Goal: Task Accomplishment & Management: Manage account settings

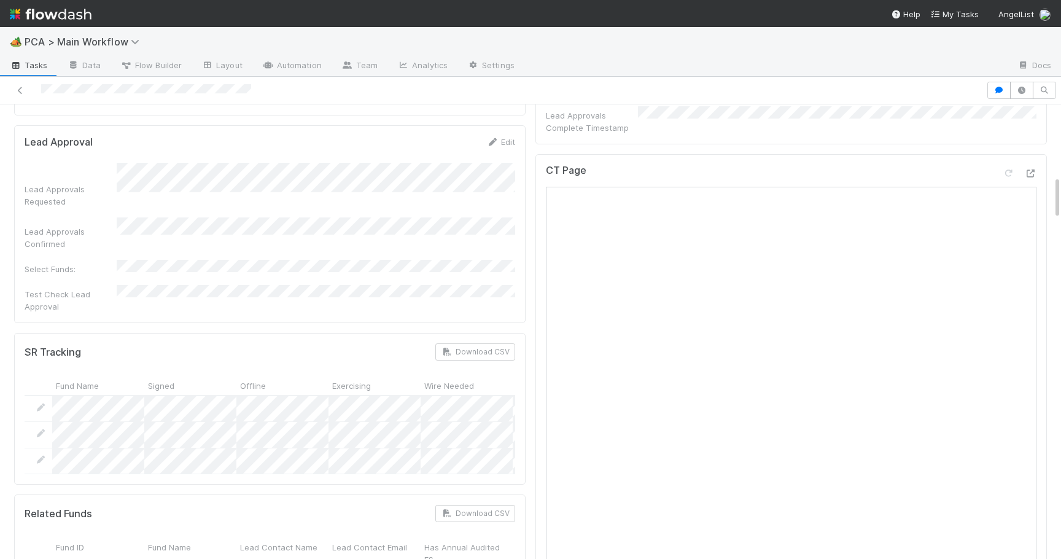
scroll to position [705, 0]
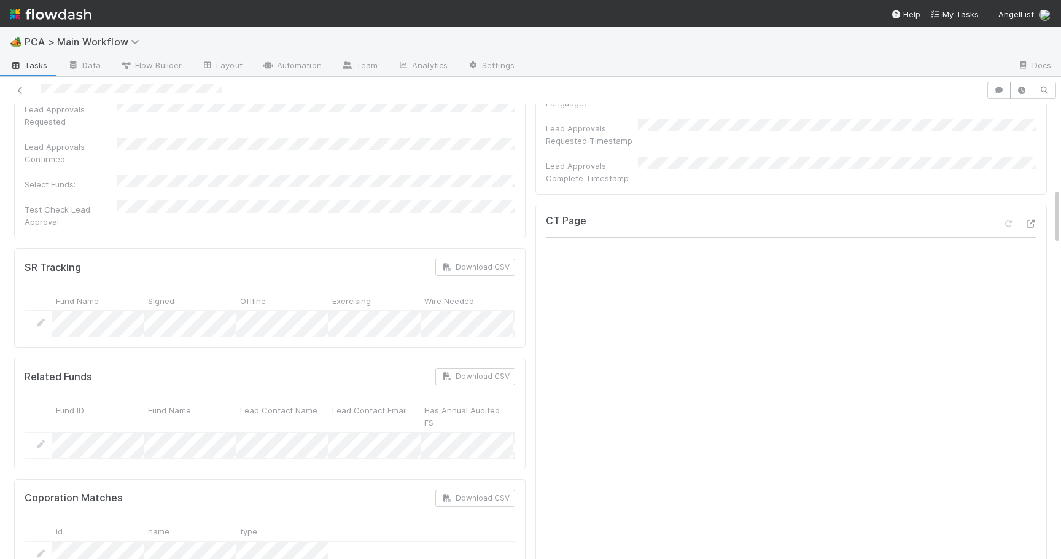
scroll to position [648, 0]
click at [1025, 223] on icon at bounding box center [1030, 227] width 12 height 8
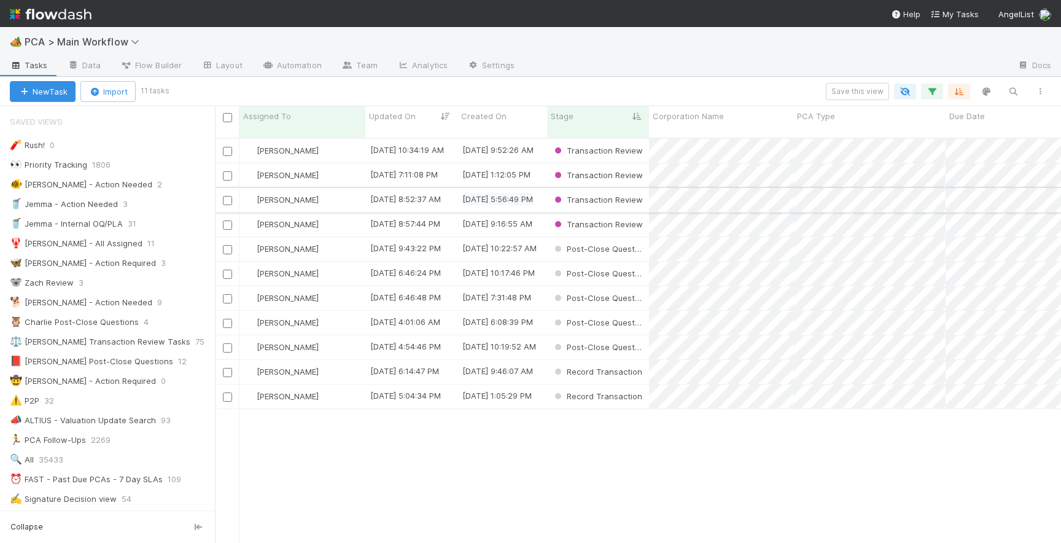
scroll to position [414, 846]
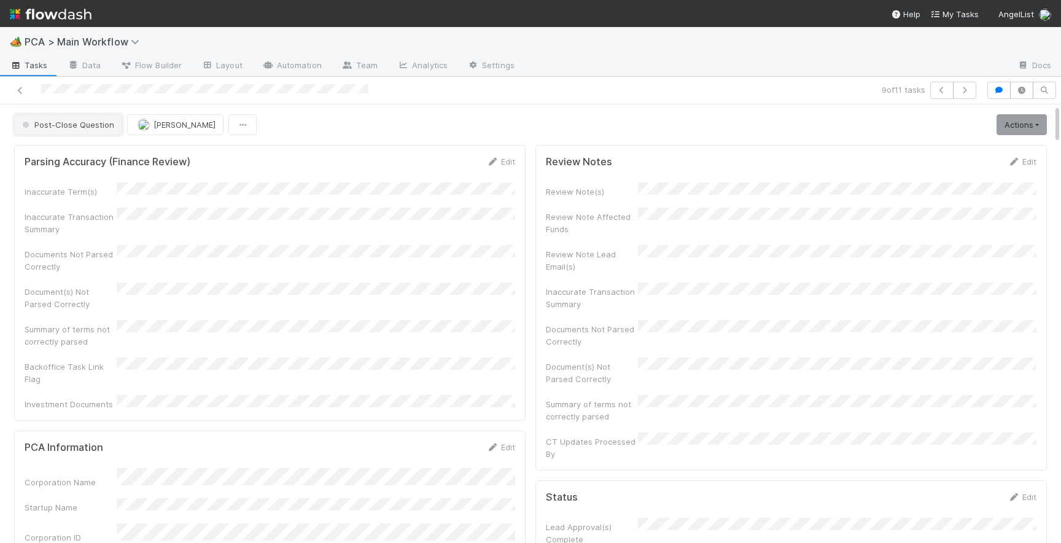
click at [79, 128] on span "Post-Close Question" at bounding box center [67, 125] width 95 height 10
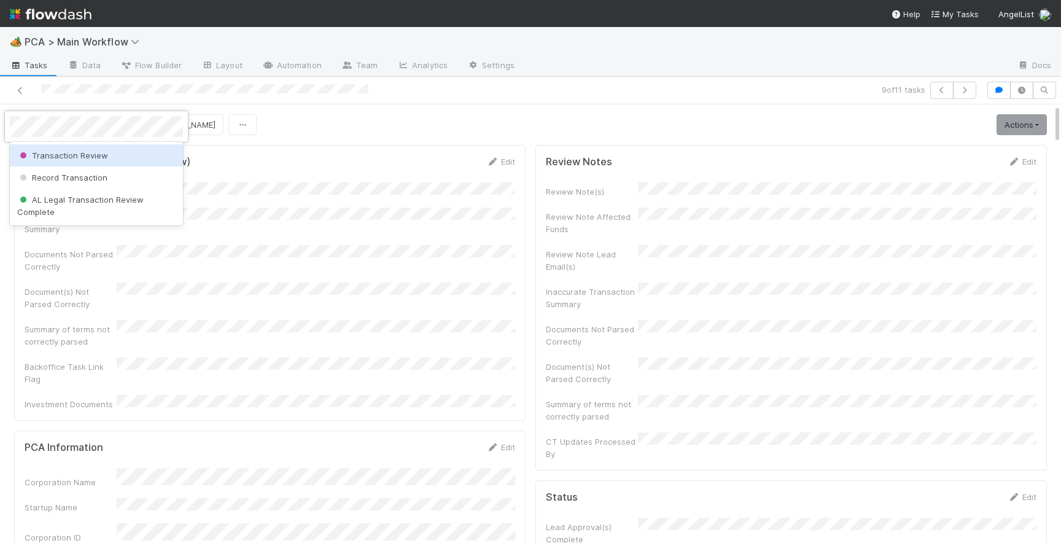
click at [95, 158] on span "Transaction Review" at bounding box center [62, 155] width 91 height 10
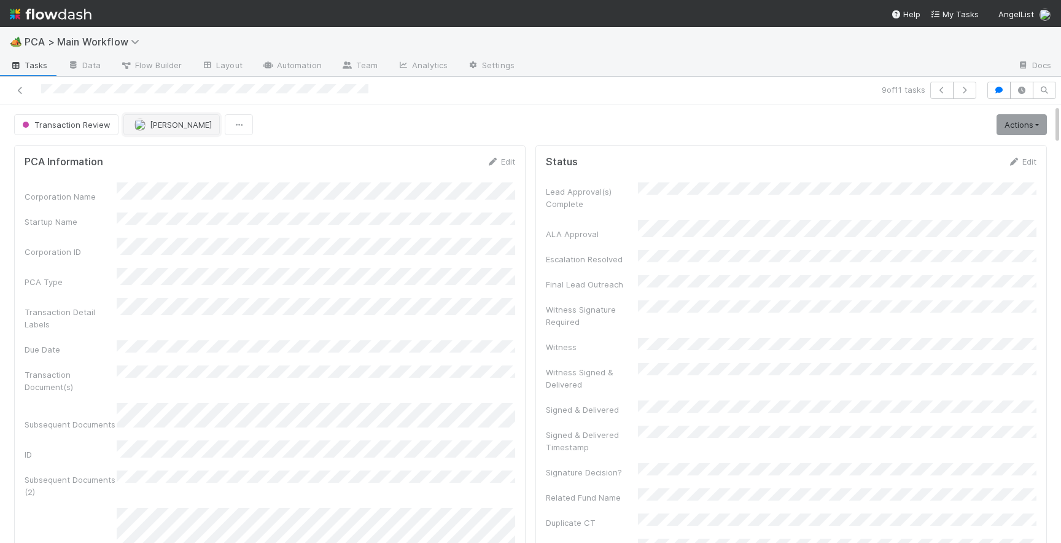
click at [150, 125] on span "Philip Chung" at bounding box center [181, 125] width 62 height 10
click at [161, 155] on span "Josh Tarr you" at bounding box center [179, 155] width 80 height 10
click at [23, 94] on icon at bounding box center [20, 91] width 12 height 8
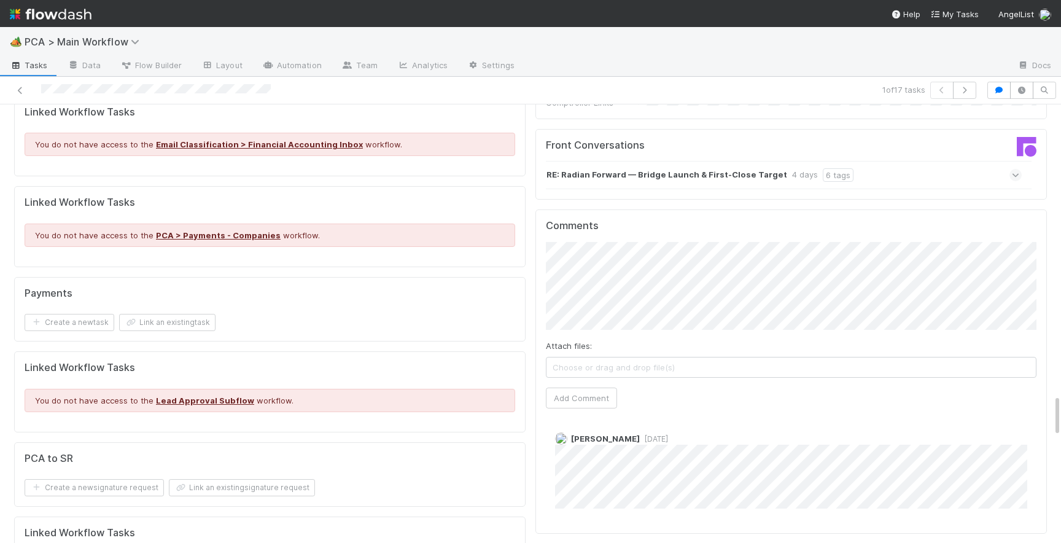
scroll to position [2976, 0]
click at [568, 387] on button "Add Comment" at bounding box center [581, 397] width 71 height 21
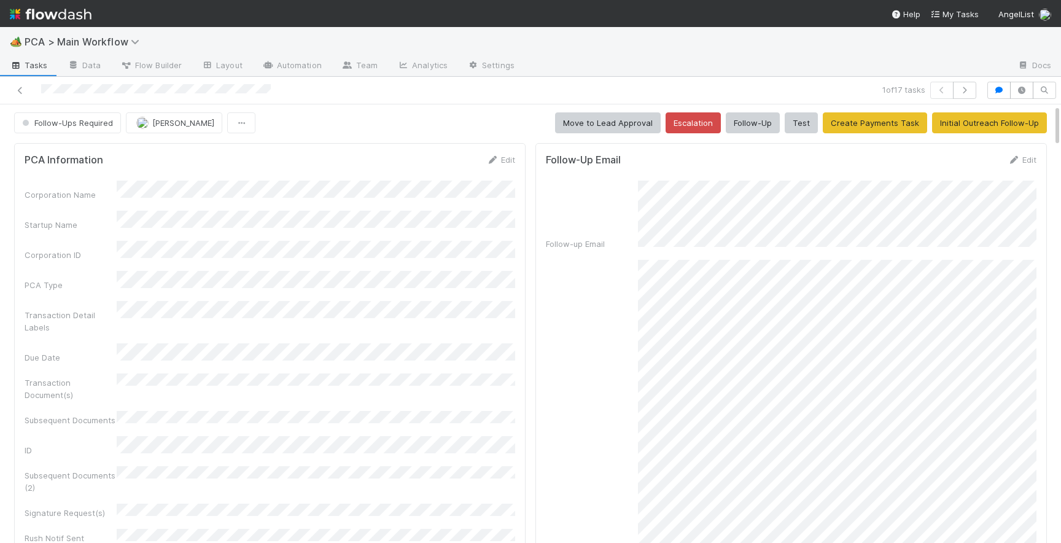
scroll to position [0, 0]
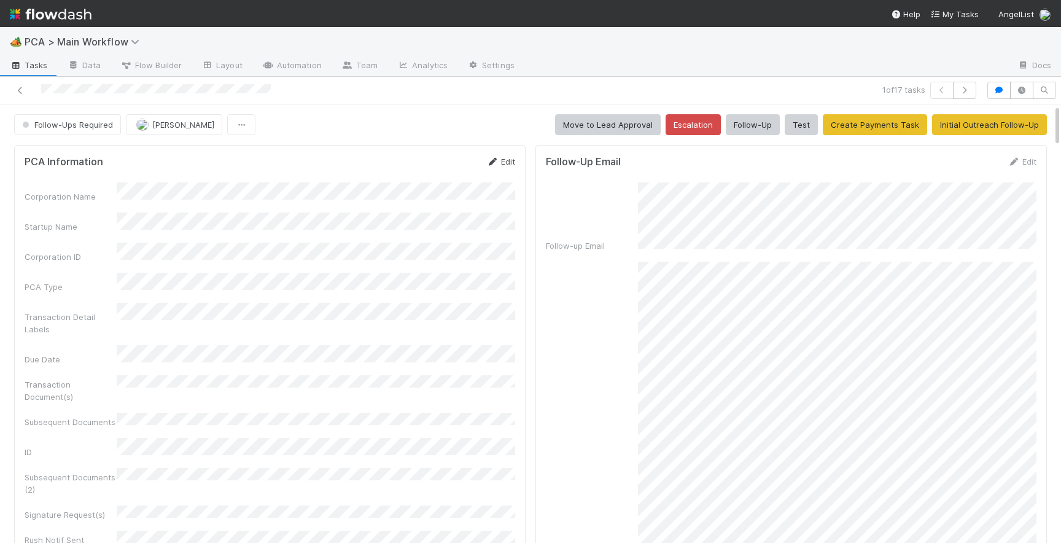
click at [506, 161] on link "Edit" at bounding box center [500, 162] width 29 height 10
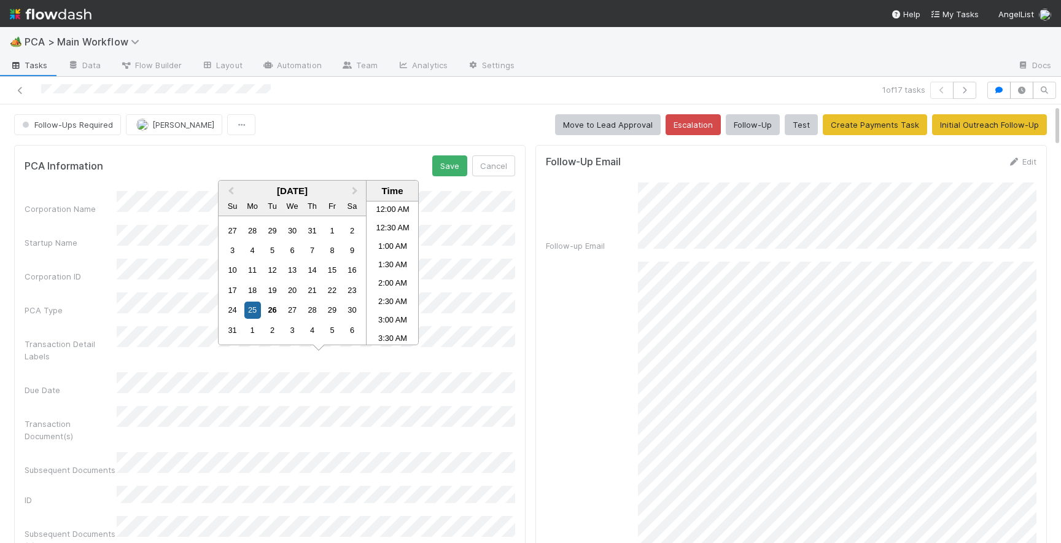
scroll to position [674, 0]
click at [328, 309] on div "29" at bounding box center [332, 309] width 17 height 17
click at [397, 269] on li "4:30 PM" at bounding box center [392, 274] width 52 height 18
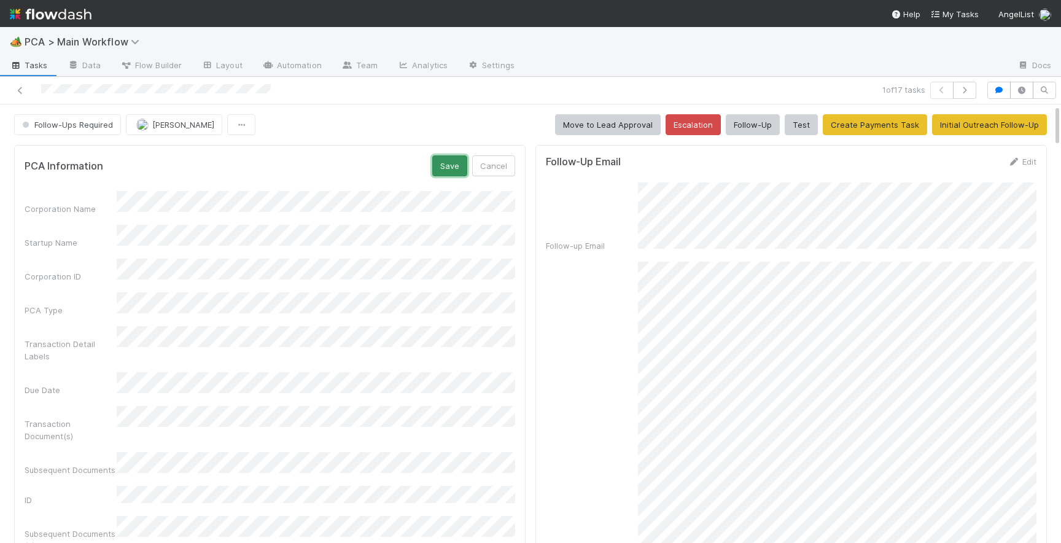
click at [454, 168] on button "Save" at bounding box center [449, 165] width 35 height 21
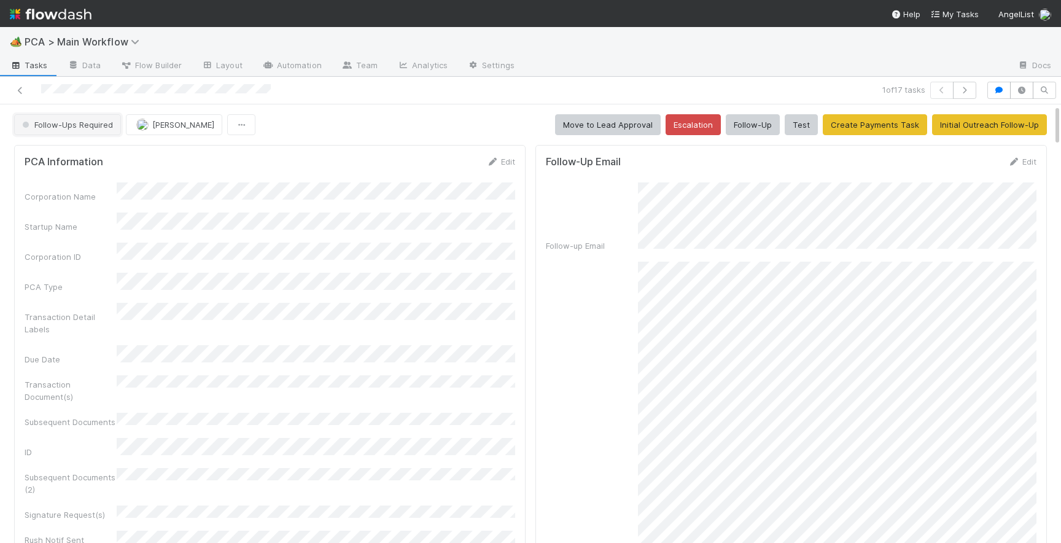
click at [88, 128] on span "Follow-Ups Required" at bounding box center [66, 125] width 93 height 10
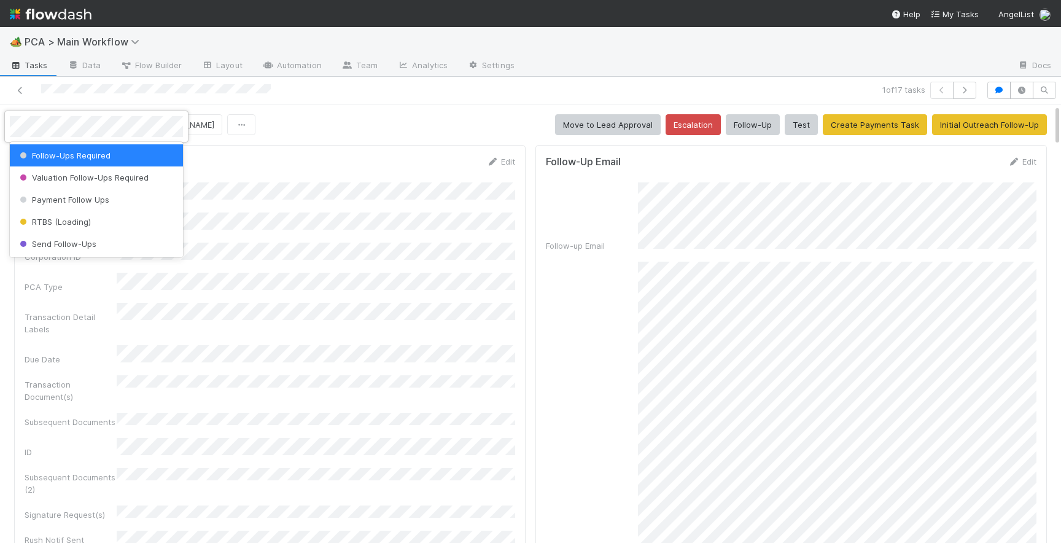
click at [85, 155] on span "Follow-Ups Required" at bounding box center [63, 155] width 93 height 10
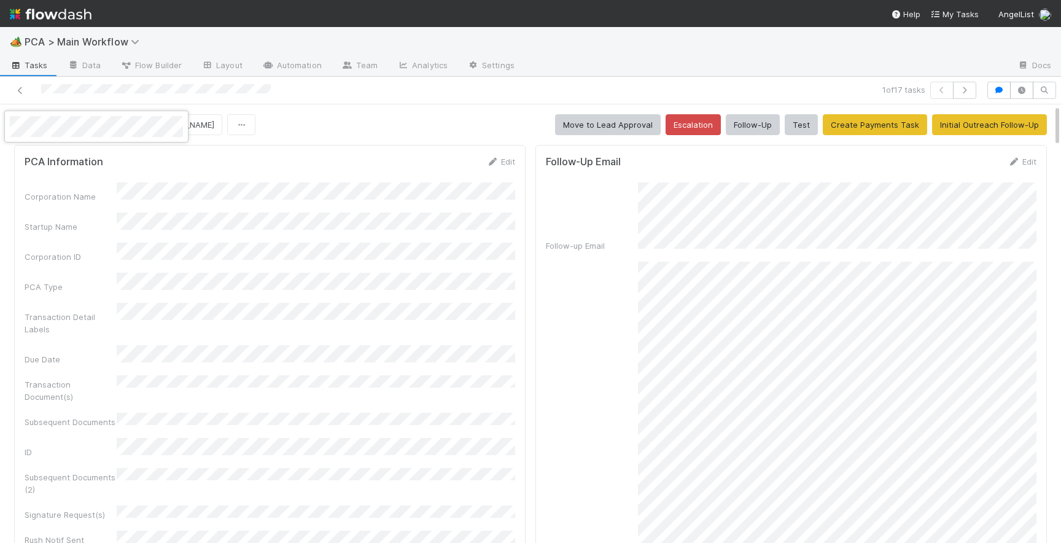
click at [227, 133] on div at bounding box center [530, 271] width 1061 height 543
click at [91, 125] on span "Follow-Ups Required" at bounding box center [66, 125] width 93 height 10
click at [93, 179] on span "Record Transaction" at bounding box center [62, 178] width 90 height 10
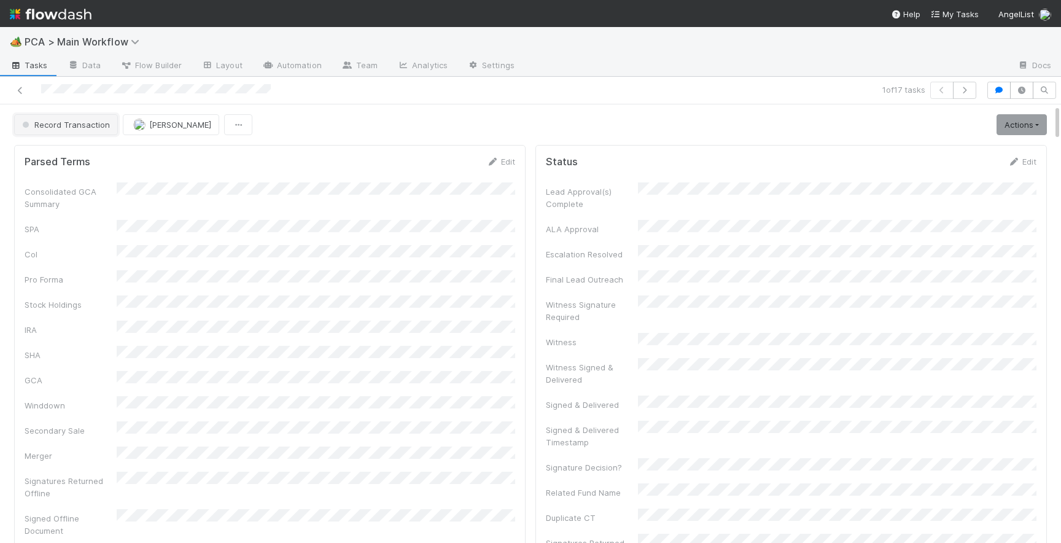
click at [75, 122] on span "Record Transaction" at bounding box center [65, 125] width 90 height 10
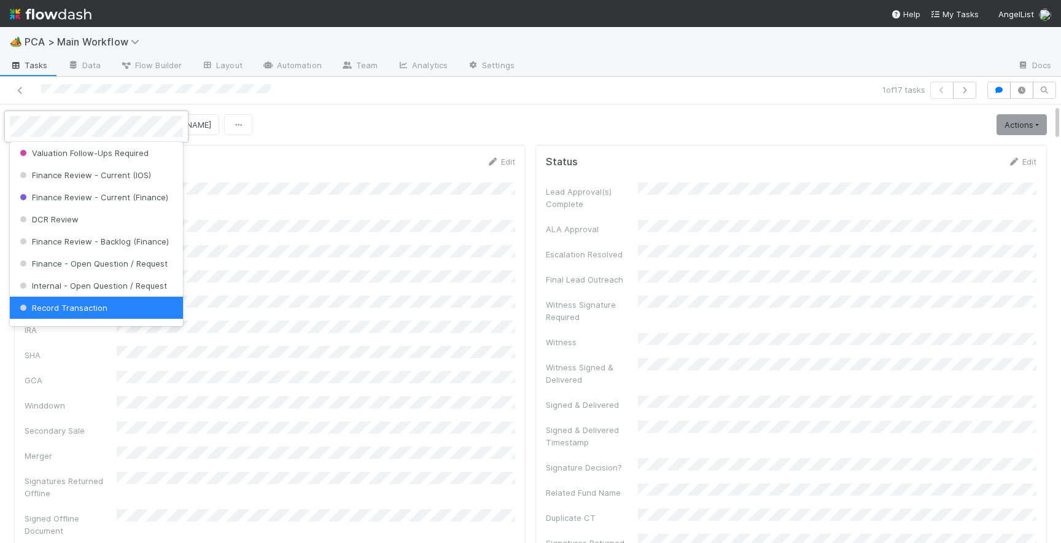
scroll to position [0, 0]
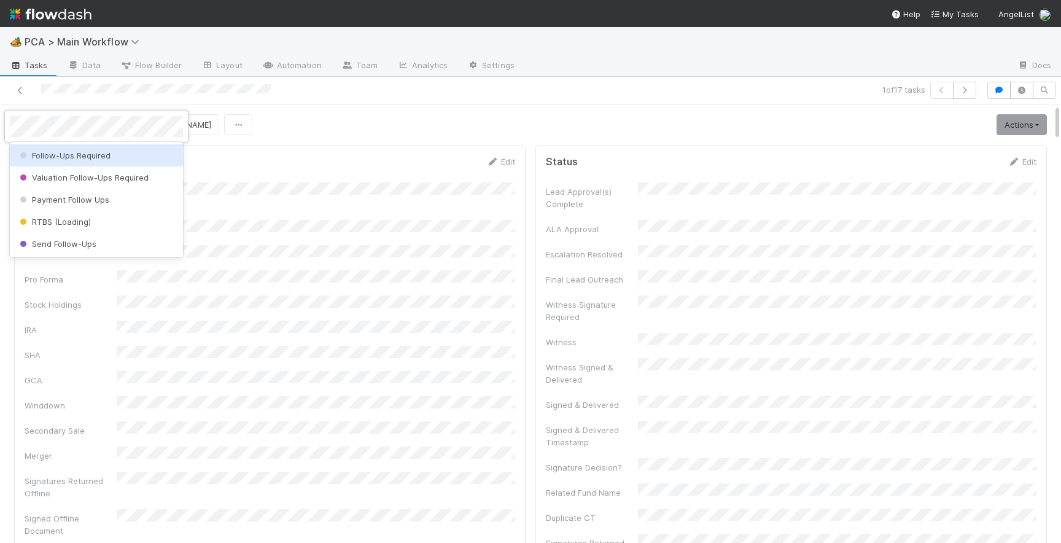
click at [88, 153] on span "Follow-Ups Required" at bounding box center [63, 155] width 93 height 10
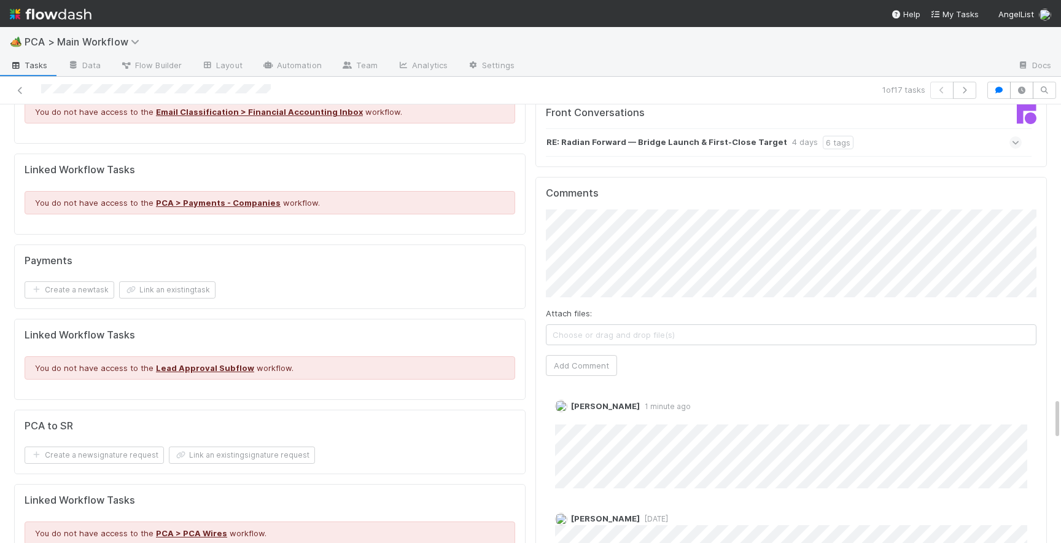
scroll to position [3010, 0]
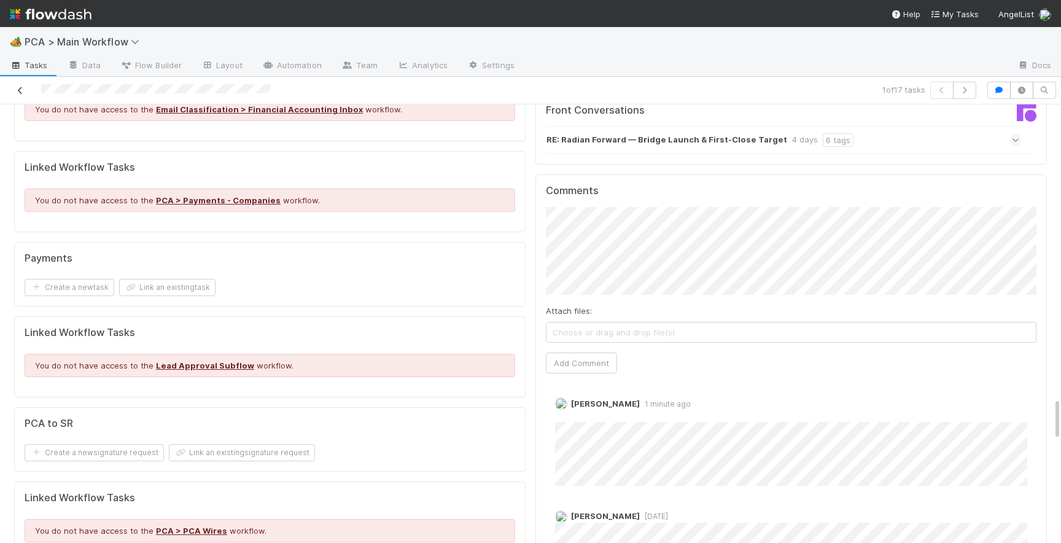
click at [21, 93] on icon at bounding box center [20, 91] width 12 height 8
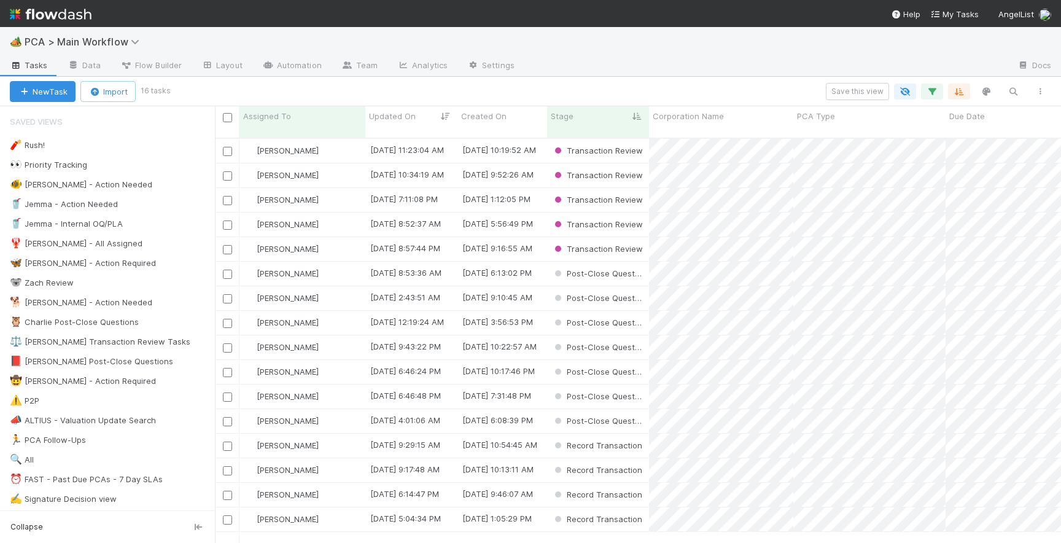
scroll to position [414, 846]
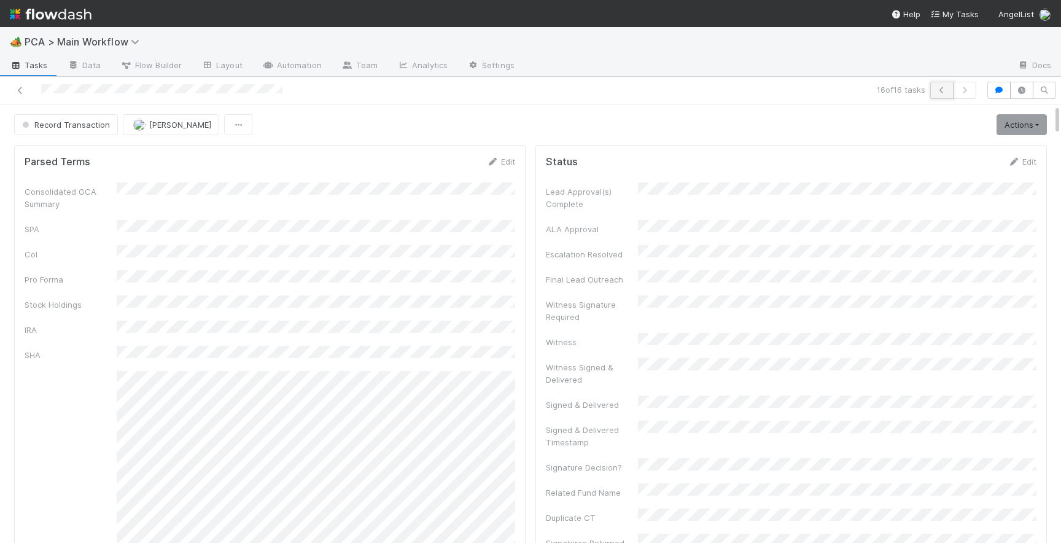
click at [939, 96] on button "button" at bounding box center [941, 90] width 23 height 17
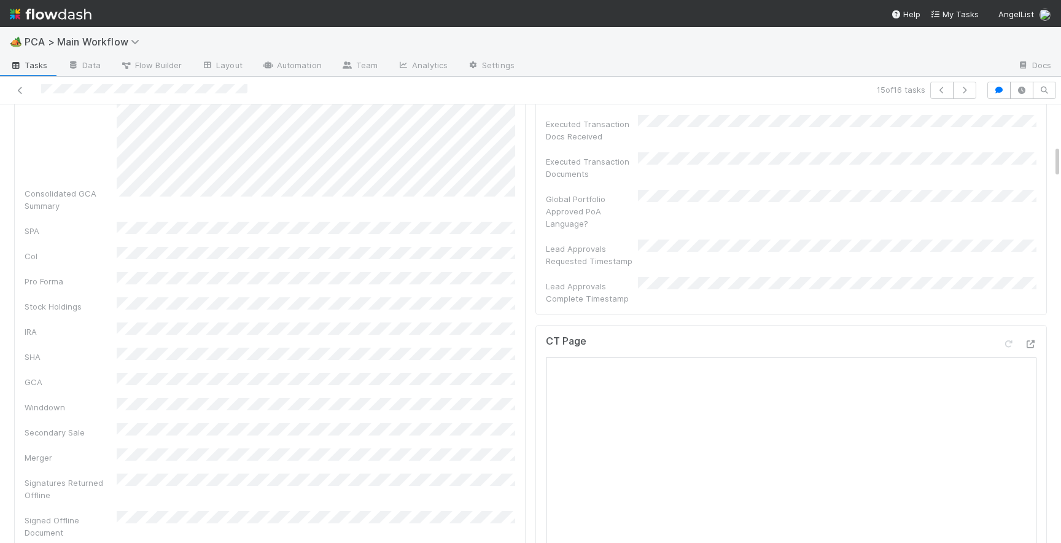
scroll to position [523, 0]
click at [1030, 348] on icon at bounding box center [1030, 352] width 12 height 8
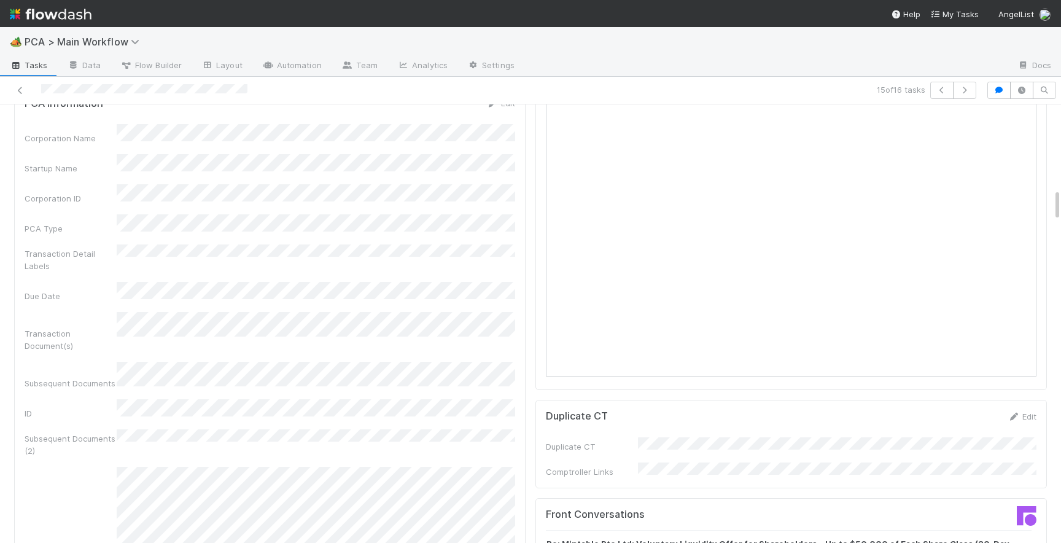
scroll to position [1218, 0]
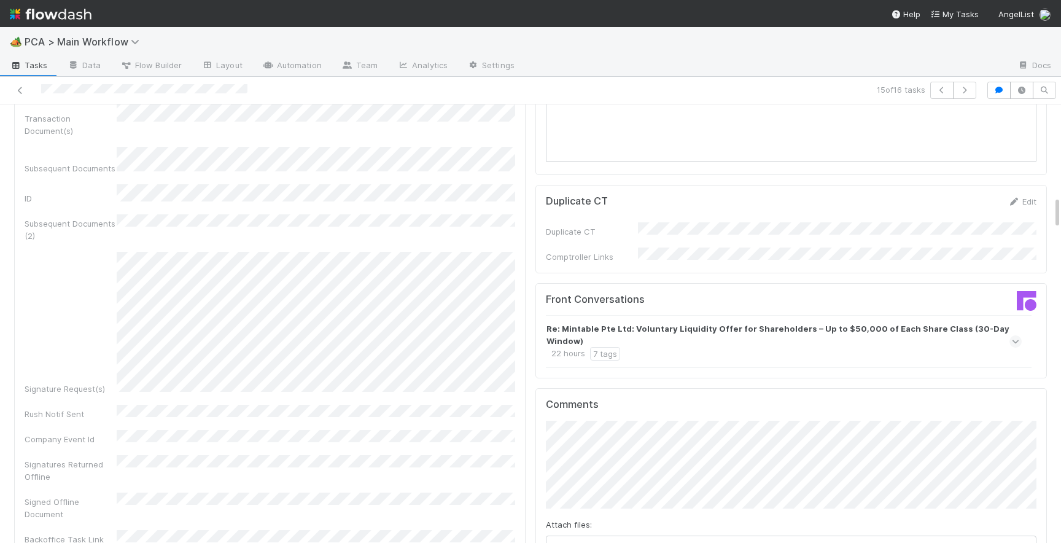
click at [1015, 335] on icon at bounding box center [1016, 341] width 8 height 12
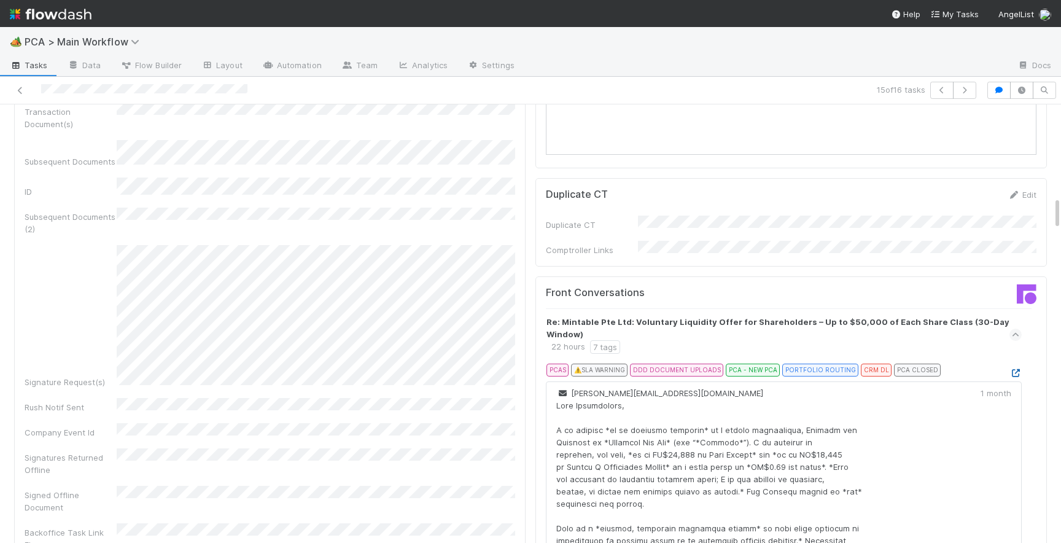
click at [1012, 369] on icon at bounding box center [1015, 373] width 12 height 8
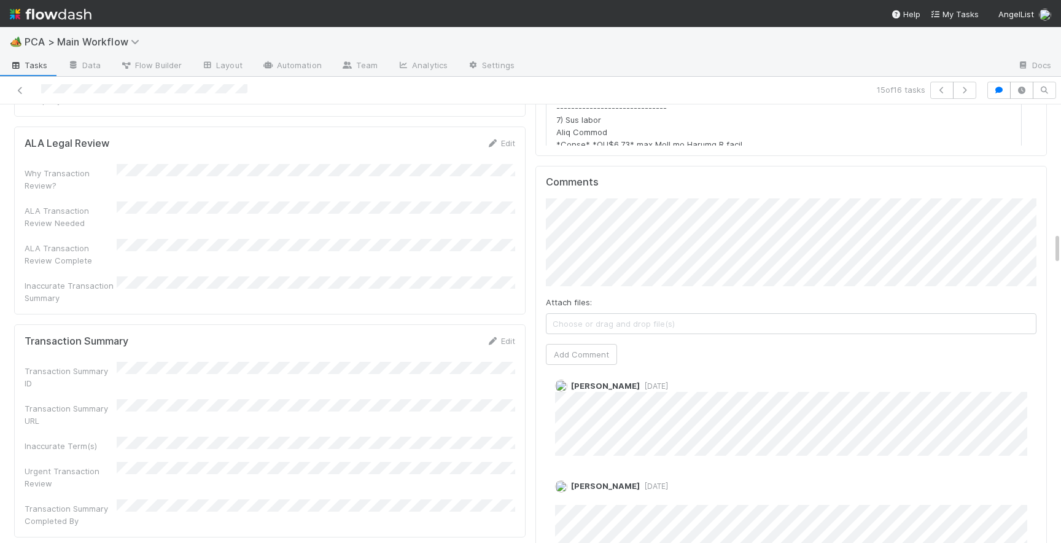
scroll to position [1691, 0]
click at [499, 339] on link "Edit" at bounding box center [500, 344] width 29 height 10
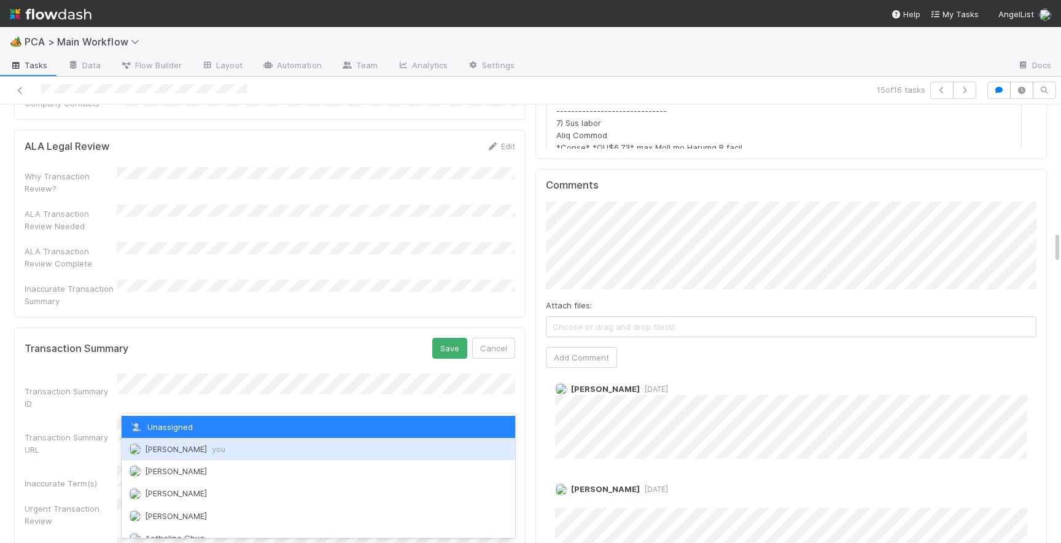
click at [212, 451] on span "you" at bounding box center [219, 449] width 14 height 10
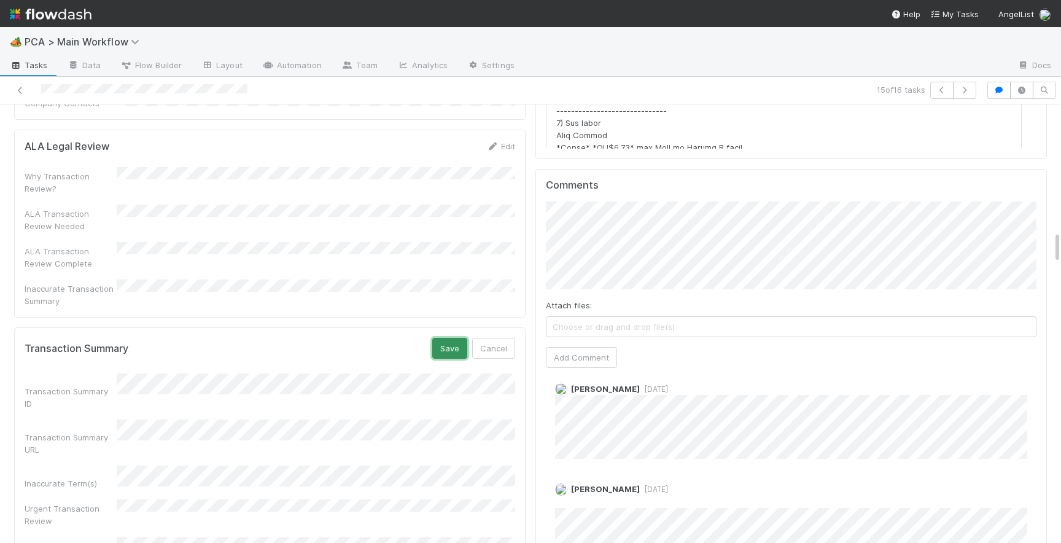
click at [451, 338] on button "Save" at bounding box center [449, 348] width 35 height 21
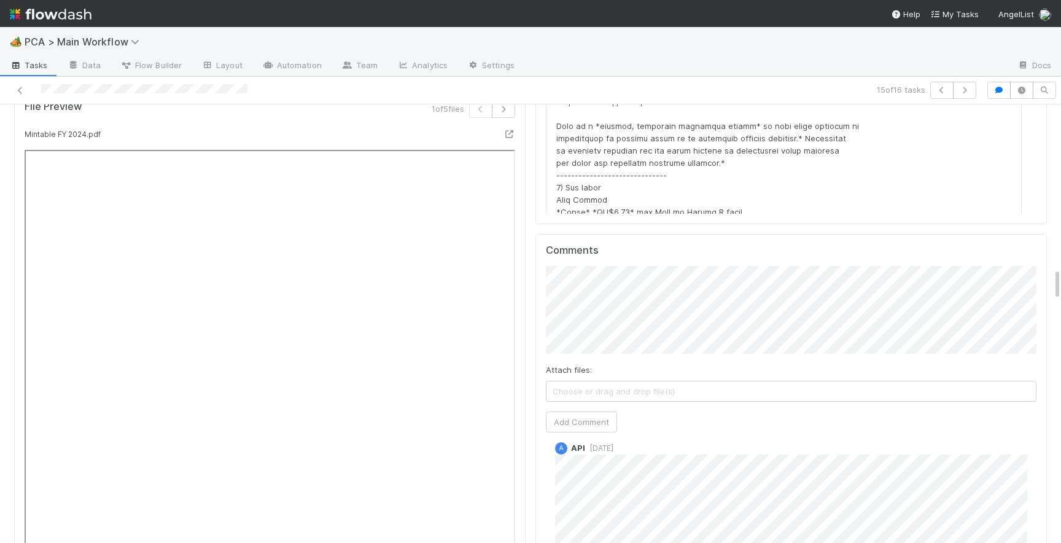
scroll to position [0, 0]
click at [596, 411] on button "Add Comment" at bounding box center [581, 421] width 71 height 21
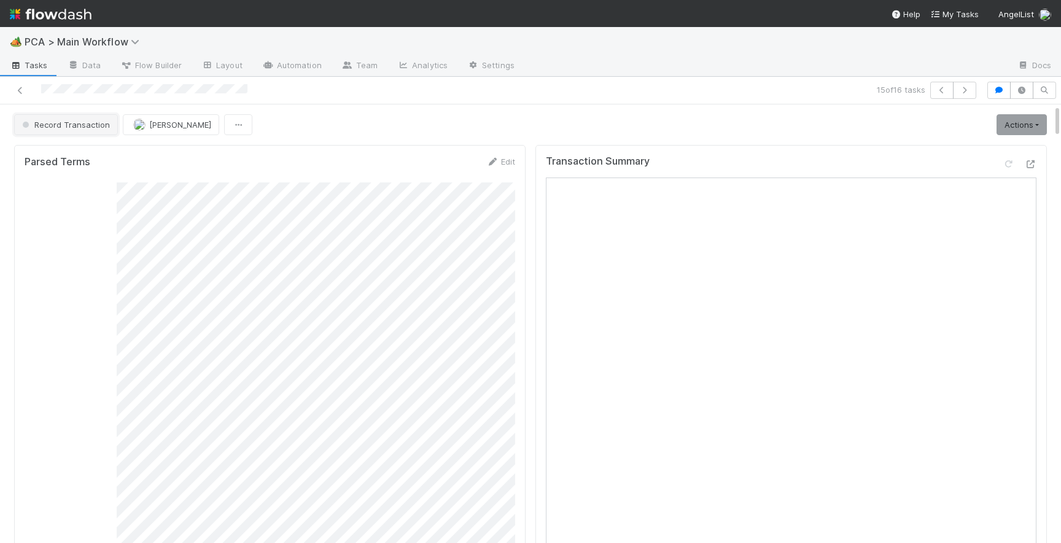
click at [80, 129] on button "Record Transaction" at bounding box center [66, 124] width 104 height 21
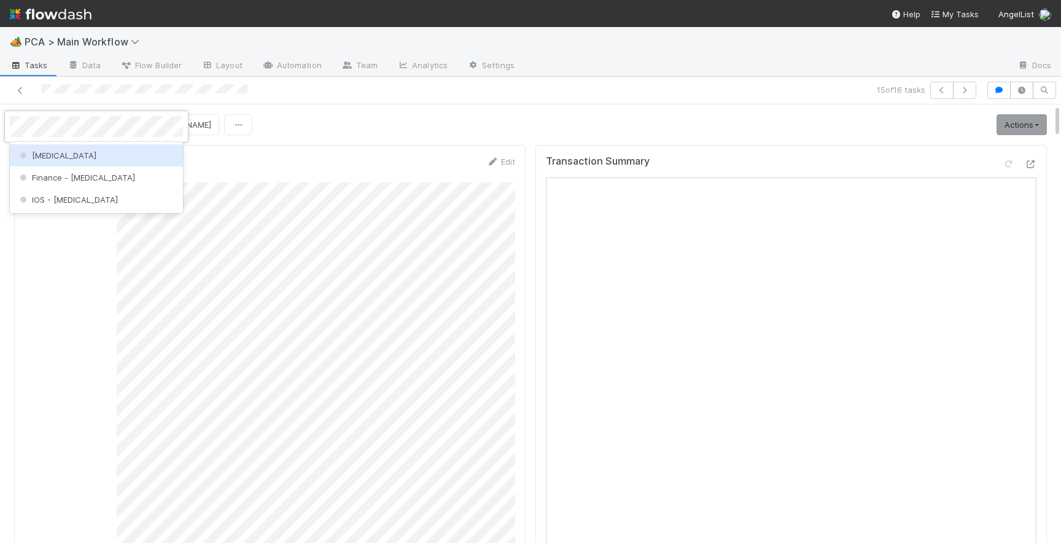
click at [78, 153] on div "ICU" at bounding box center [96, 155] width 173 height 22
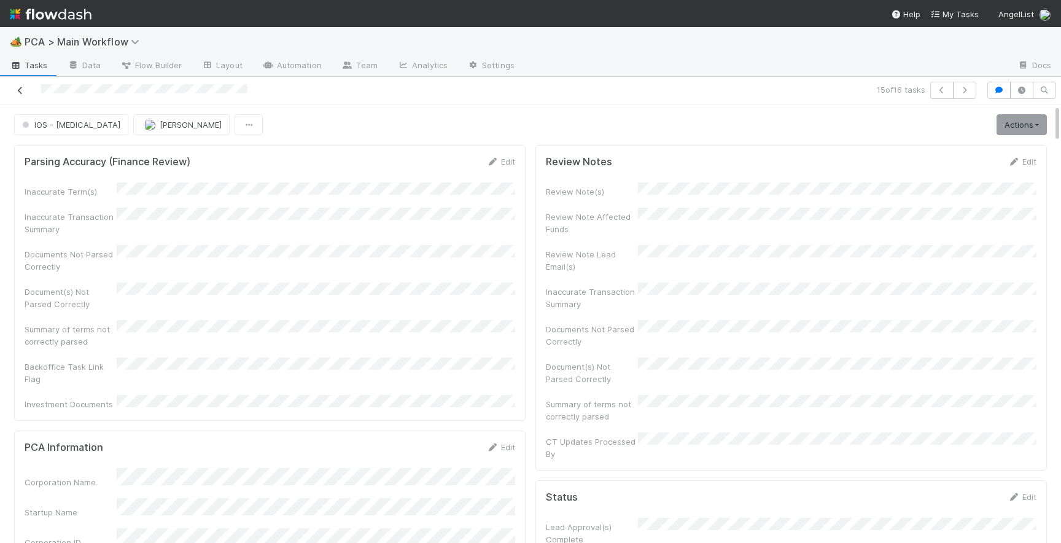
click at [21, 91] on icon at bounding box center [20, 91] width 12 height 8
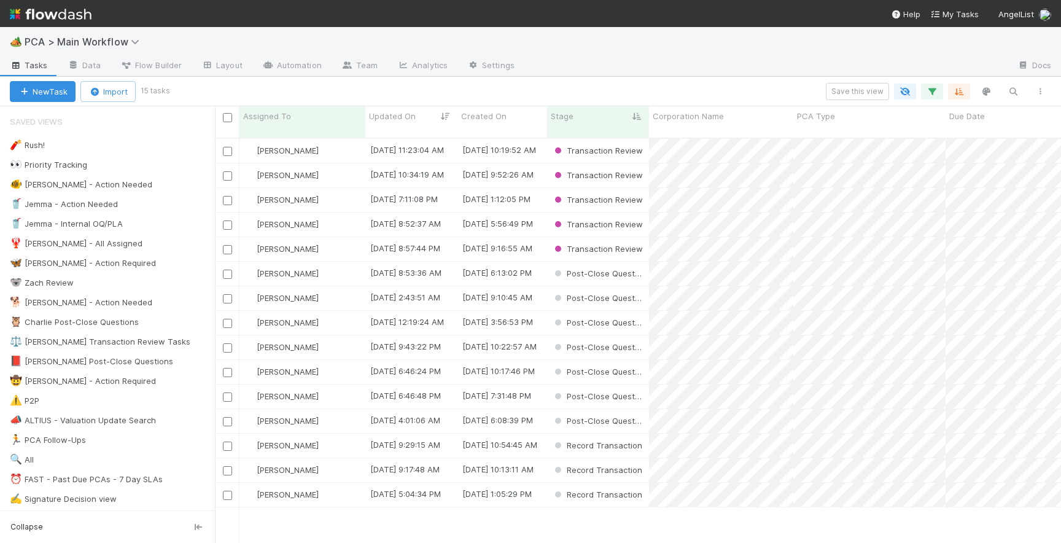
scroll to position [414, 846]
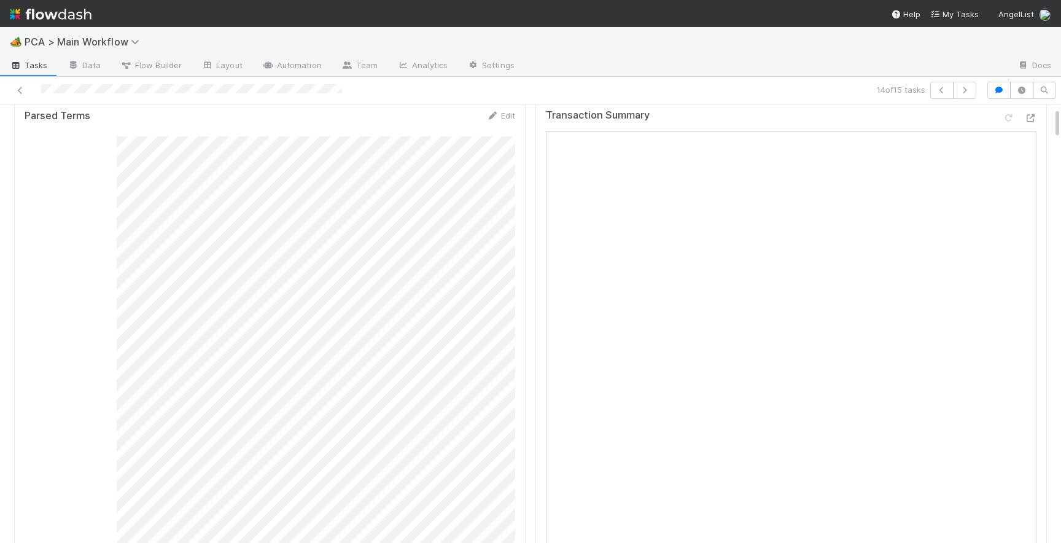
scroll to position [51, 0]
click at [1026, 114] on icon at bounding box center [1030, 113] width 12 height 8
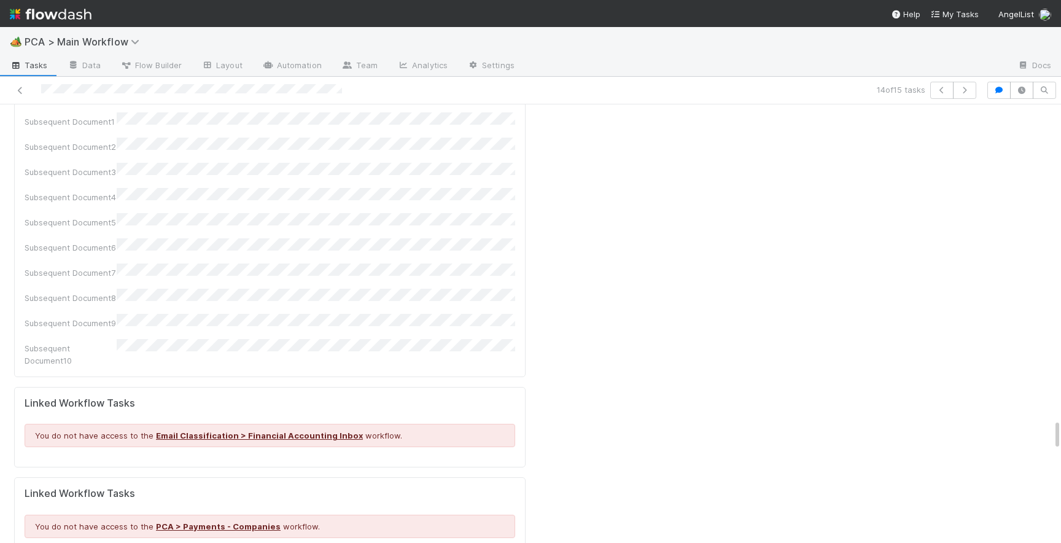
scroll to position [0, 3113]
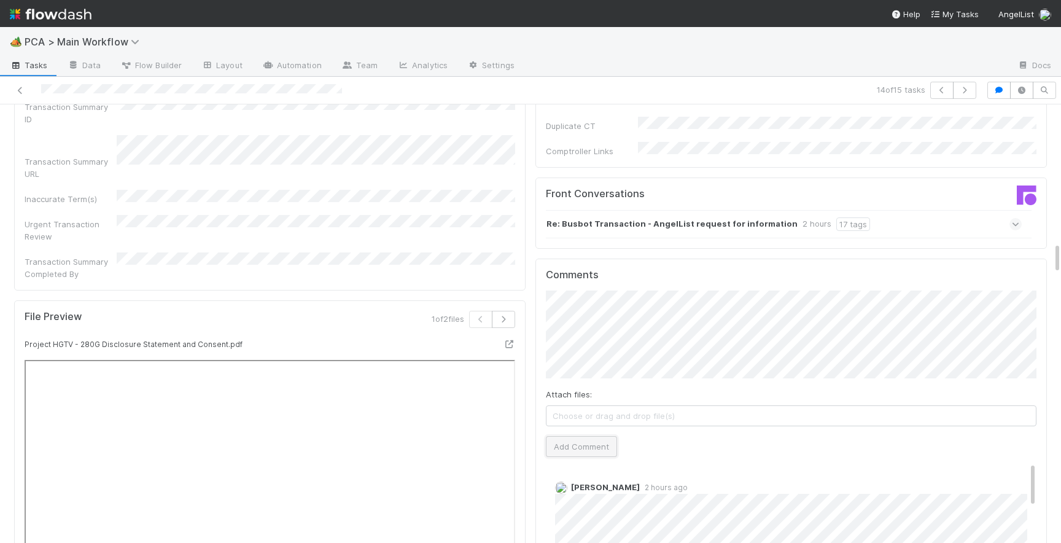
click at [568, 436] on button "Add Comment" at bounding box center [581, 446] width 71 height 21
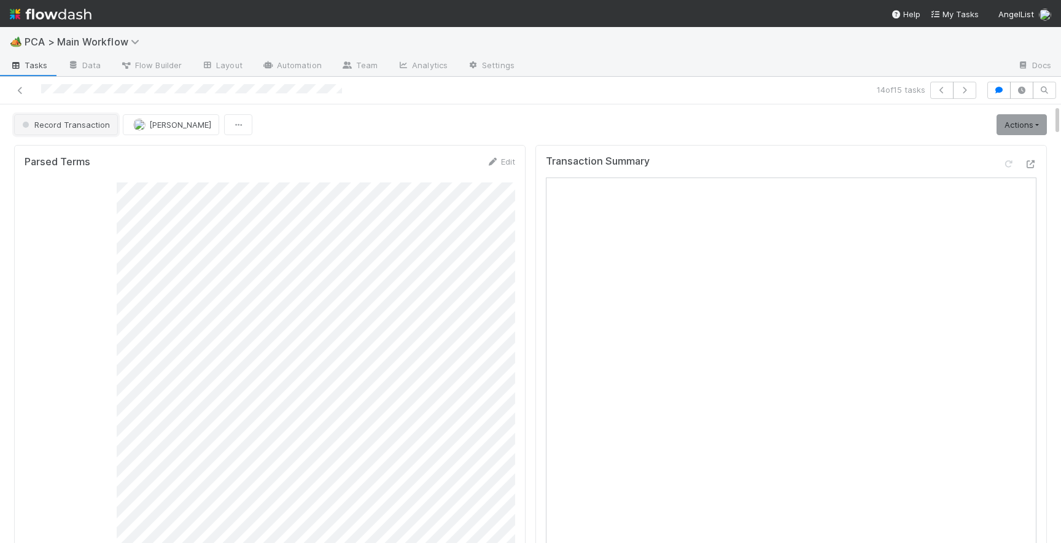
click at [62, 133] on button "Record Transaction" at bounding box center [66, 124] width 104 height 21
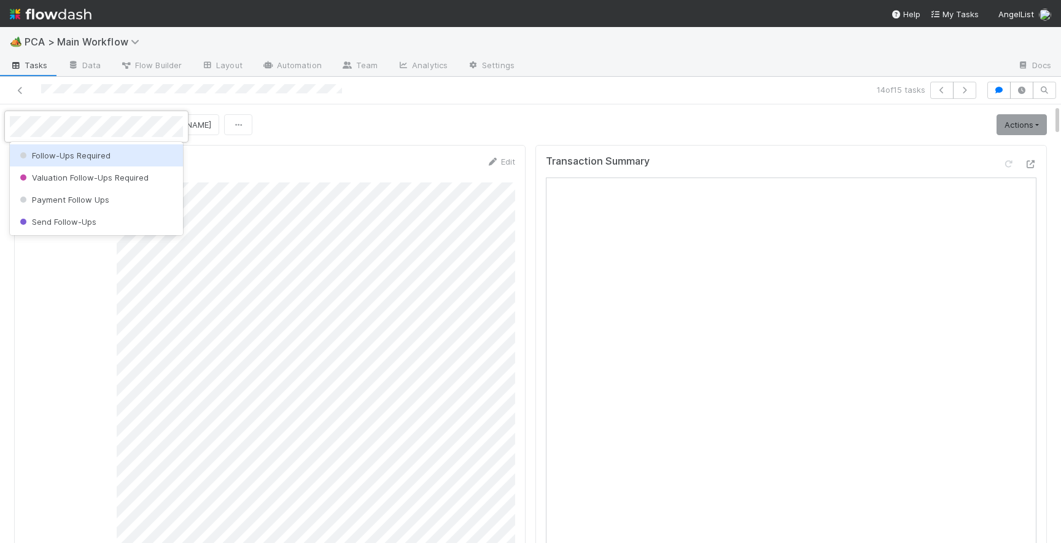
click at [96, 157] on span "Follow-Ups Required" at bounding box center [63, 155] width 93 height 10
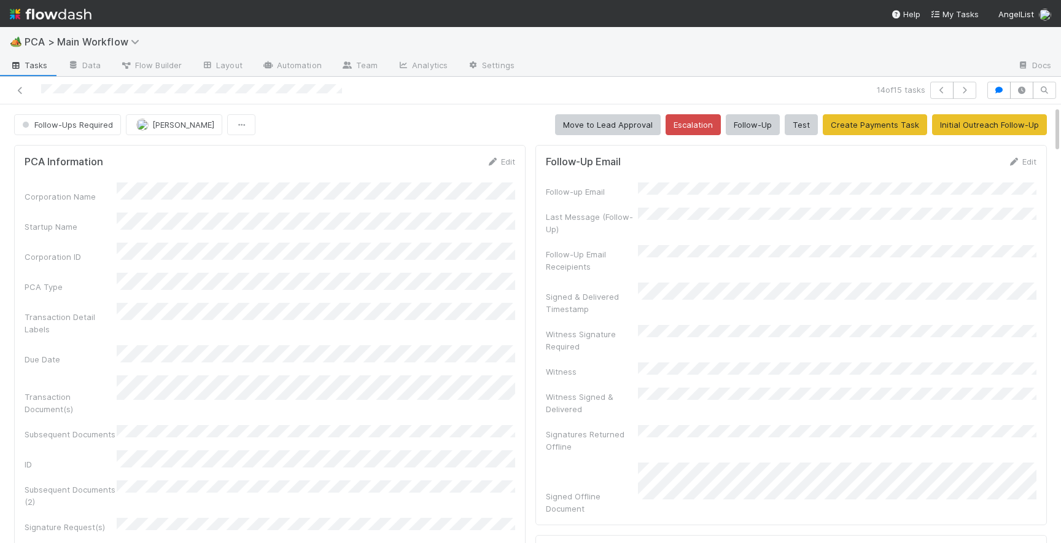
scroll to position [10, 0]
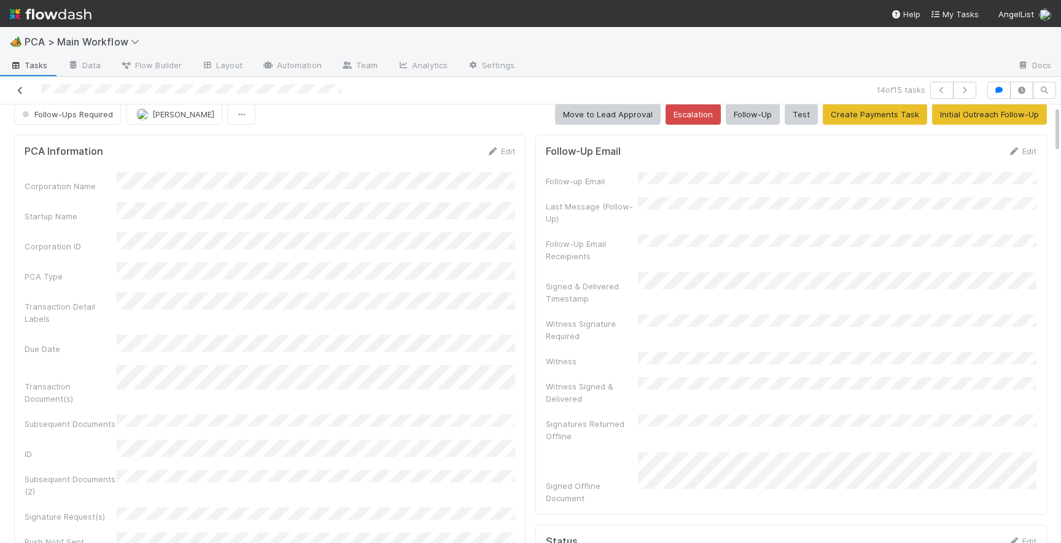
click at [21, 92] on icon at bounding box center [20, 91] width 12 height 8
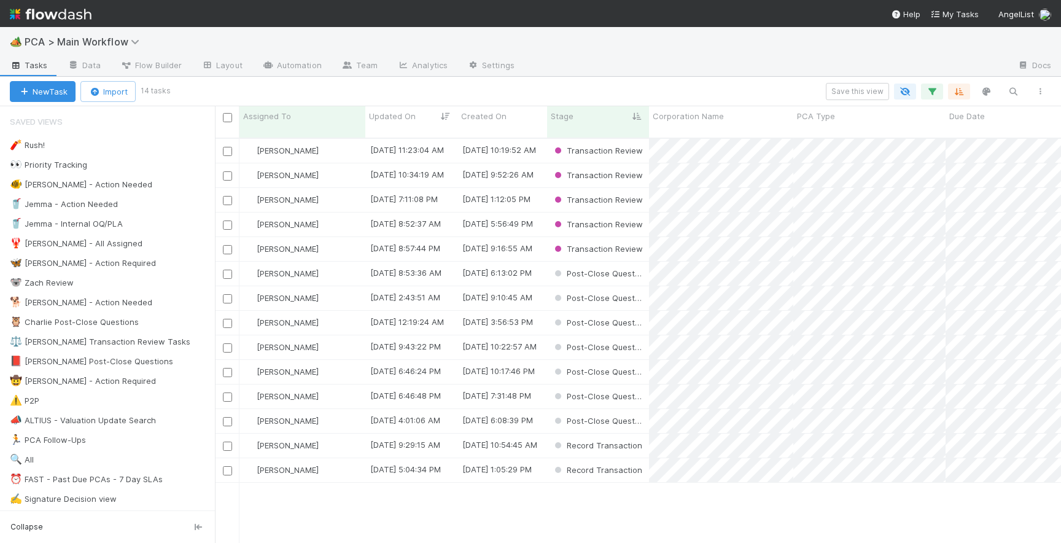
scroll to position [414, 846]
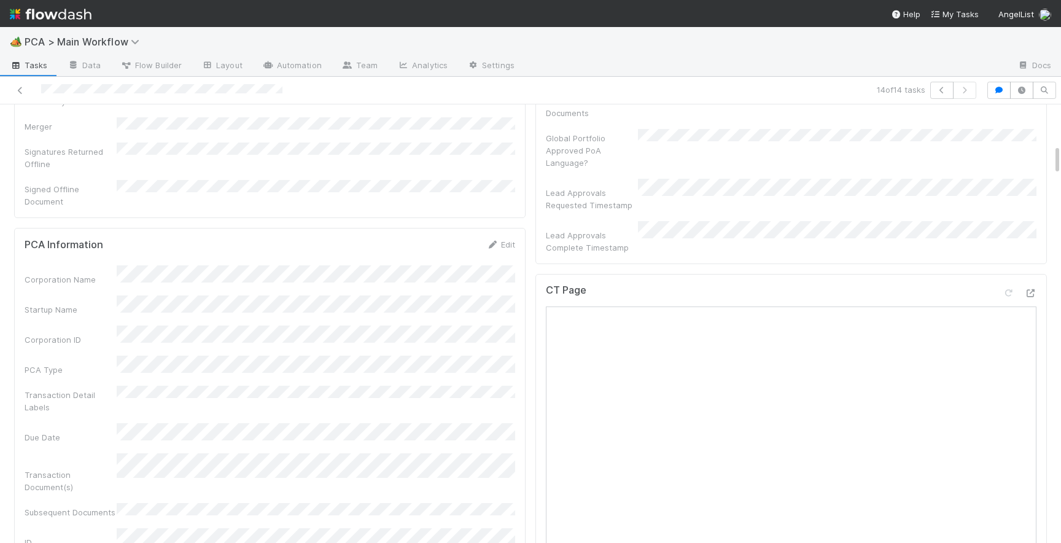
scroll to position [571, 0]
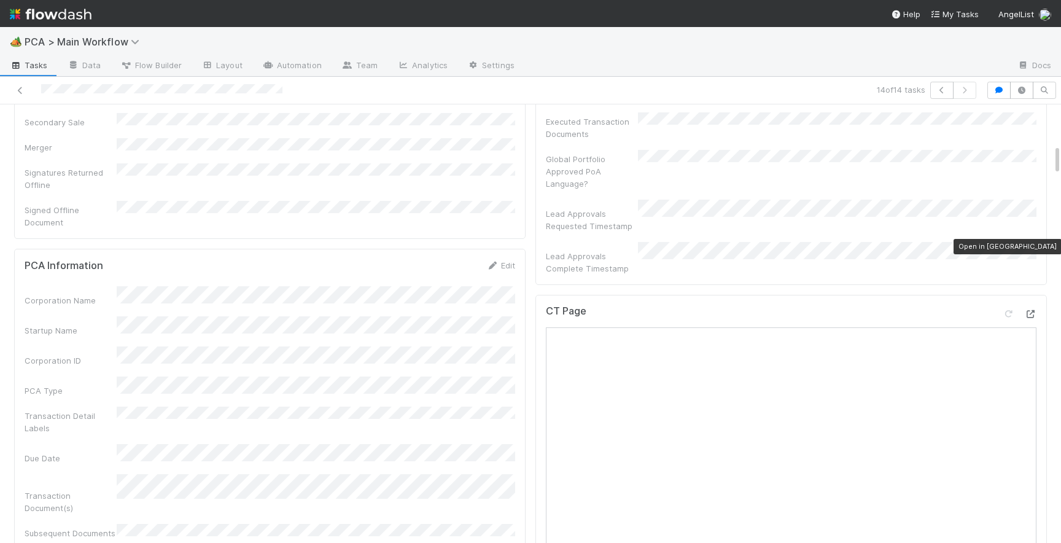
click at [1034, 310] on icon at bounding box center [1030, 314] width 12 height 8
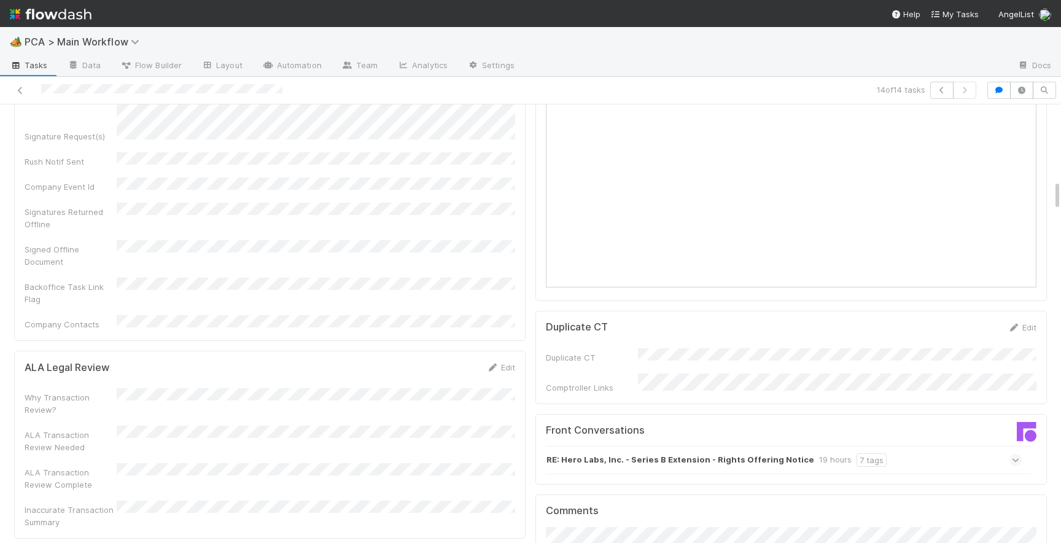
scroll to position [1107, 0]
click at [1016, 449] on icon at bounding box center [1016, 455] width 8 height 12
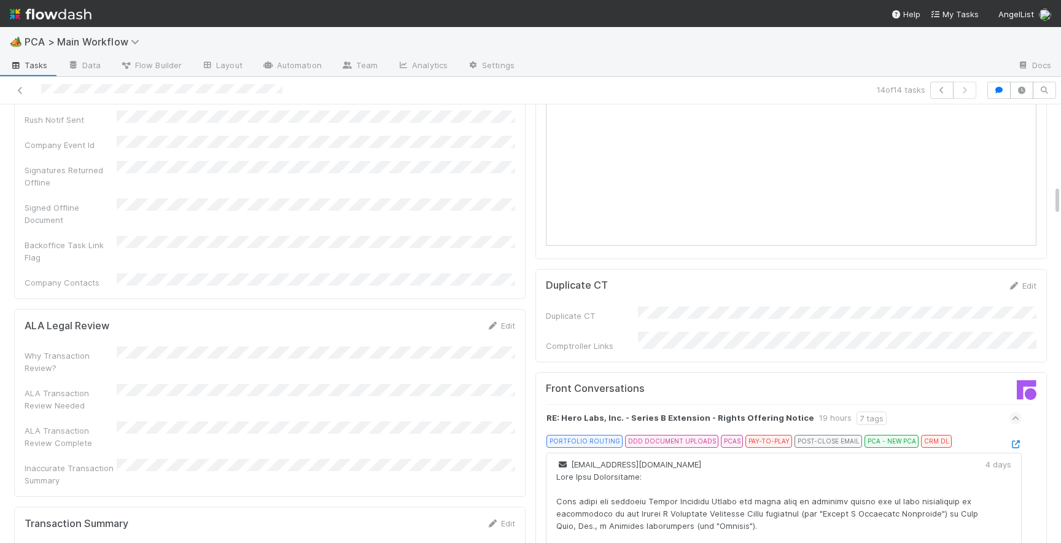
scroll to position [1146, 0]
click at [1014, 438] on icon at bounding box center [1015, 442] width 12 height 8
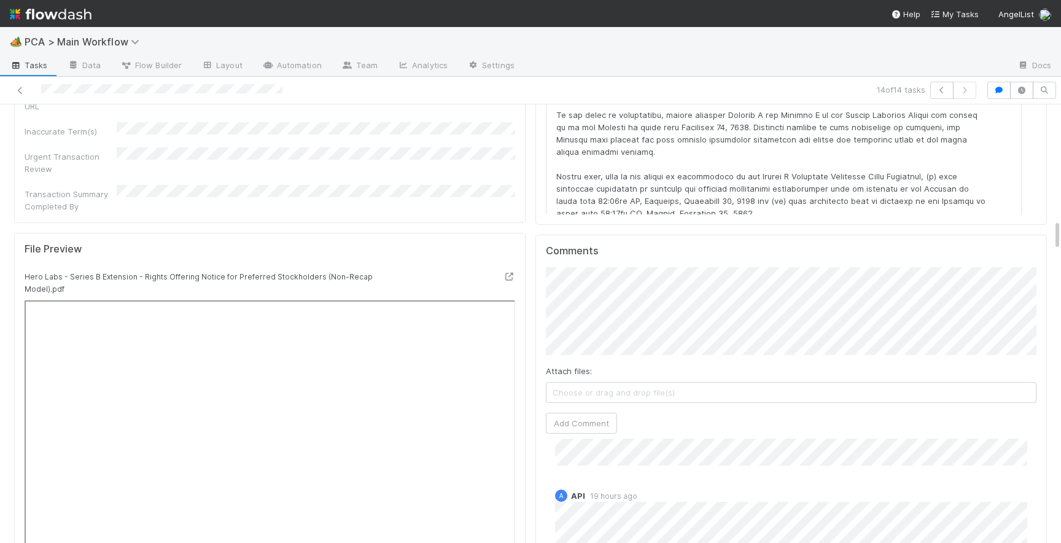
scroll to position [1642, 0]
click at [589, 411] on button "Add Comment" at bounding box center [581, 421] width 71 height 21
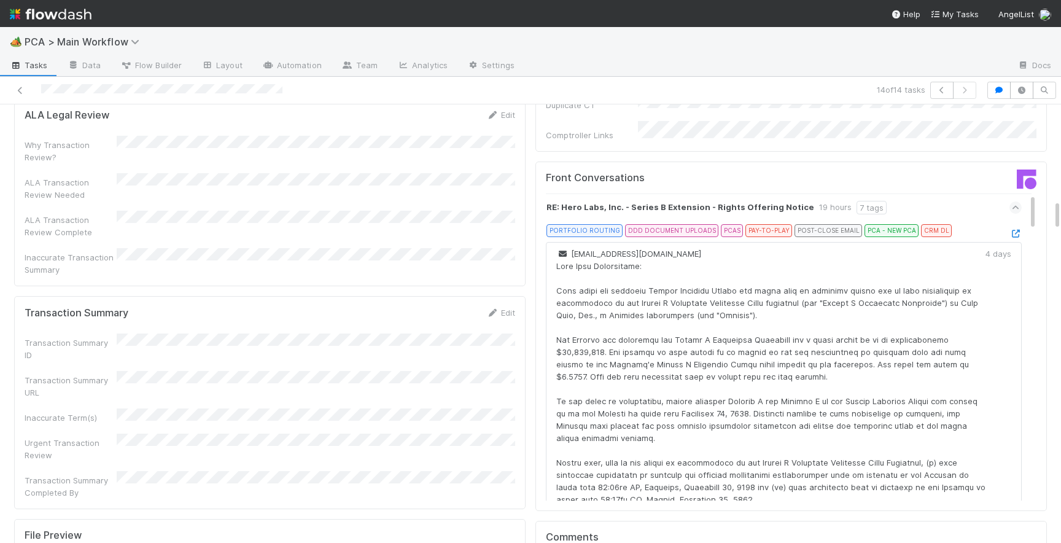
scroll to position [1355, 0]
click at [506, 307] on link "Edit" at bounding box center [500, 312] width 29 height 10
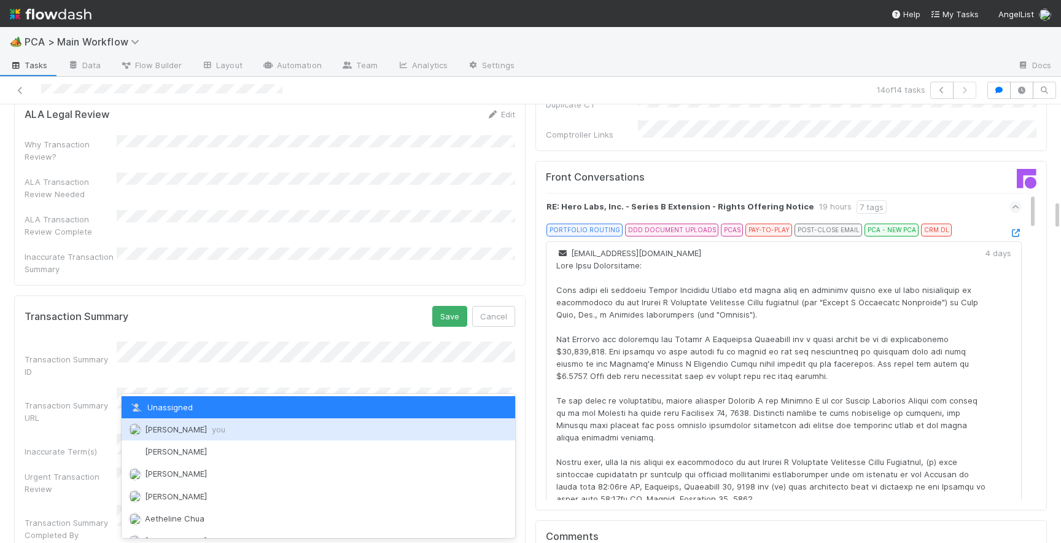
click at [171, 432] on span "Josh Tarr you" at bounding box center [185, 429] width 80 height 10
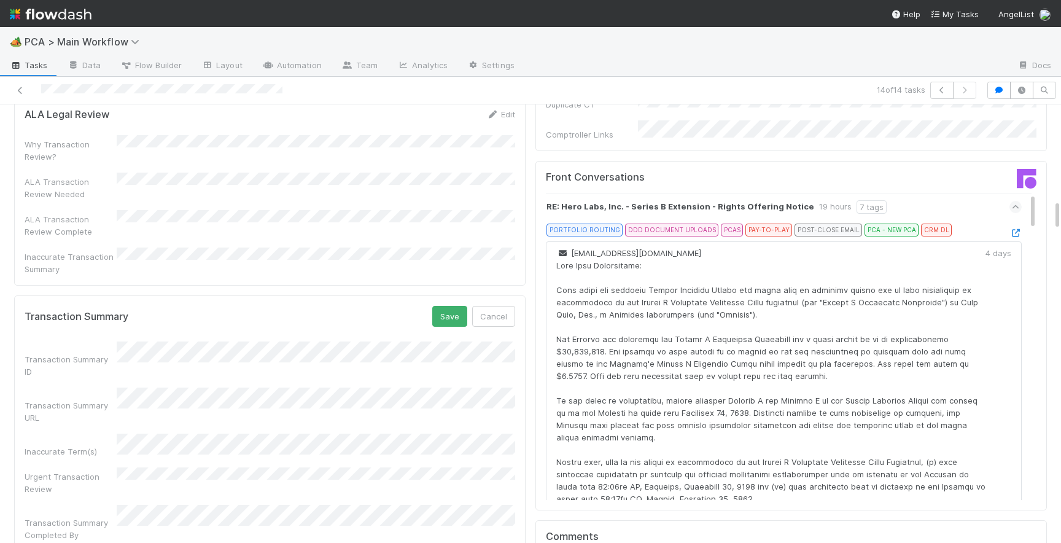
click at [450, 295] on div "Transaction Summary Save Cancel Transaction Summary ID Transaction Summary URL …" at bounding box center [269, 423] width 511 height 256
click at [450, 306] on button "Save" at bounding box center [449, 316] width 35 height 21
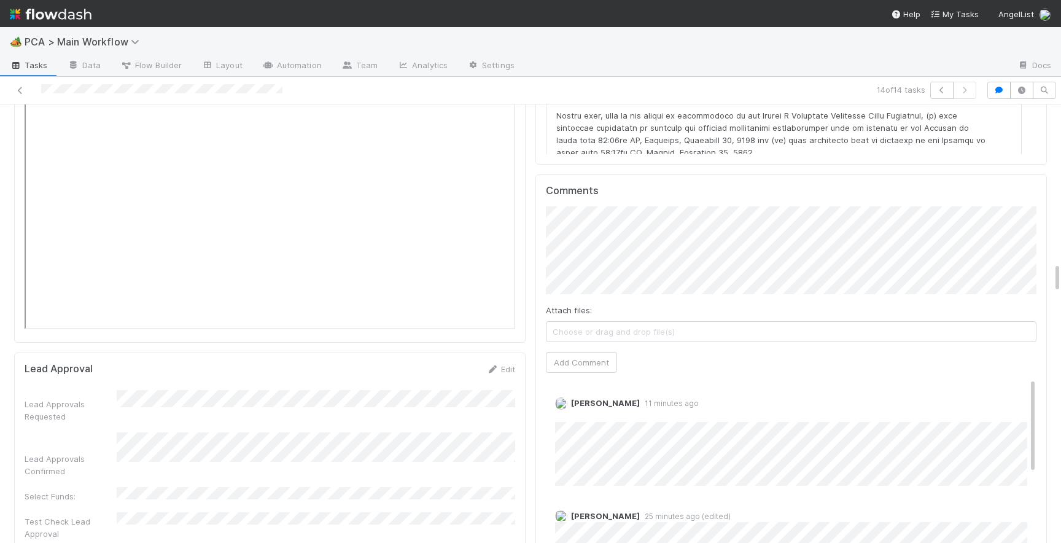
scroll to position [2245, 0]
click at [586, 354] on button "Add Comment" at bounding box center [581, 364] width 71 height 21
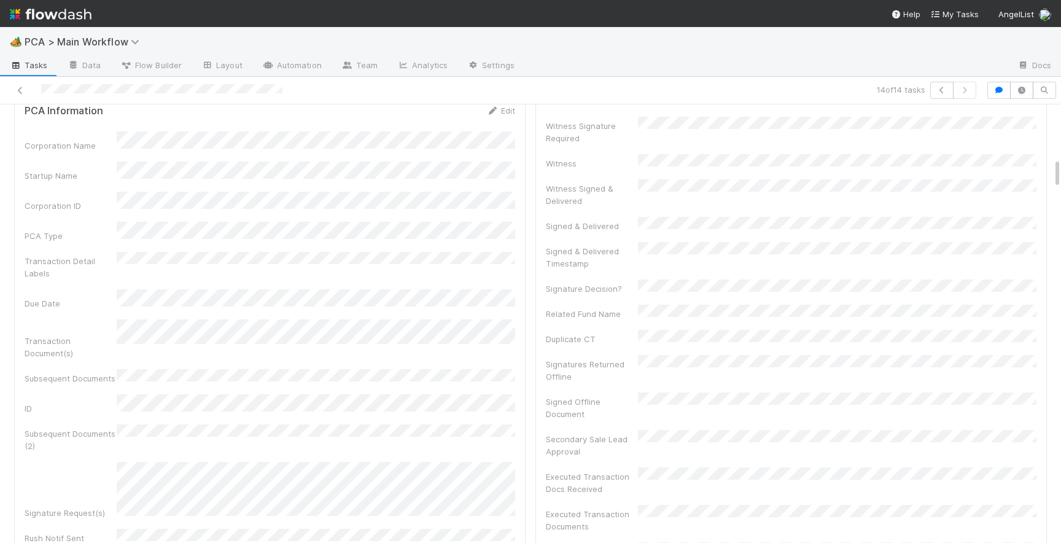
scroll to position [0, 0]
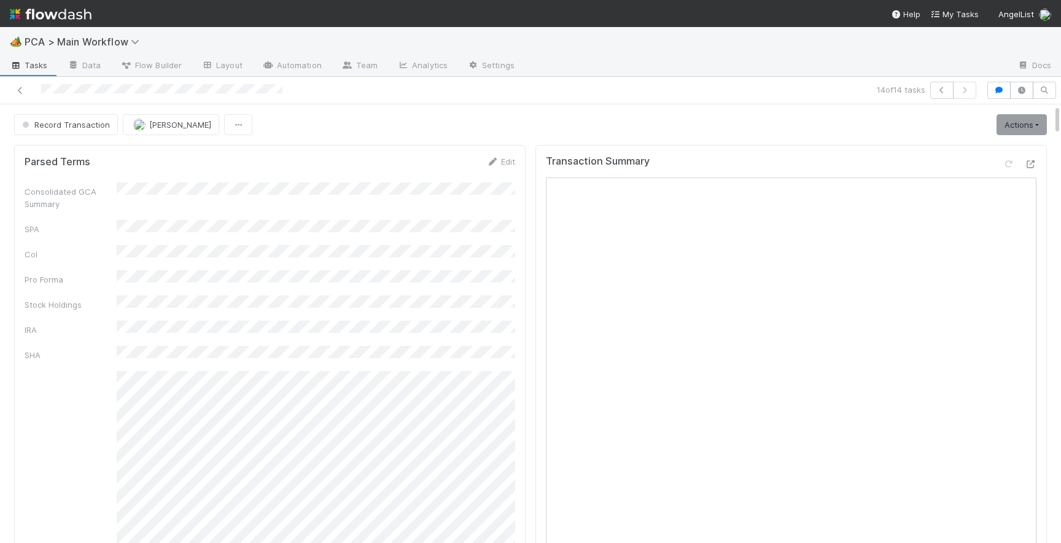
click at [61, 120] on span "Record Transaction" at bounding box center [65, 125] width 90 height 10
click at [82, 160] on div "ICU" at bounding box center [96, 155] width 173 height 22
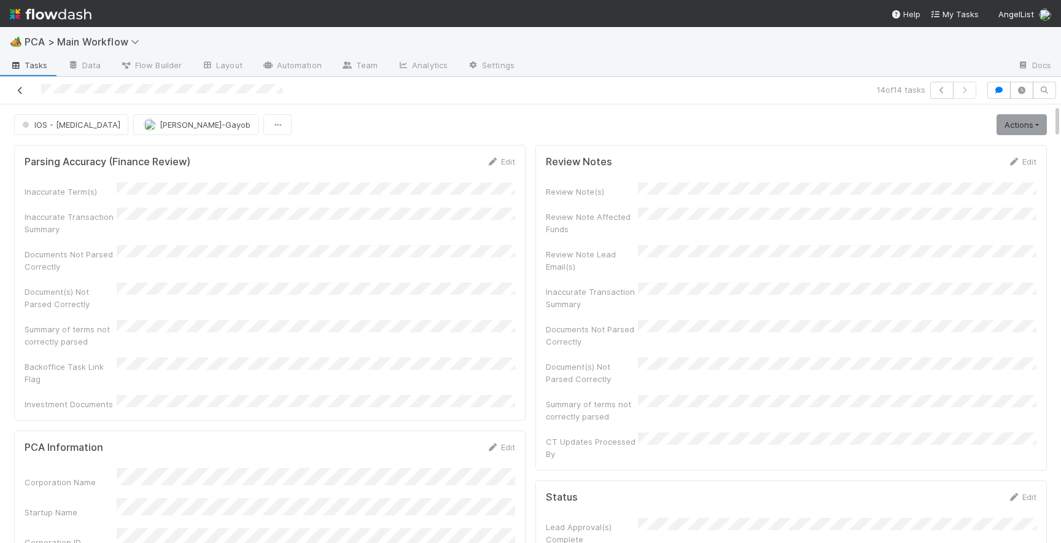
click at [18, 90] on icon at bounding box center [20, 91] width 12 height 8
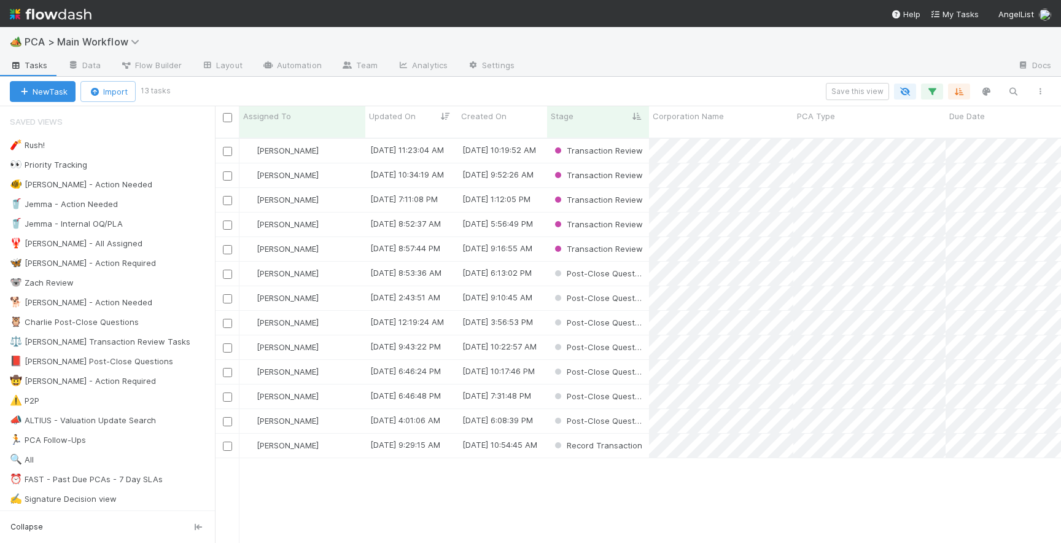
scroll to position [414, 846]
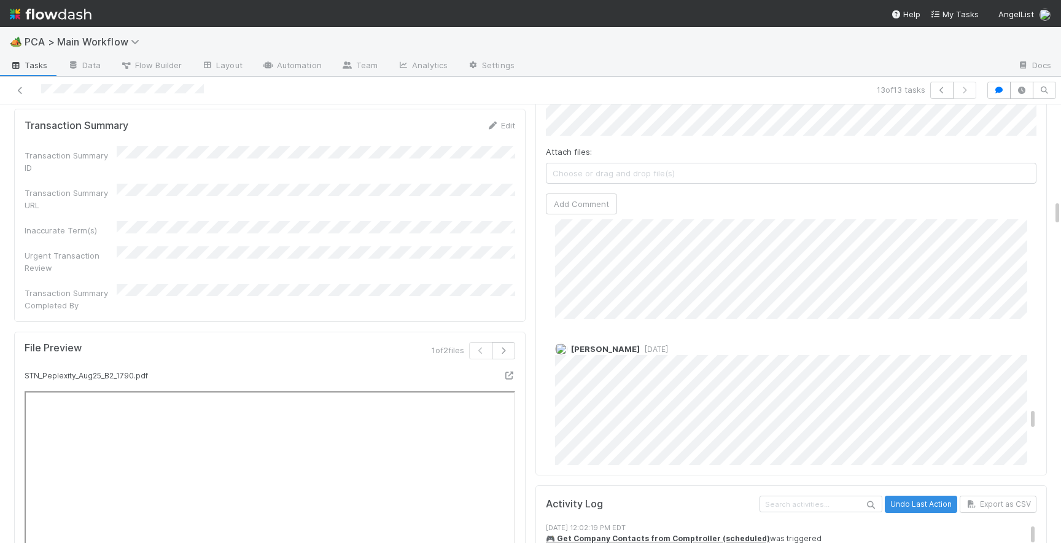
scroll to position [2030, 0]
click at [508, 347] on icon "button" at bounding box center [503, 350] width 12 height 7
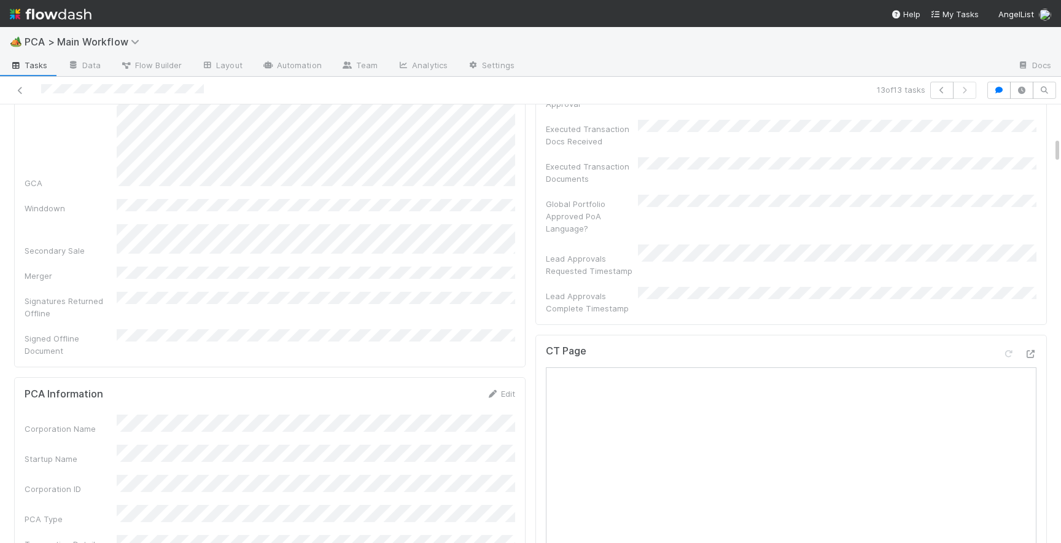
scroll to position [525, 0]
click at [1030, 351] on icon at bounding box center [1030, 355] width 12 height 8
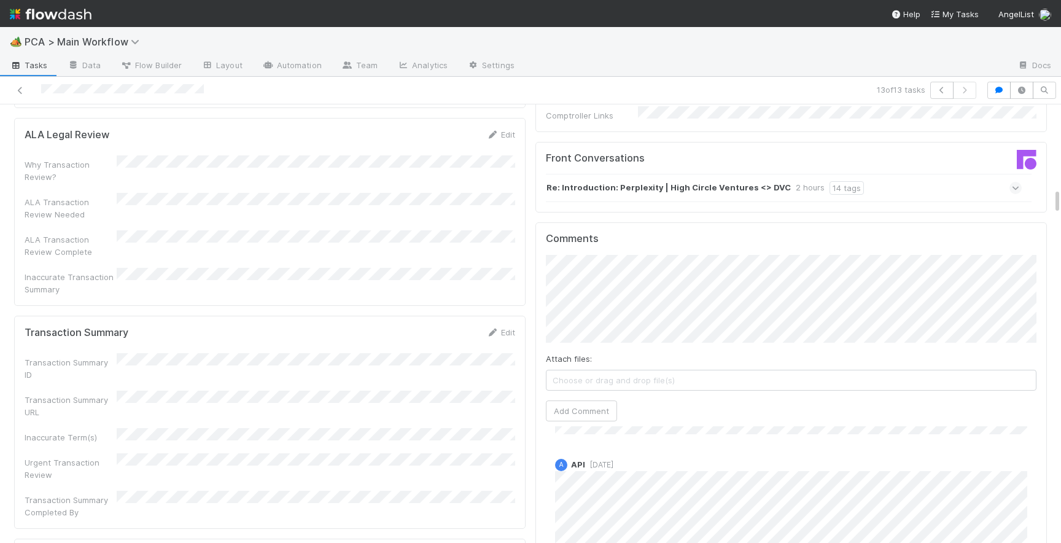
scroll to position [1377, 0]
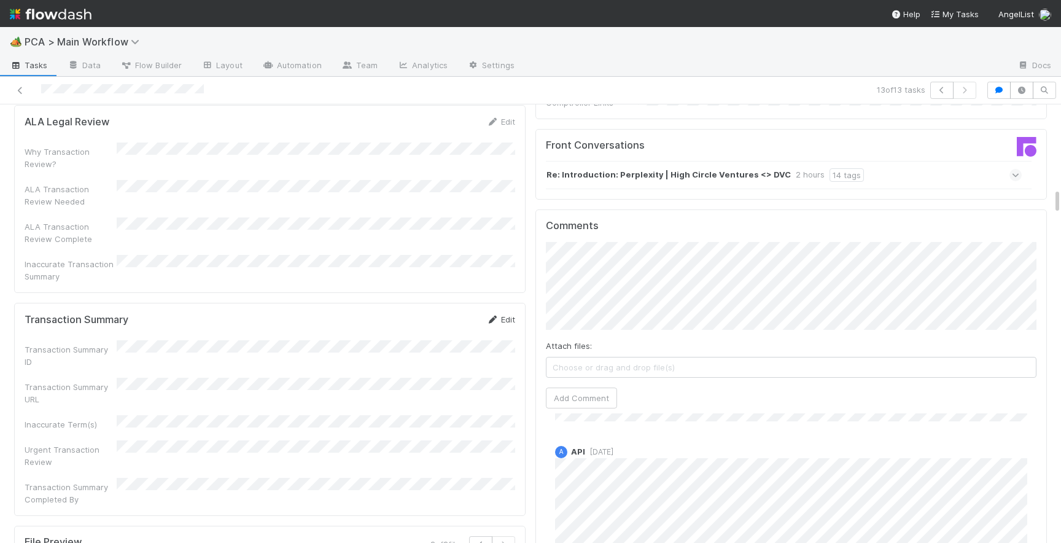
click at [503, 314] on link "Edit" at bounding box center [500, 319] width 29 height 10
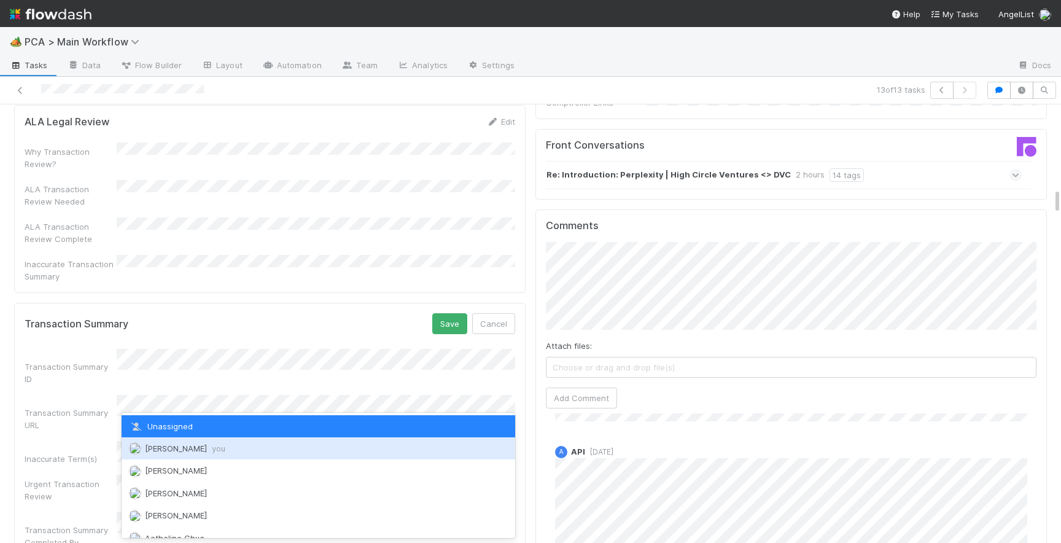
click at [212, 449] on span "you" at bounding box center [219, 448] width 14 height 10
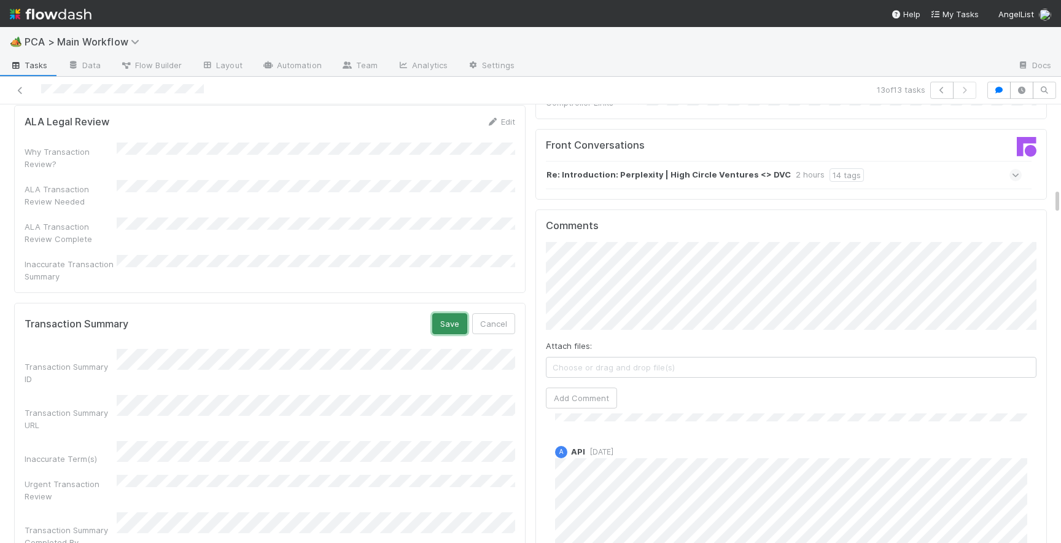
click at [446, 313] on button "Save" at bounding box center [449, 323] width 35 height 21
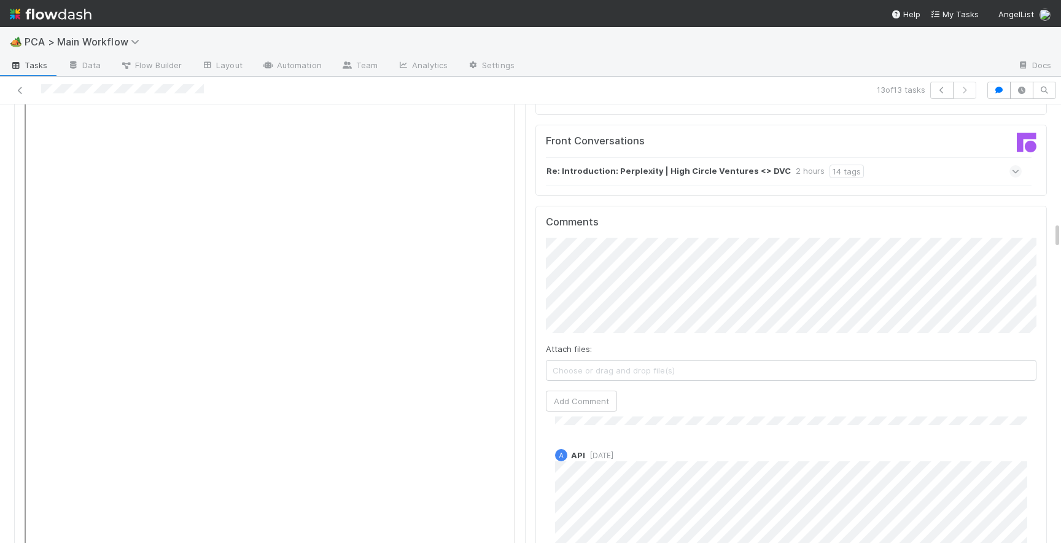
scroll to position [1951, 0]
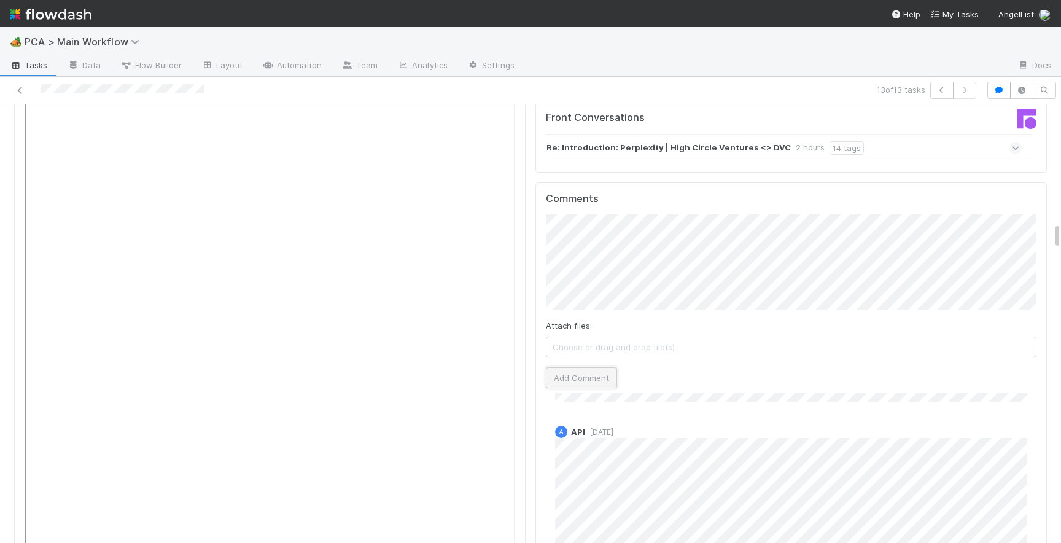
click at [574, 367] on button "Add Comment" at bounding box center [581, 377] width 71 height 21
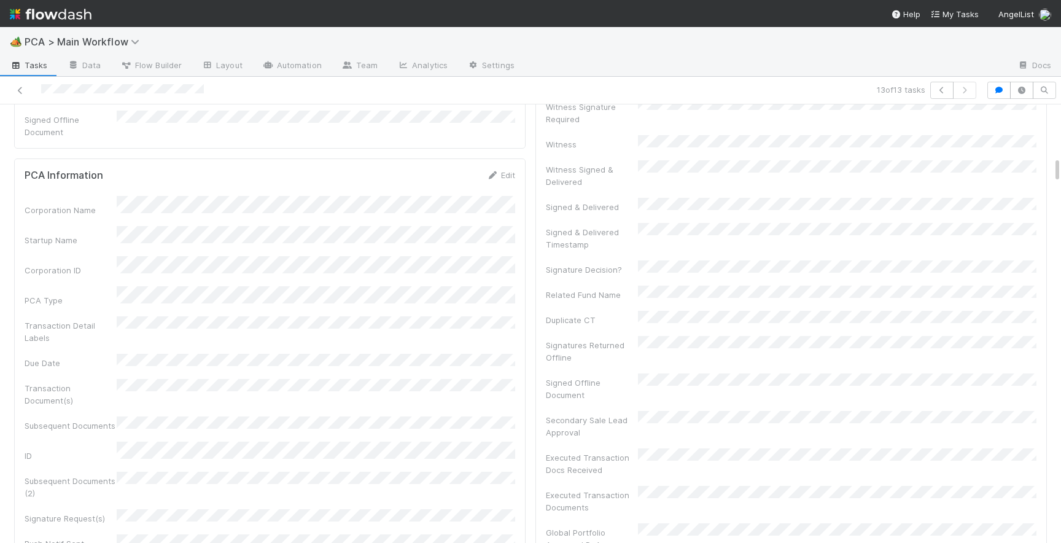
scroll to position [0, 0]
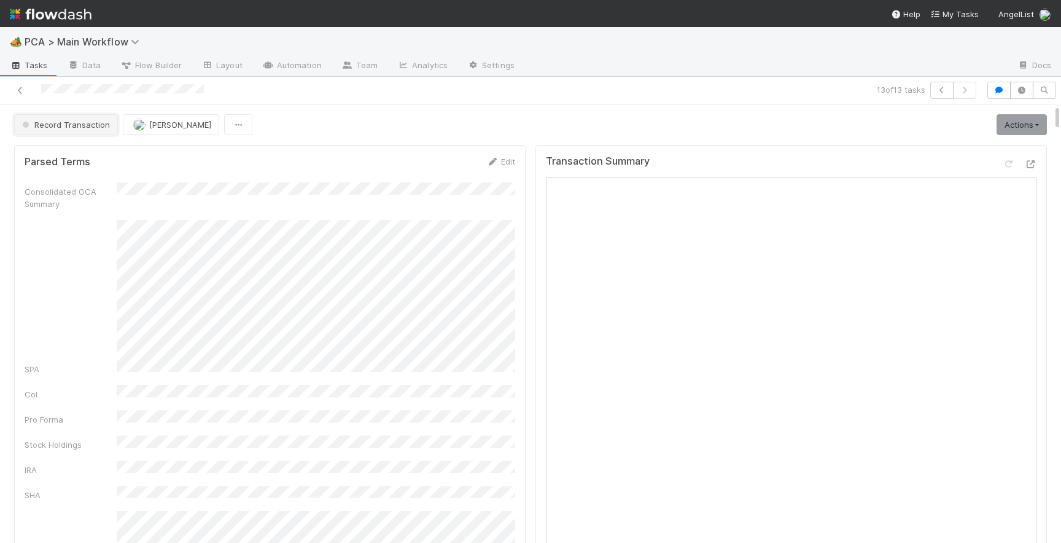
click at [69, 127] on span "Record Transaction" at bounding box center [65, 125] width 90 height 10
click at [76, 154] on div "RTBS" at bounding box center [96, 155] width 173 height 22
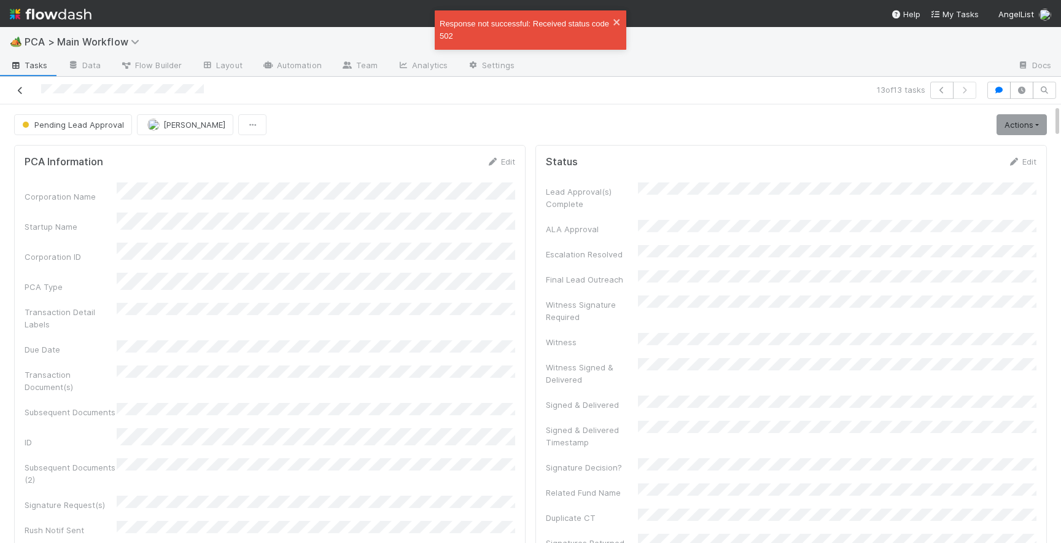
click at [21, 88] on icon at bounding box center [20, 91] width 12 height 8
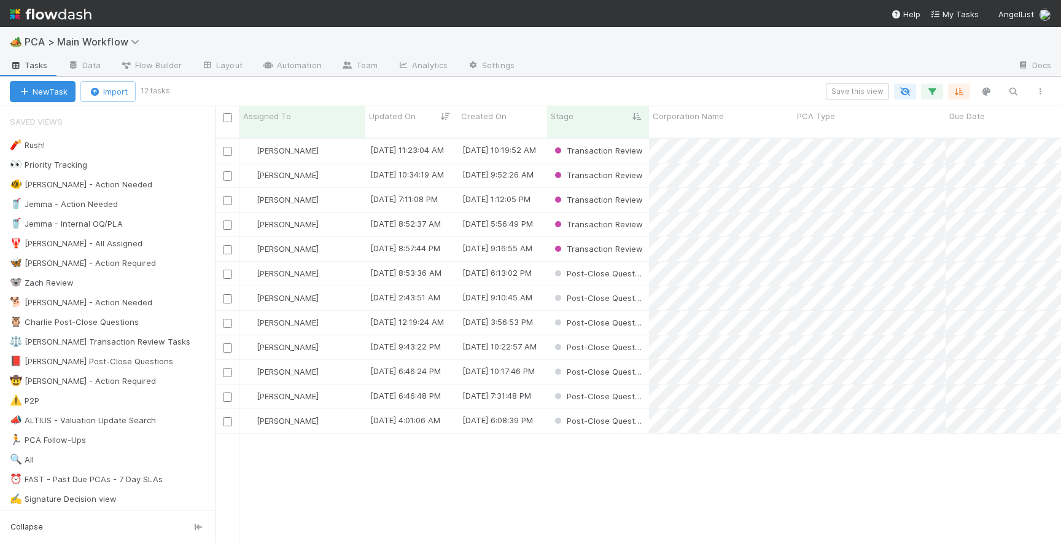
scroll to position [414, 846]
click at [343, 414] on div "Josh Tarr" at bounding box center [302, 421] width 126 height 24
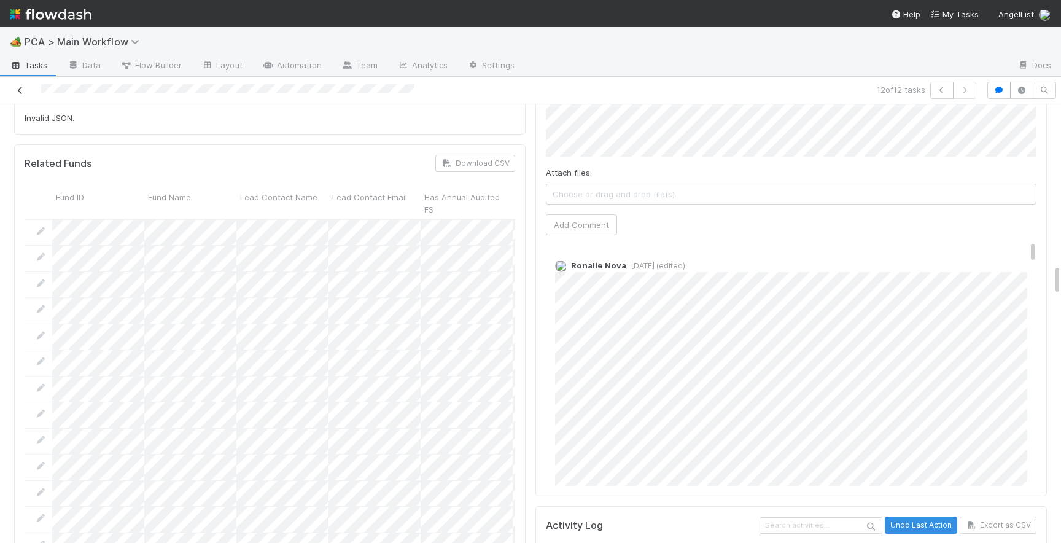
click at [25, 91] on icon at bounding box center [20, 91] width 12 height 8
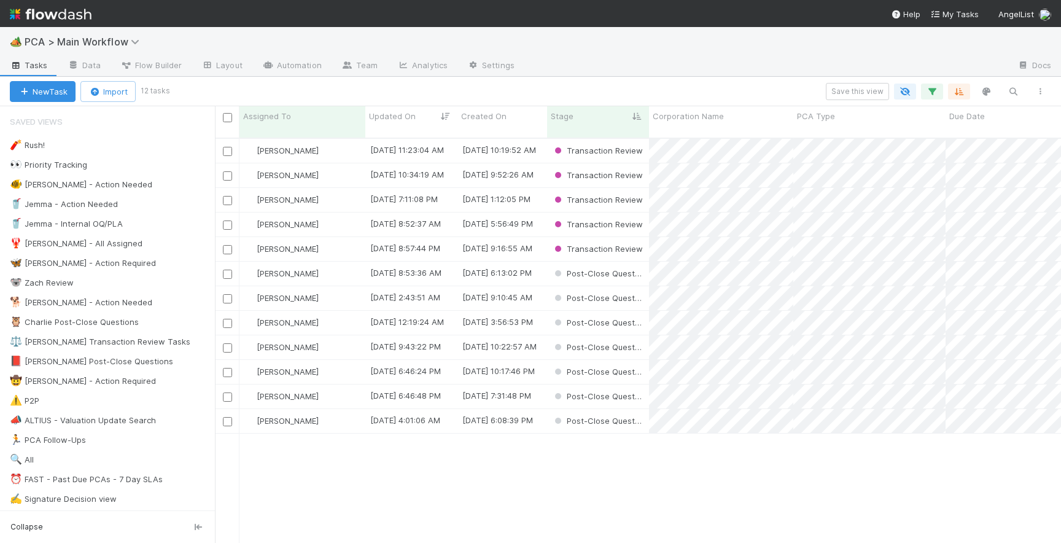
scroll to position [414, 846]
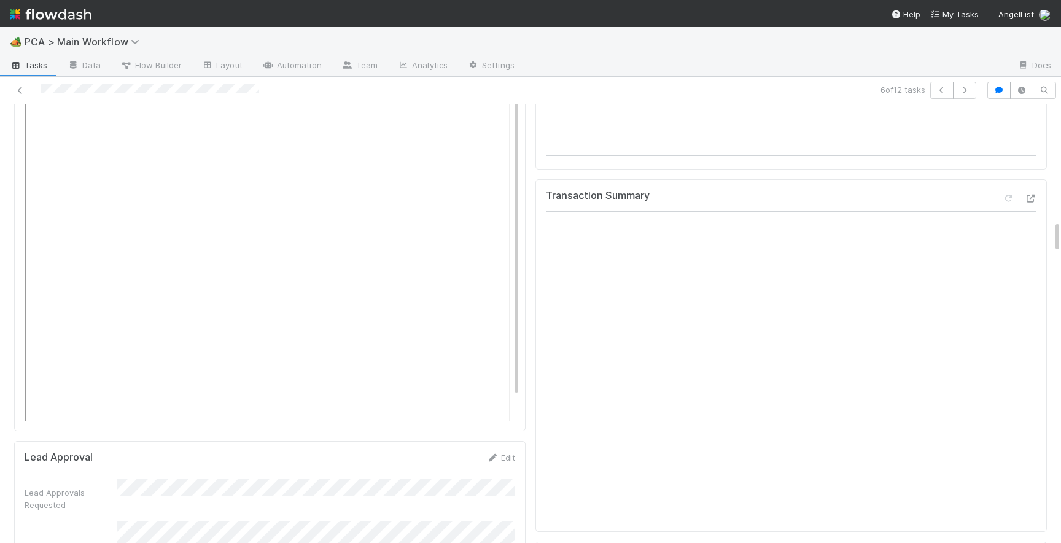
scroll to position [1538, 0]
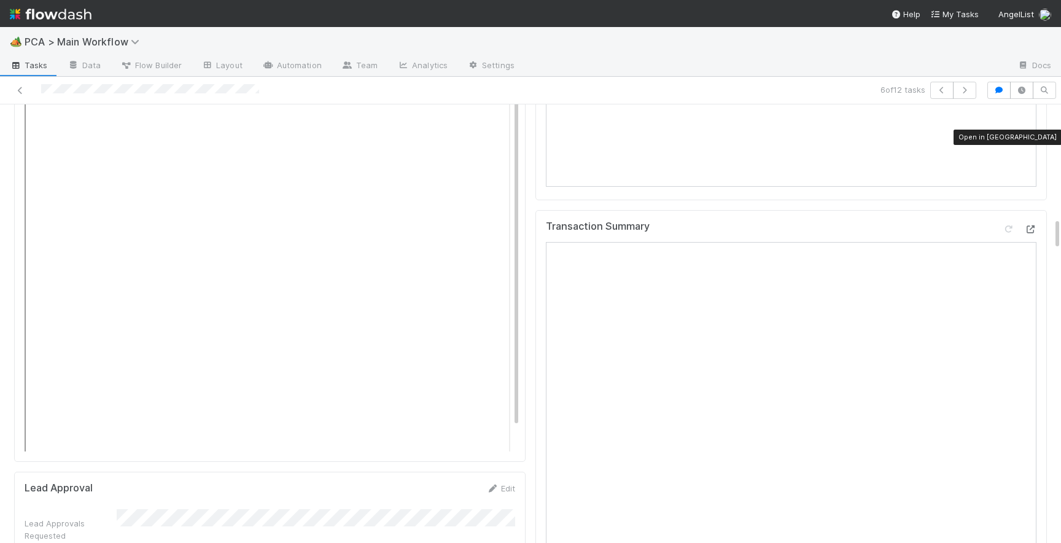
click at [1031, 225] on icon at bounding box center [1030, 229] width 12 height 8
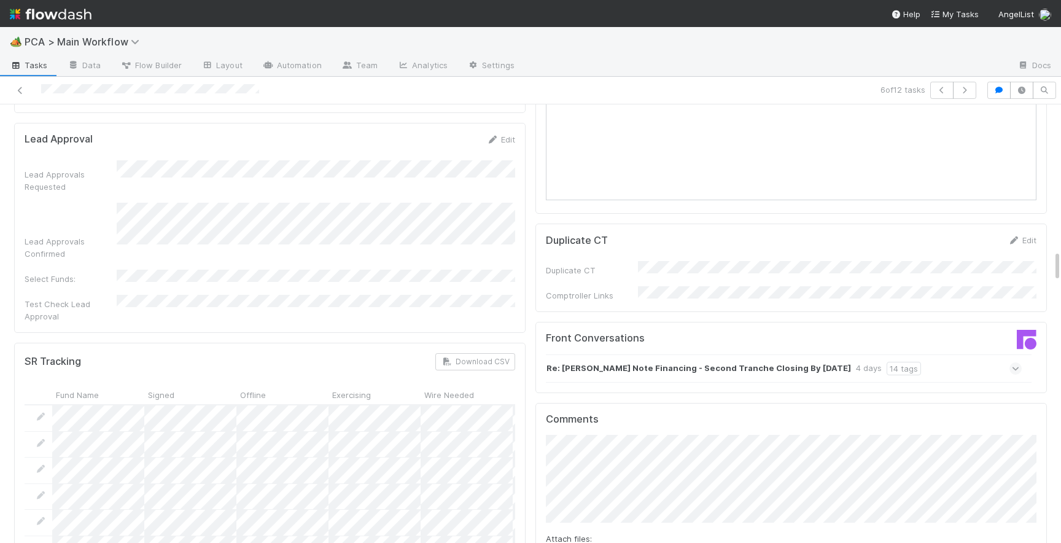
scroll to position [1977, 0]
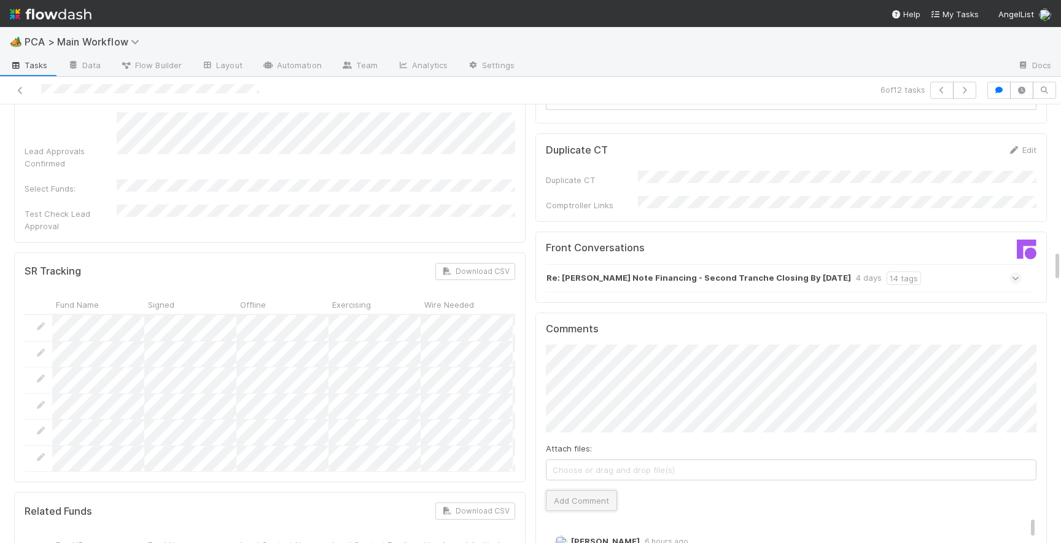
click at [575, 490] on button "Add Comment" at bounding box center [581, 500] width 71 height 21
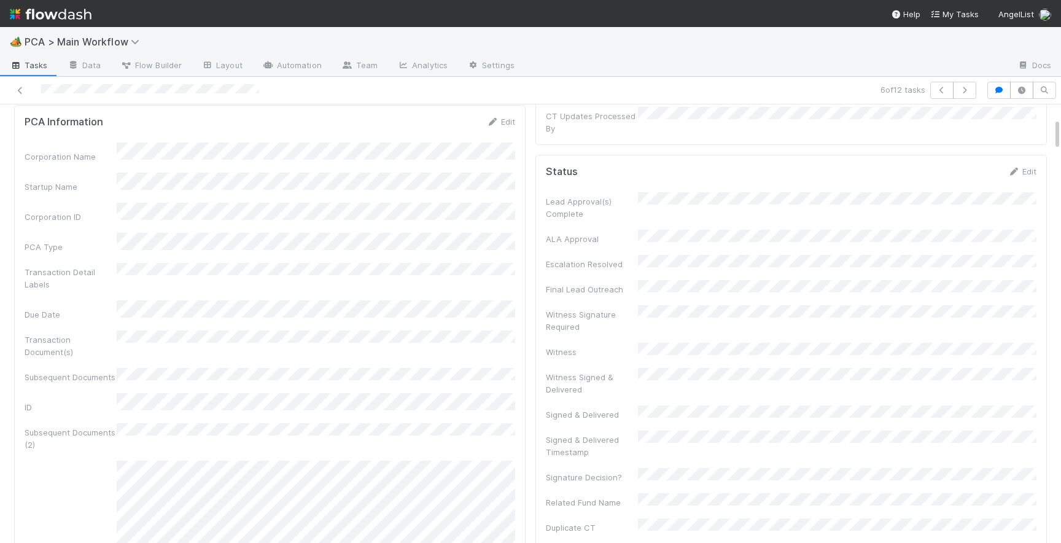
scroll to position [0, 0]
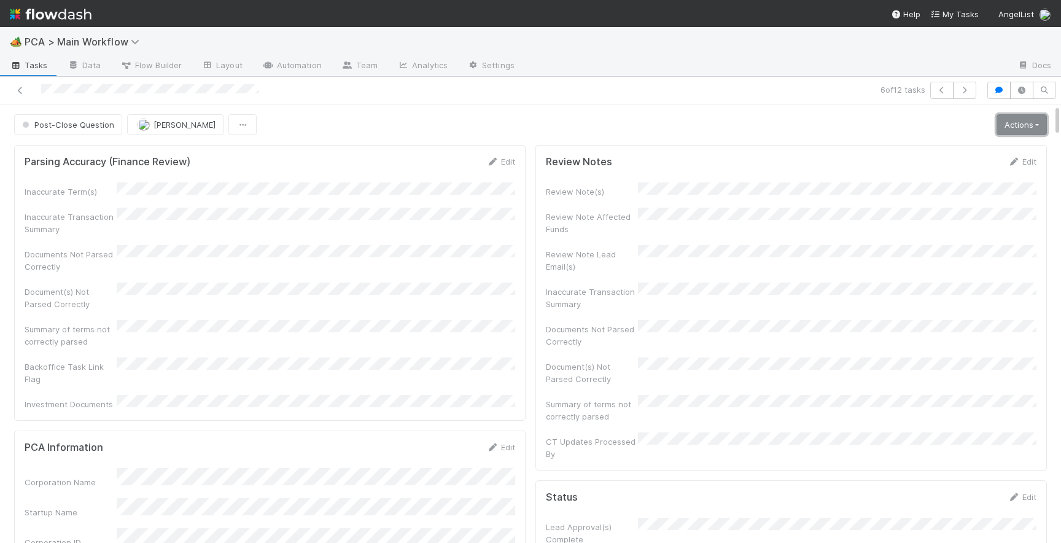
click at [1010, 118] on link "Actions" at bounding box center [1021, 124] width 50 height 21
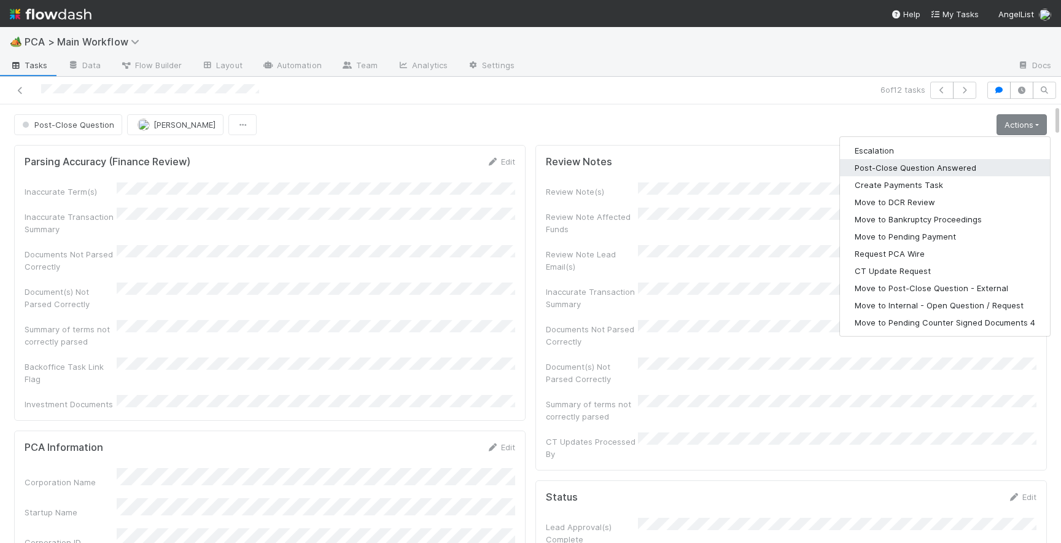
click at [909, 170] on button "Post-Close Question Answered" at bounding box center [945, 167] width 210 height 17
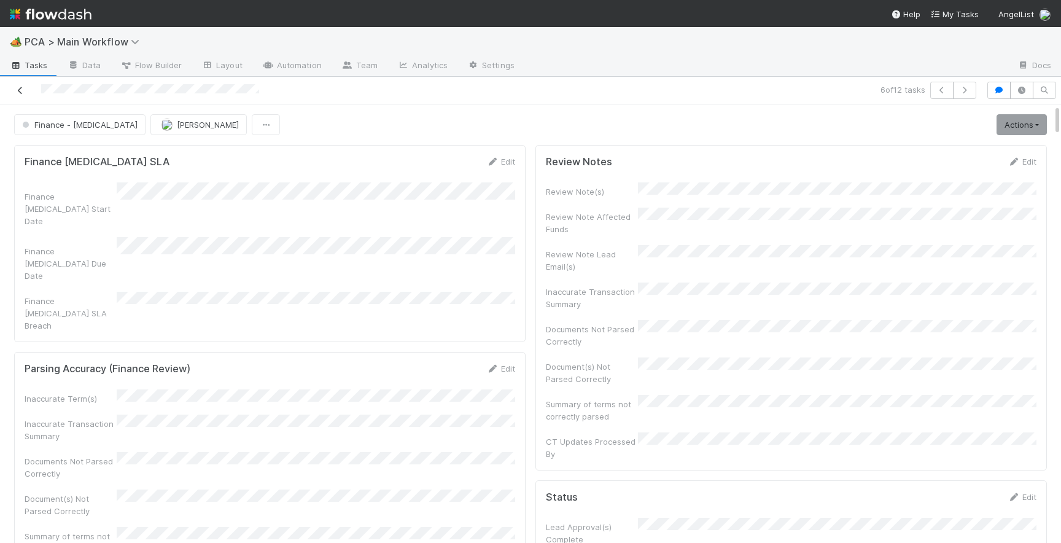
click at [22, 90] on icon at bounding box center [20, 91] width 12 height 8
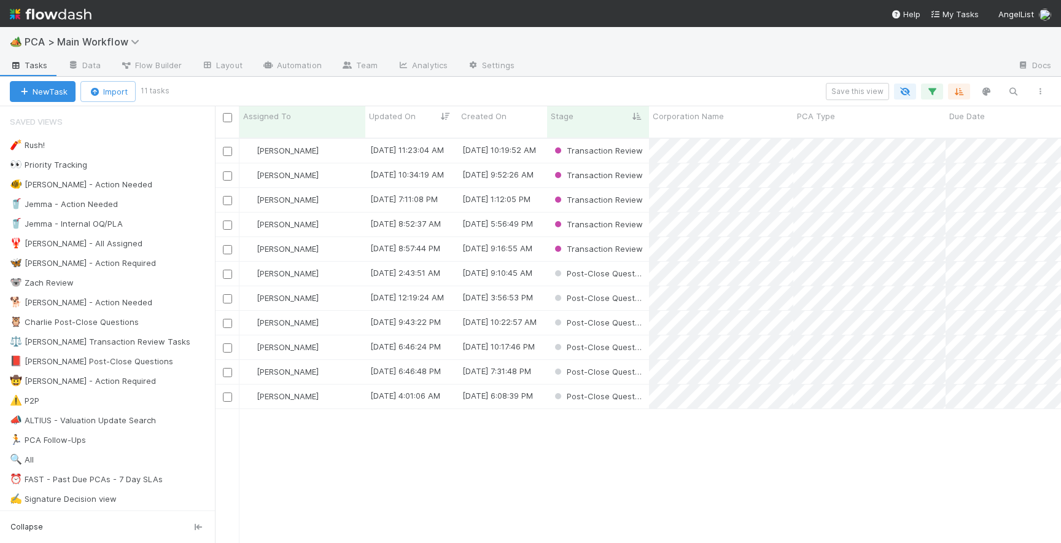
scroll to position [414, 846]
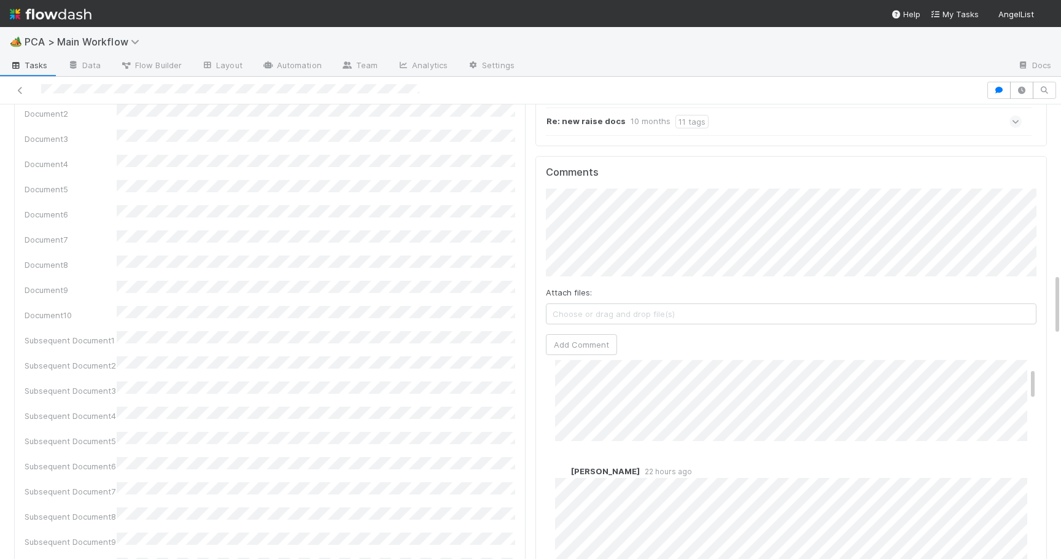
scroll to position [55, 0]
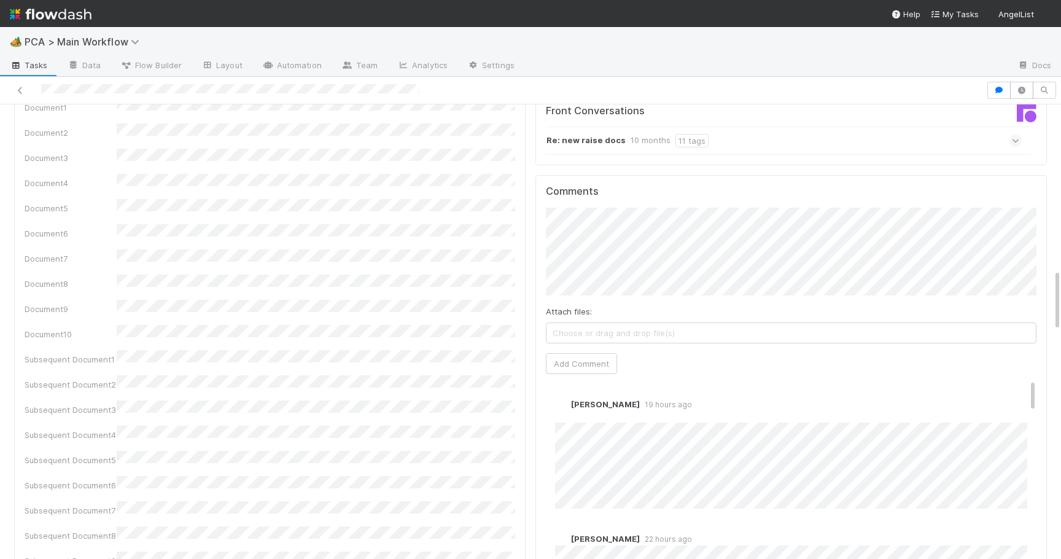
scroll to position [1210, 0]
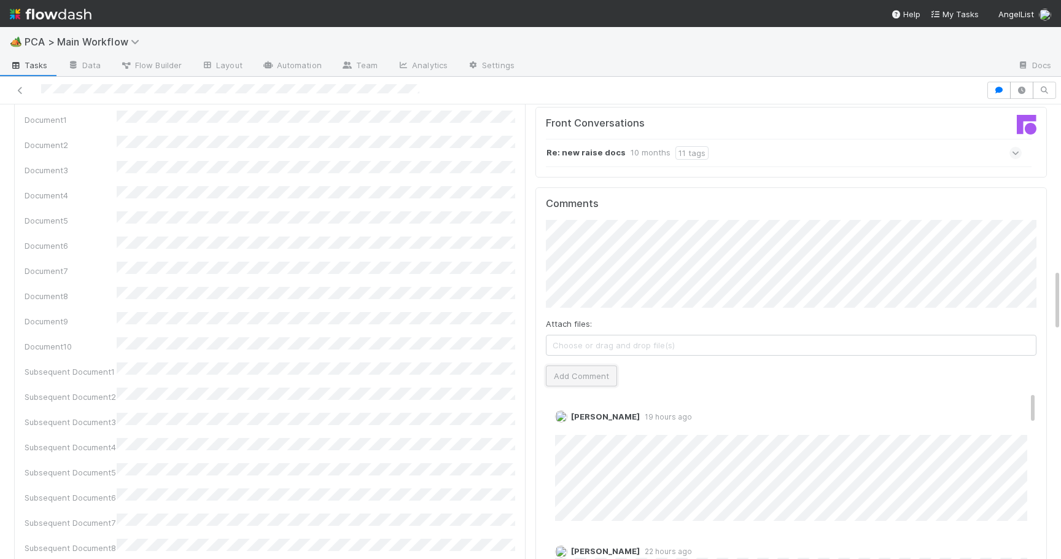
click at [580, 365] on button "Add Comment" at bounding box center [581, 375] width 71 height 21
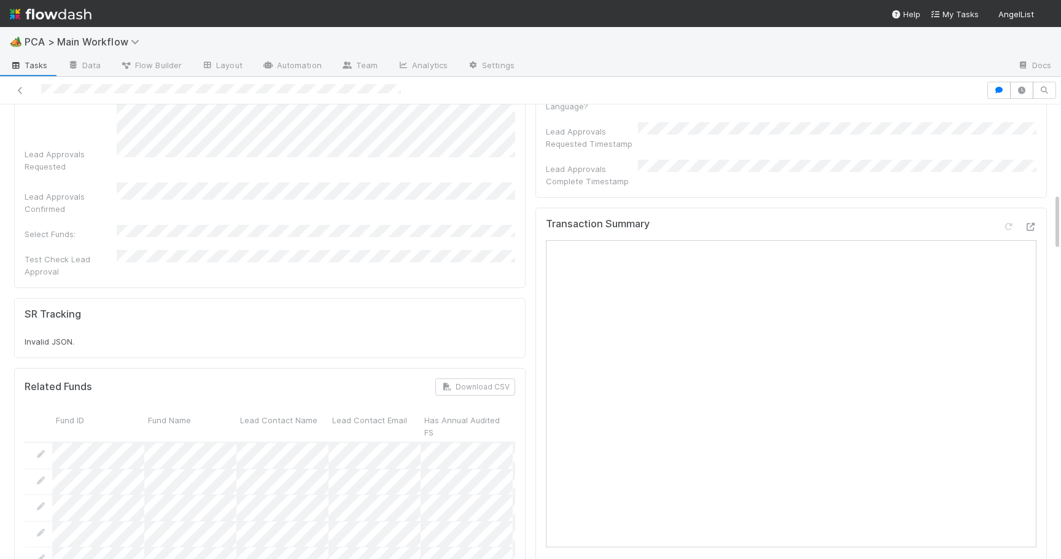
scroll to position [646, 0]
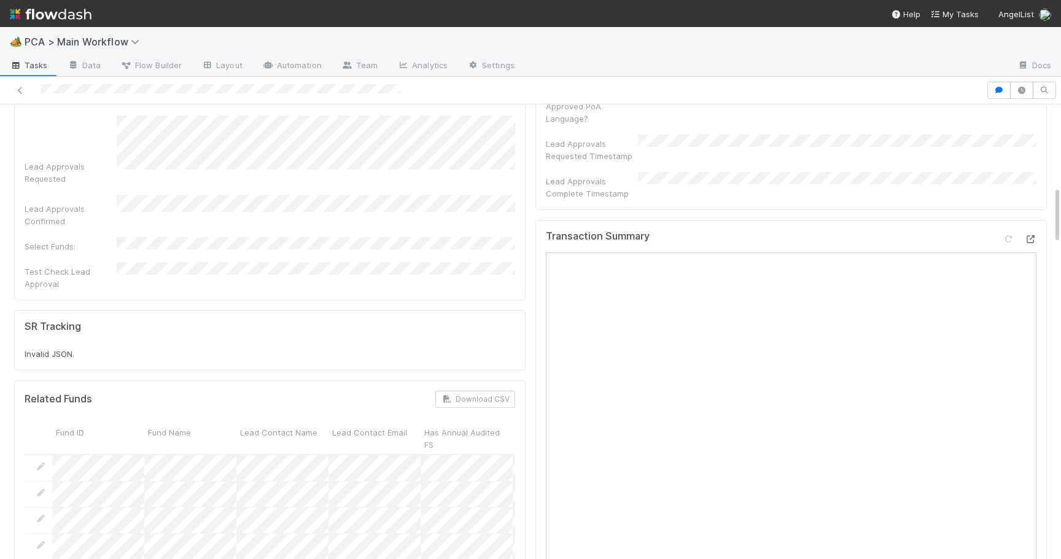
click at [1033, 235] on icon at bounding box center [1030, 239] width 12 height 8
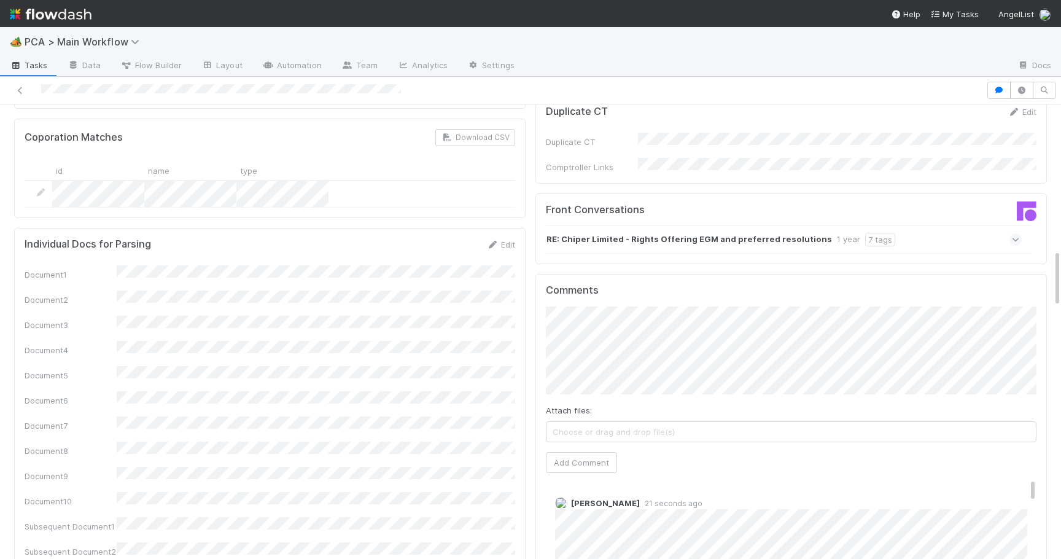
scroll to position [1144, 0]
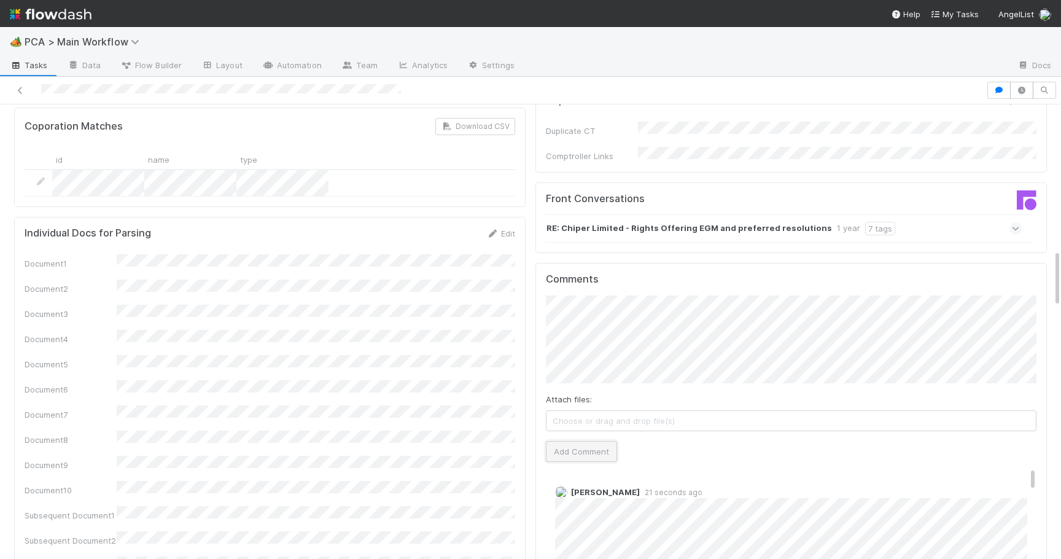
click at [586, 441] on button "Add Comment" at bounding box center [581, 451] width 71 height 21
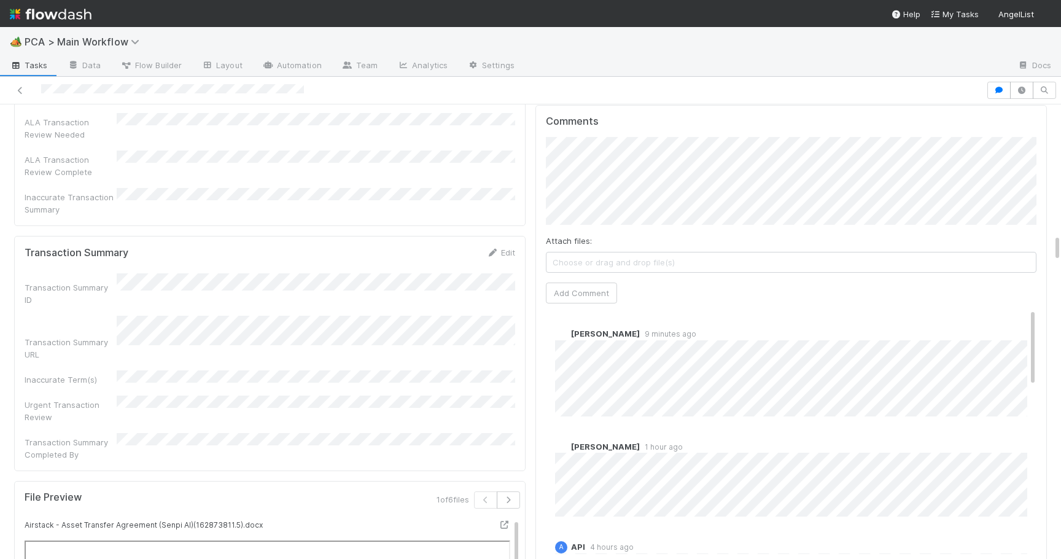
scroll to position [2155, 0]
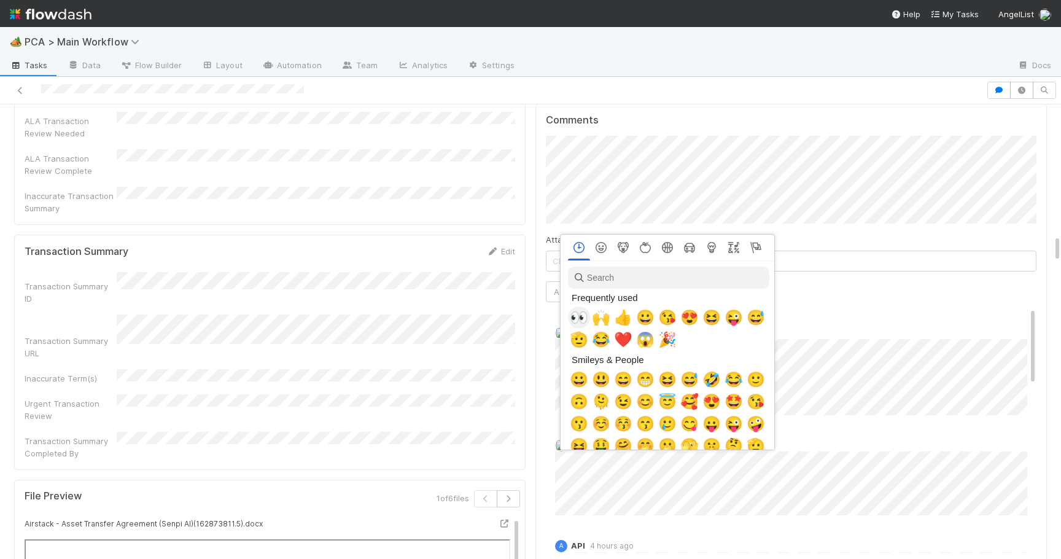
click at [583, 314] on span "👀" at bounding box center [579, 317] width 18 height 17
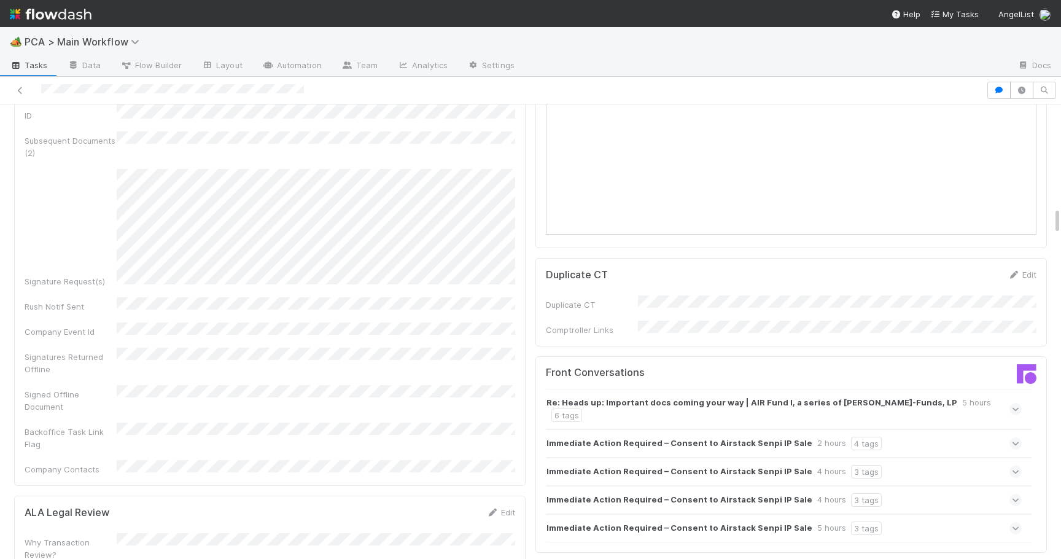
scroll to position [1697, 0]
click at [1019, 401] on icon at bounding box center [1016, 407] width 8 height 12
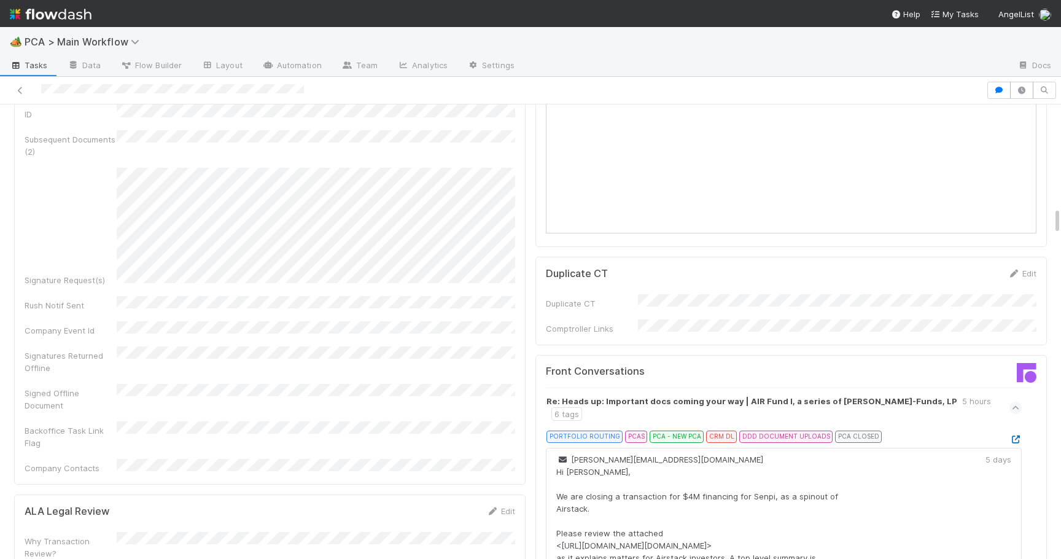
click at [1017, 435] on icon at bounding box center [1015, 439] width 12 height 8
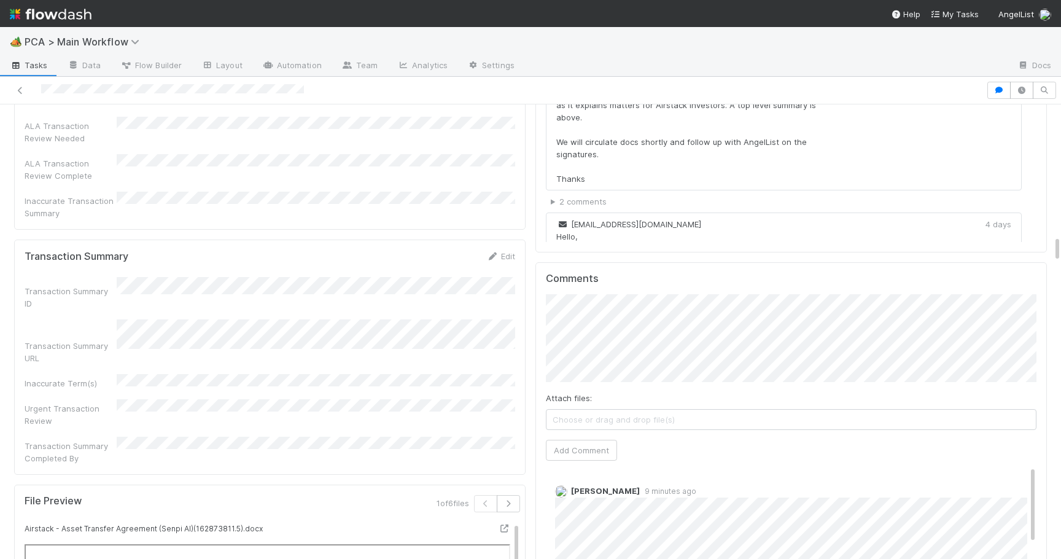
scroll to position [2177, 0]
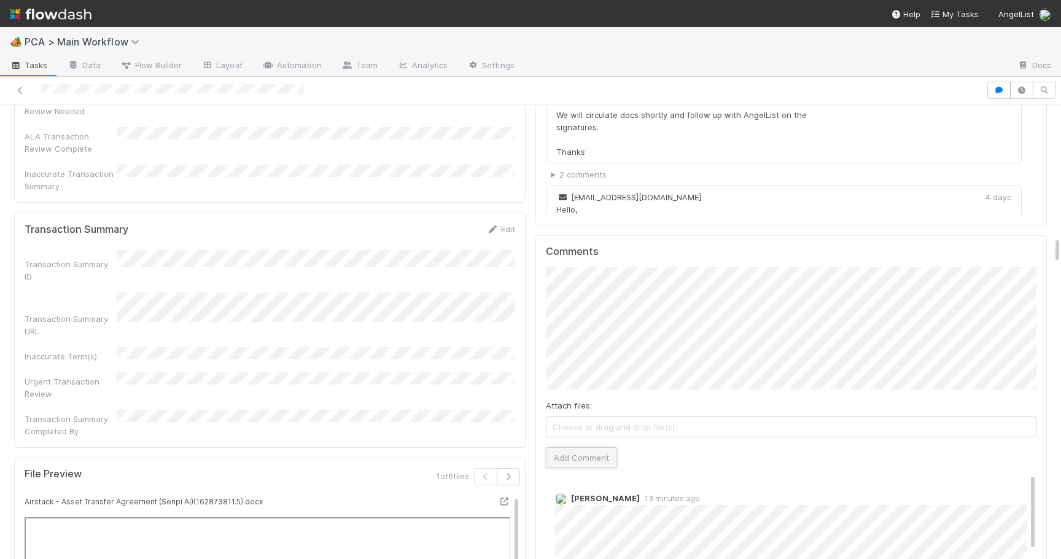
click at [606, 447] on button "Add Comment" at bounding box center [581, 457] width 71 height 21
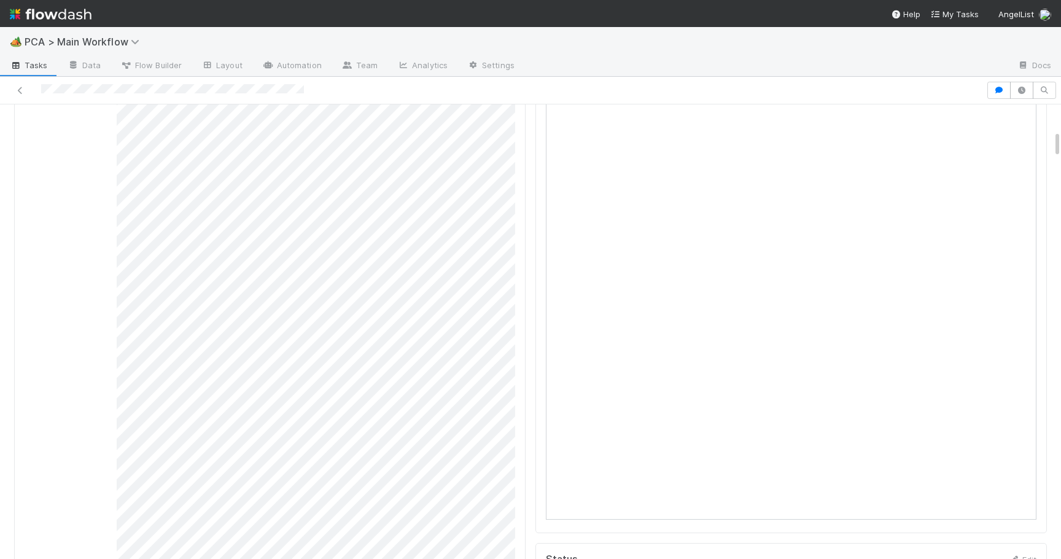
scroll to position [0, 0]
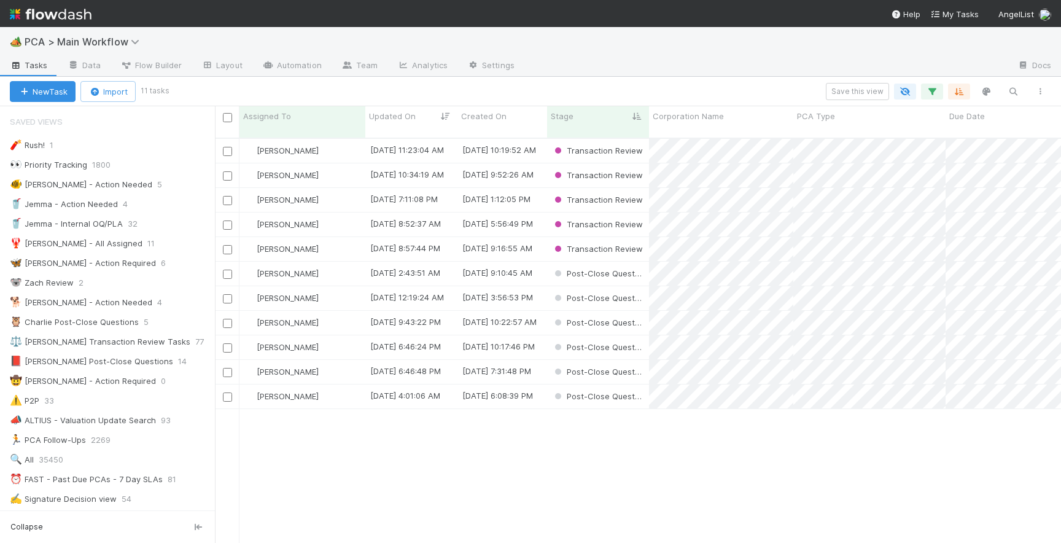
scroll to position [414, 846]
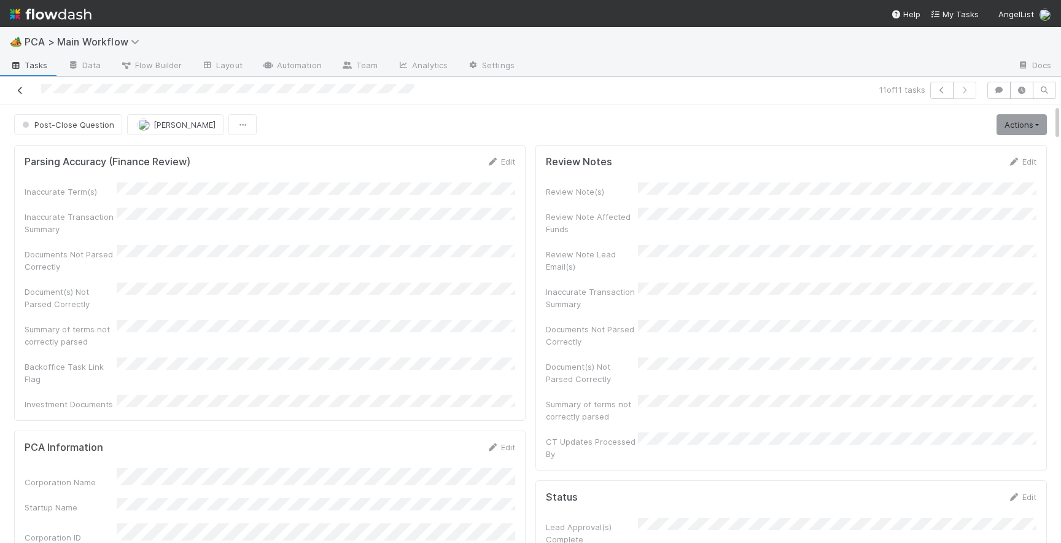
click at [25, 91] on icon at bounding box center [20, 91] width 12 height 8
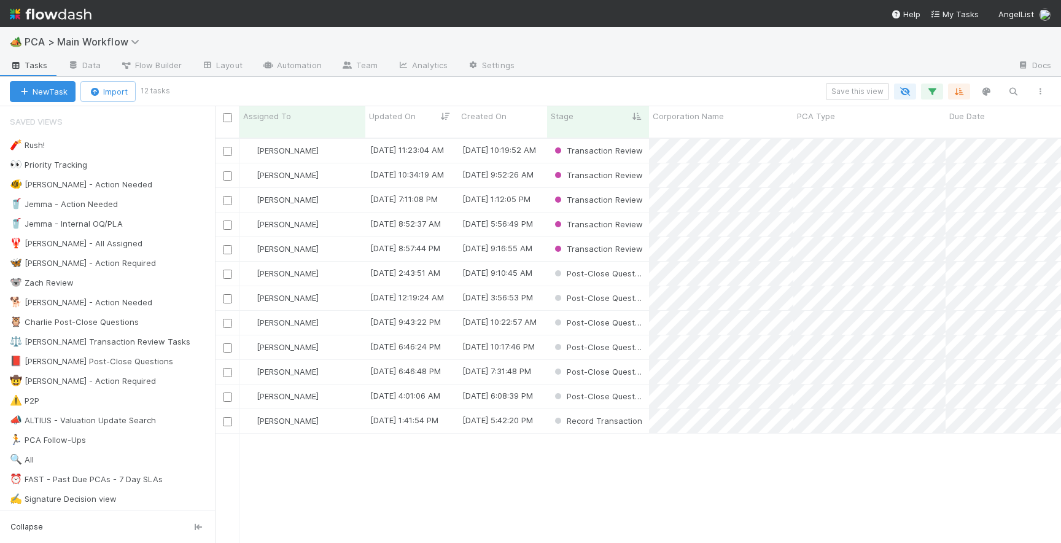
scroll to position [414, 846]
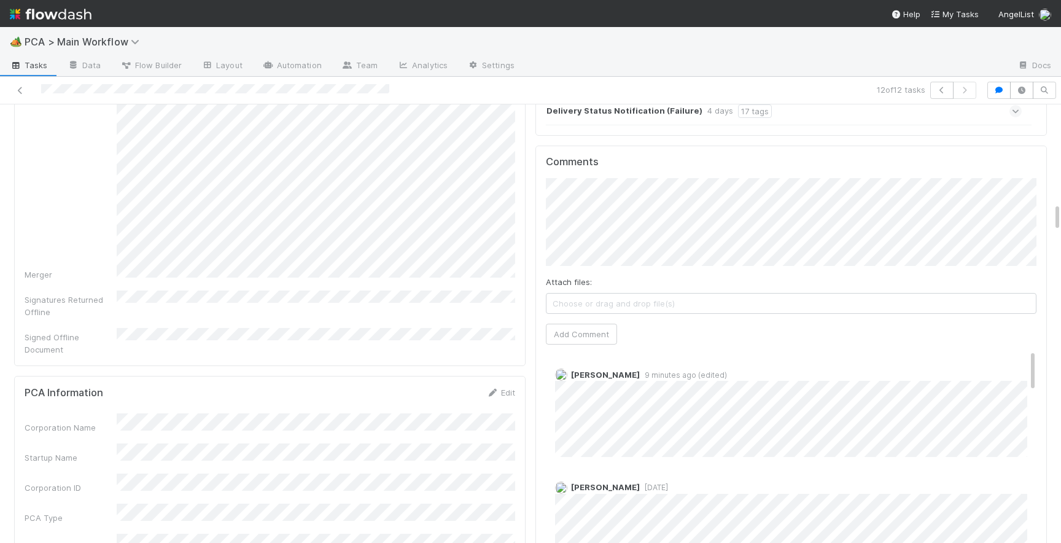
scroll to position [1502, 0]
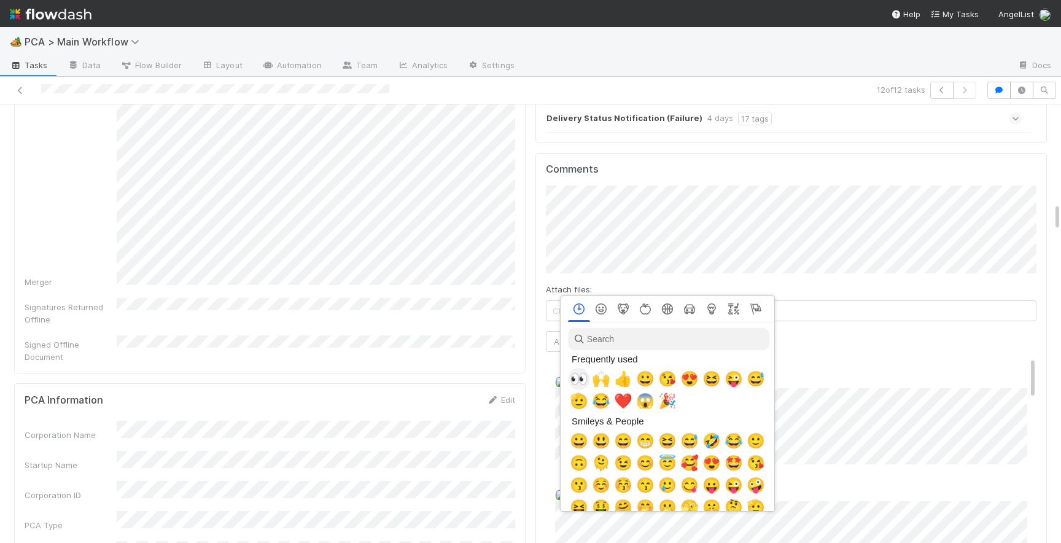
click at [578, 379] on span "👀" at bounding box center [579, 378] width 18 height 17
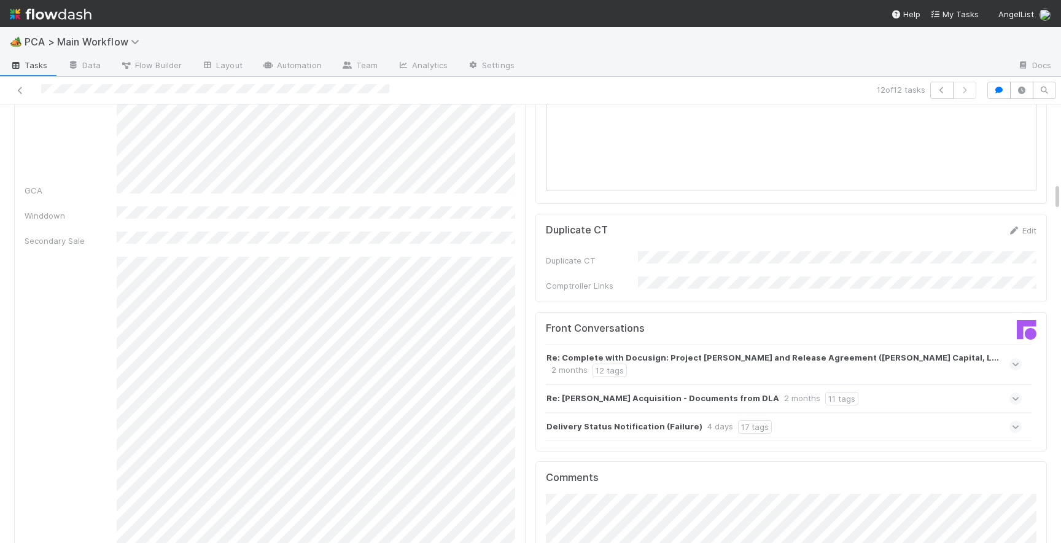
scroll to position [1198, 0]
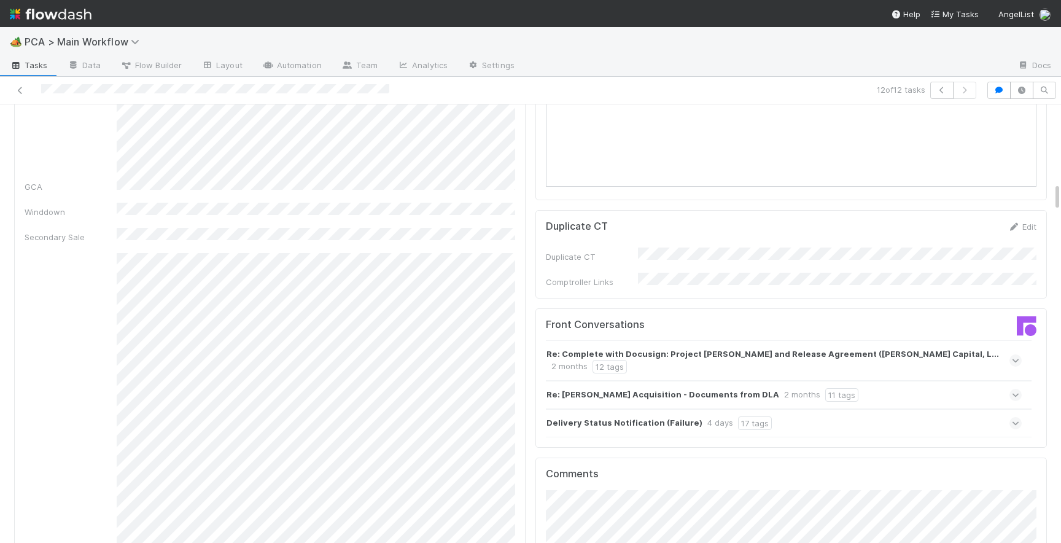
click at [1018, 417] on icon at bounding box center [1016, 423] width 8 height 12
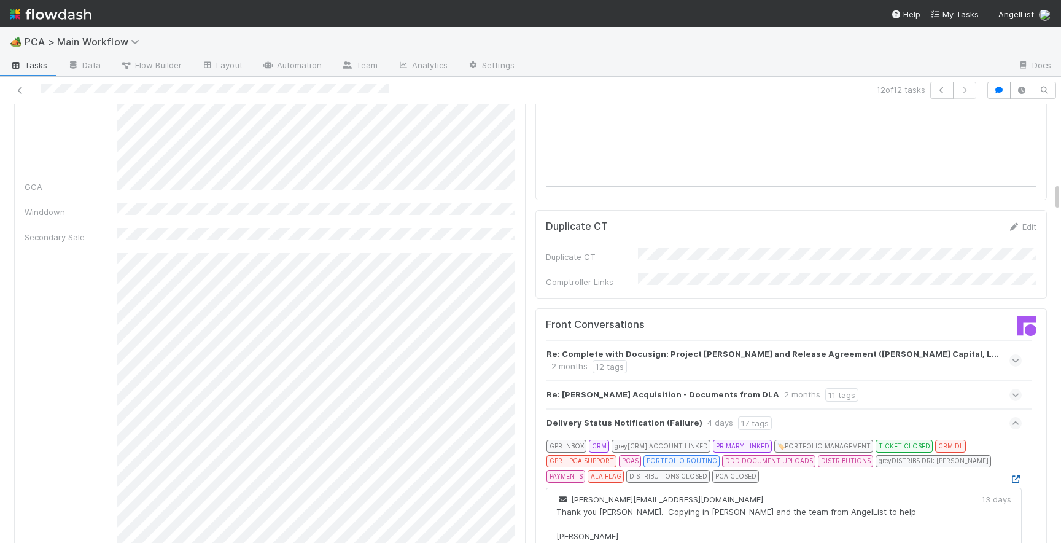
click at [1015, 475] on icon at bounding box center [1015, 479] width 12 height 8
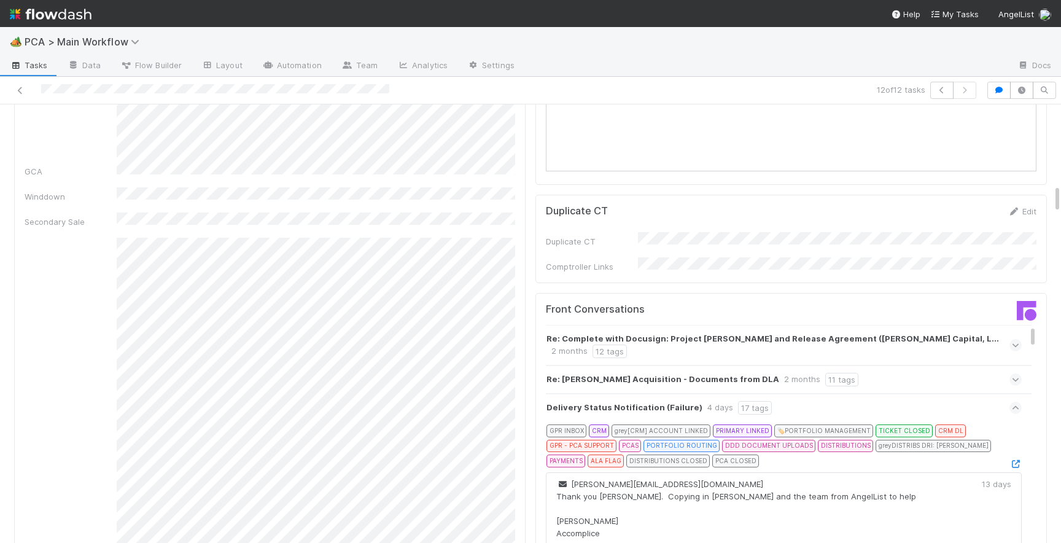
scroll to position [1195, 0]
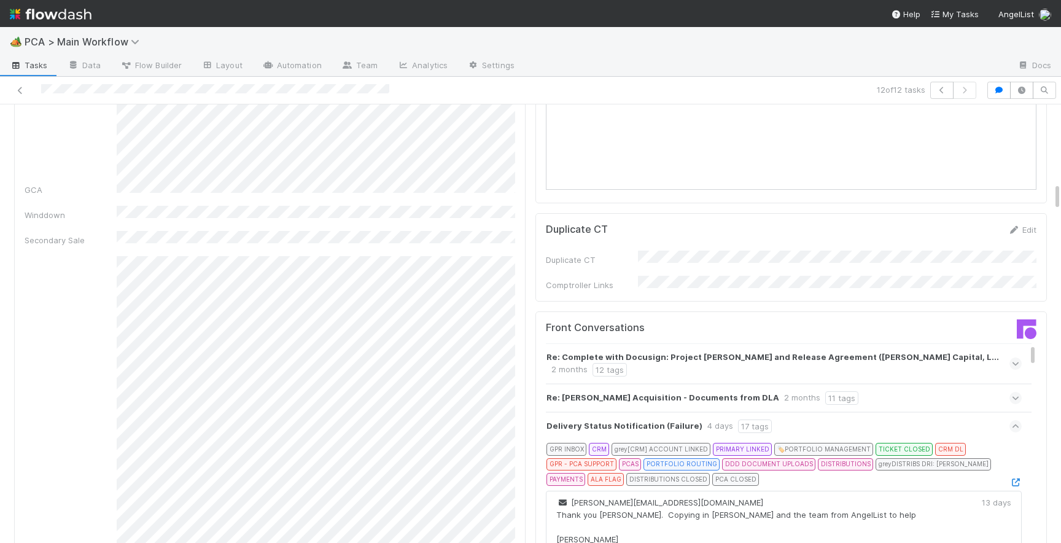
click at [1018, 420] on icon at bounding box center [1016, 426] width 8 height 12
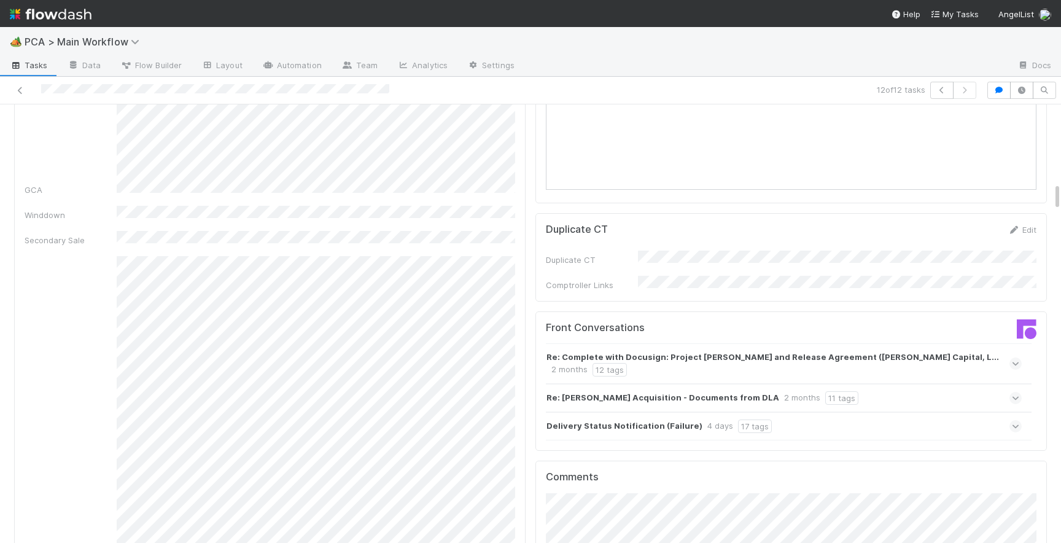
click at [1016, 392] on icon at bounding box center [1016, 398] width 8 height 12
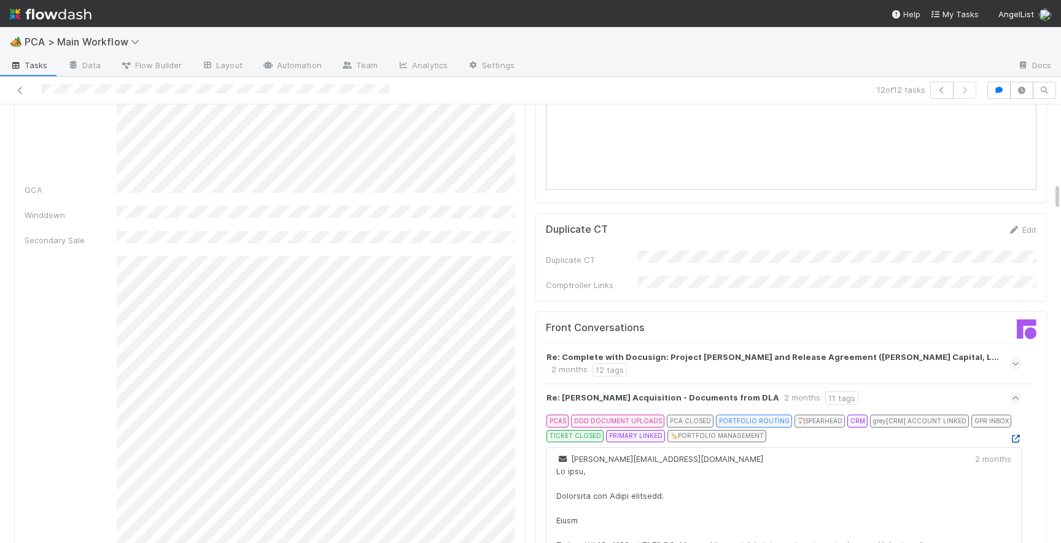
click at [1012, 435] on icon at bounding box center [1015, 439] width 12 height 8
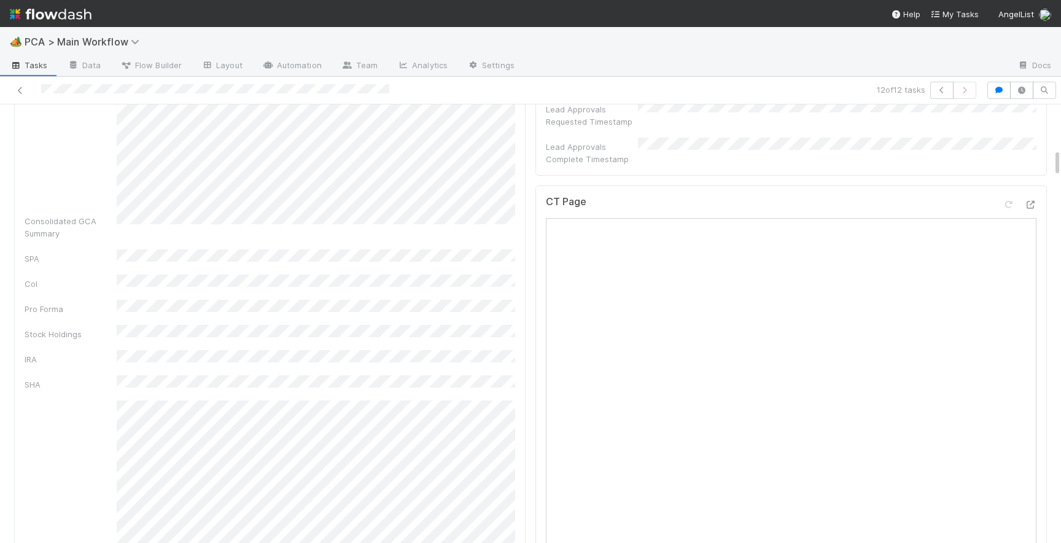
scroll to position [668, 0]
click at [1031, 208] on icon at bounding box center [1030, 212] width 12 height 8
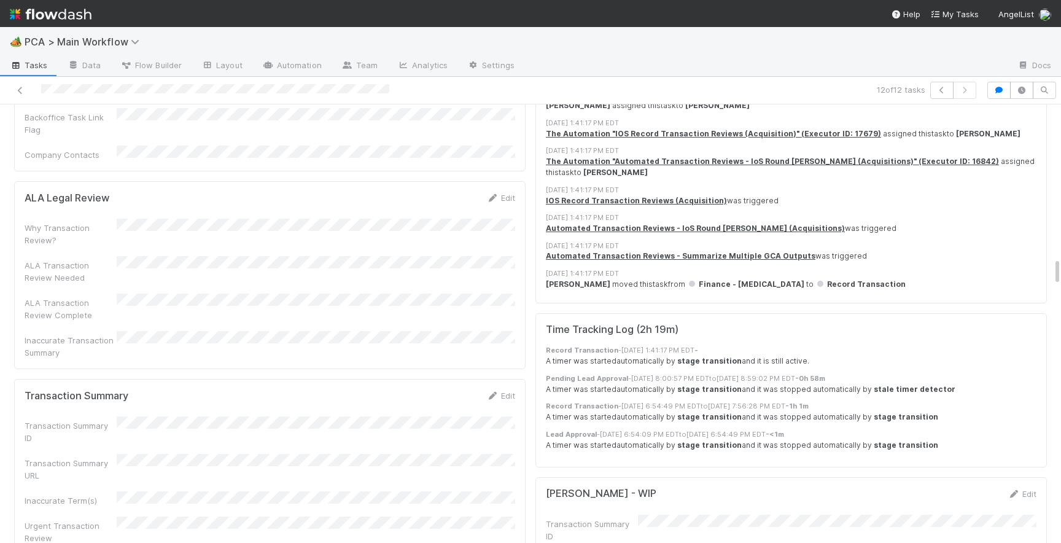
scroll to position [2341, 0]
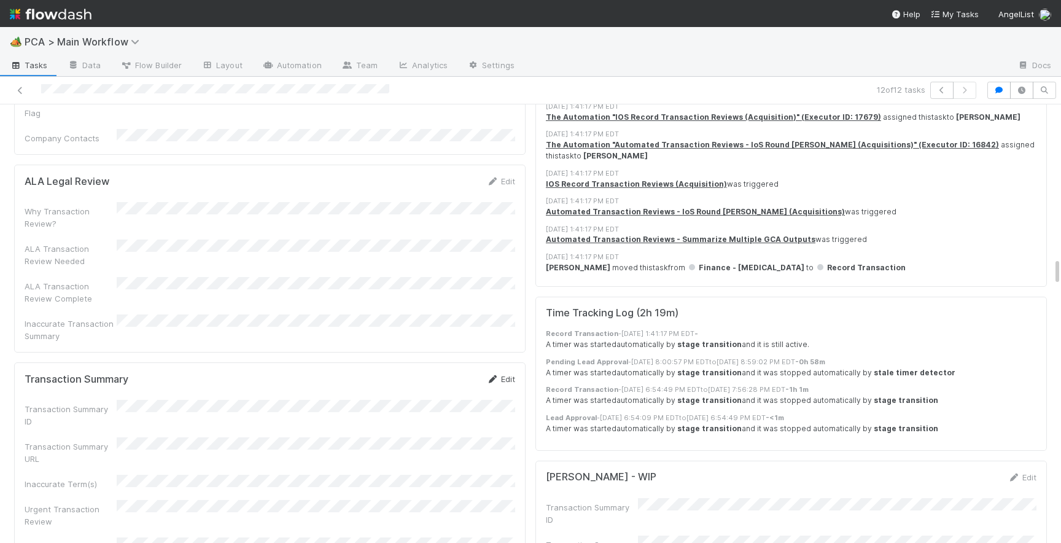
click at [506, 374] on link "Edit" at bounding box center [500, 379] width 29 height 10
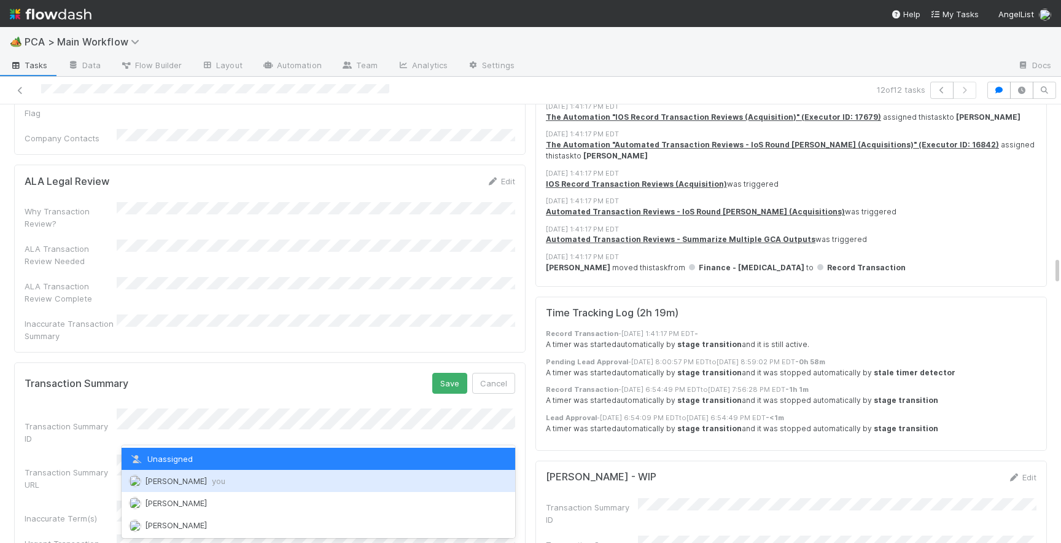
click at [166, 478] on span "Josh Tarr you" at bounding box center [185, 481] width 80 height 10
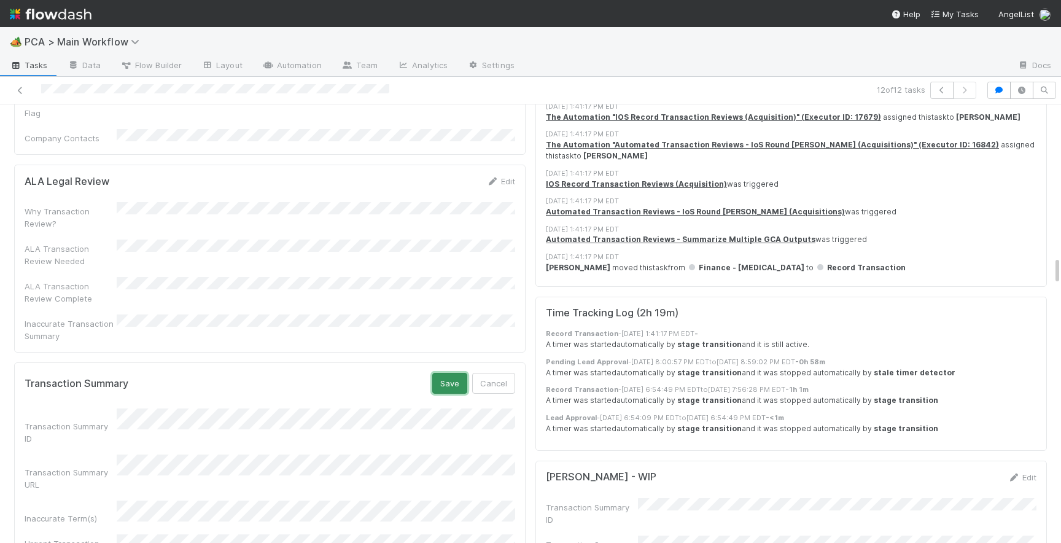
click at [443, 373] on button "Save" at bounding box center [449, 383] width 35 height 21
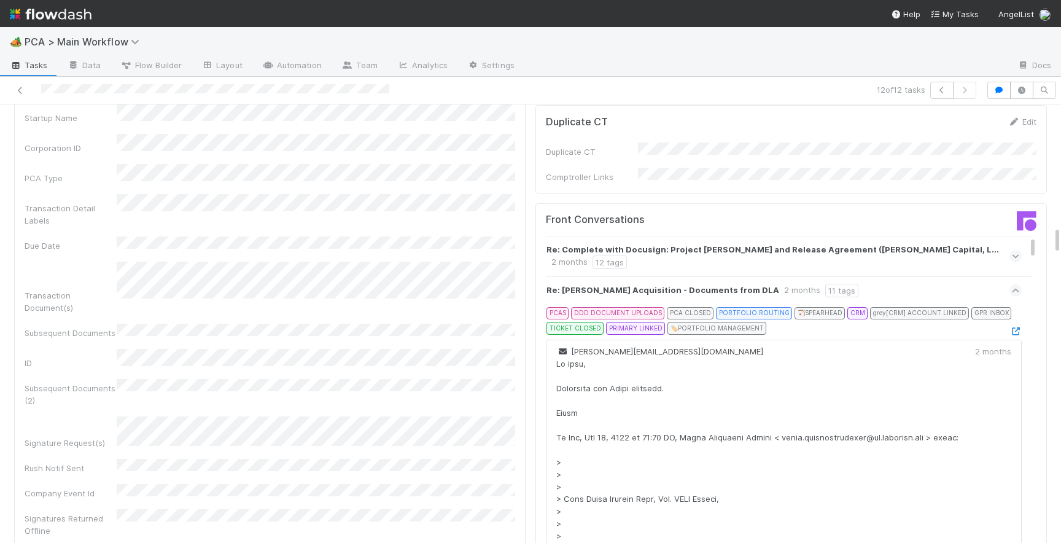
scroll to position [1831, 0]
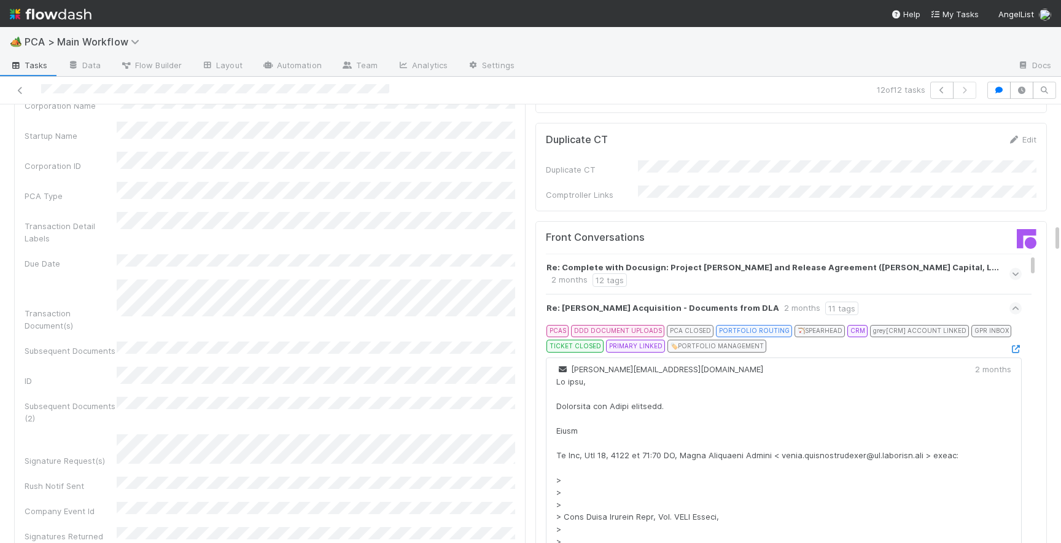
click at [1014, 302] on icon at bounding box center [1016, 308] width 8 height 12
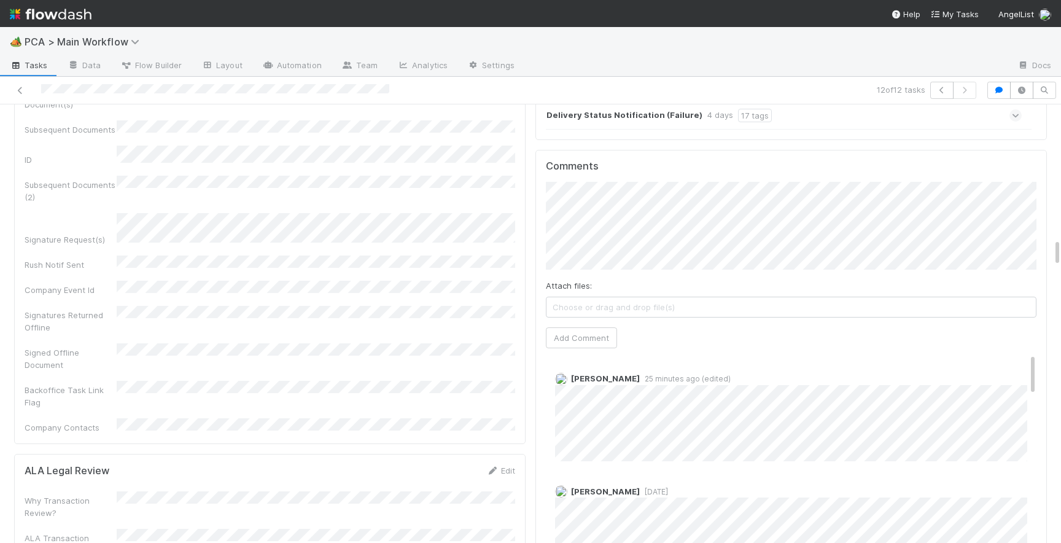
scroll to position [2034, 0]
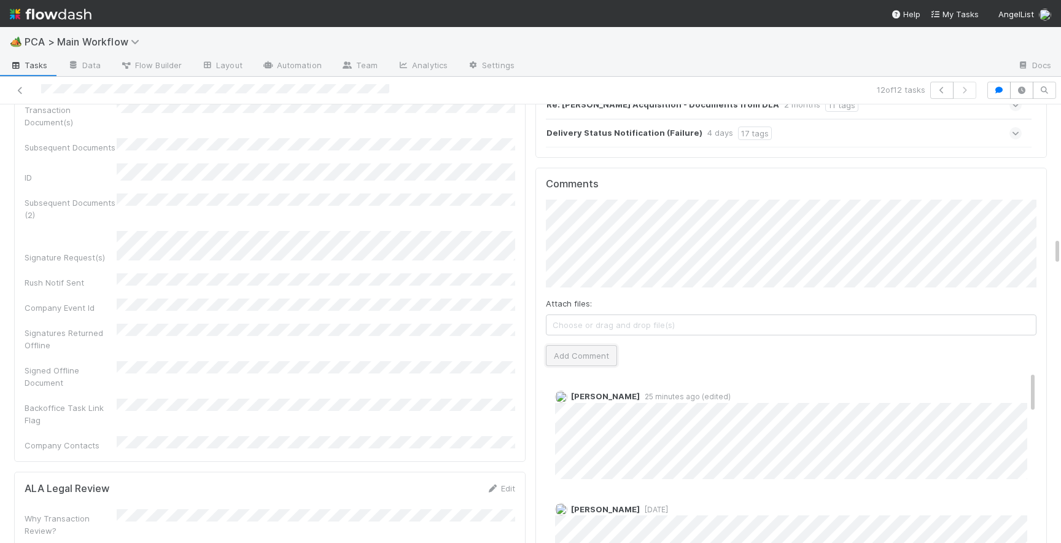
click at [554, 345] on button "Add Comment" at bounding box center [581, 355] width 71 height 21
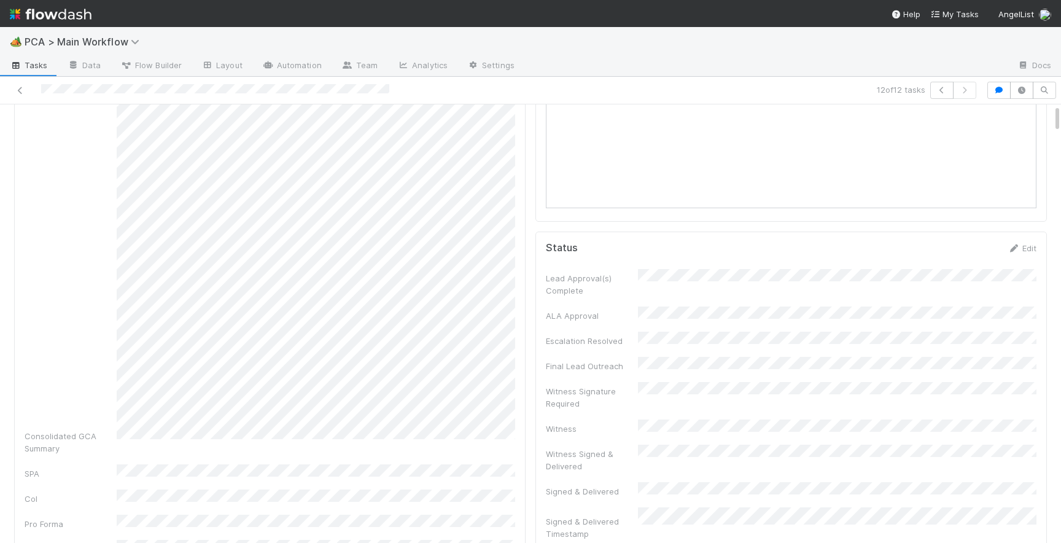
scroll to position [0, 0]
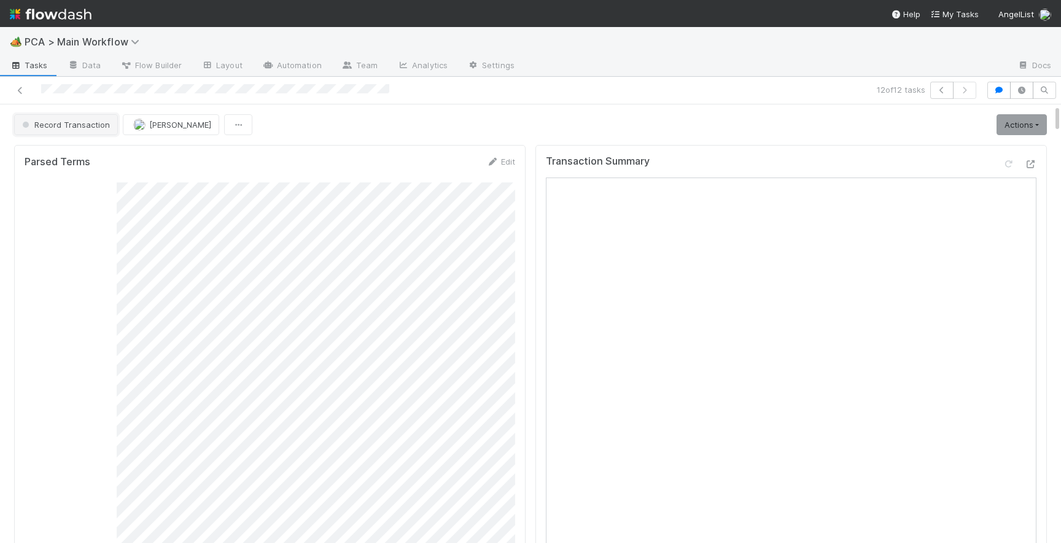
click at [88, 133] on button "Record Transaction" at bounding box center [66, 124] width 104 height 21
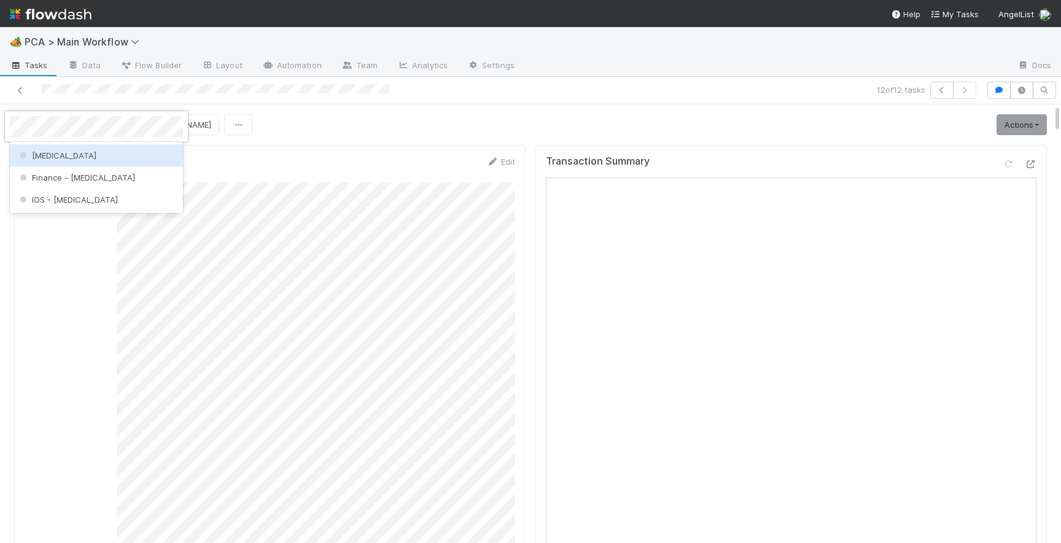
click at [81, 160] on div "ICU" at bounding box center [96, 155] width 173 height 22
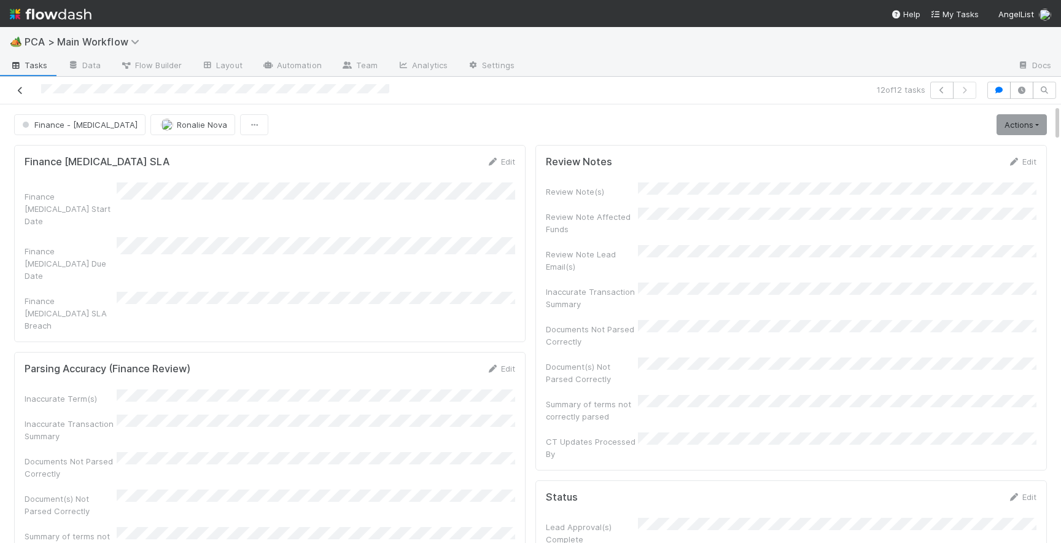
click at [22, 90] on icon at bounding box center [20, 91] width 12 height 8
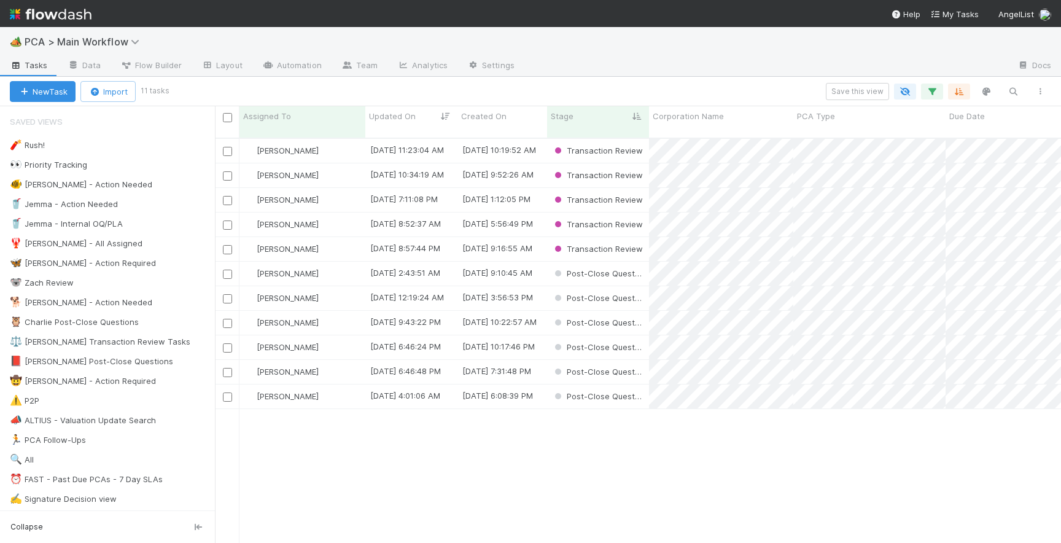
scroll to position [414, 846]
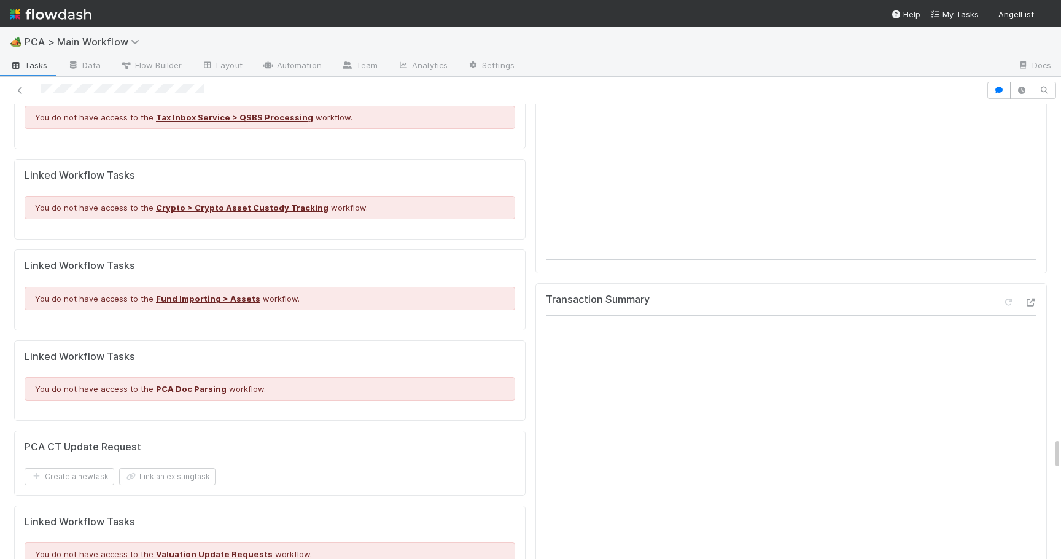
scroll to position [4421, 0]
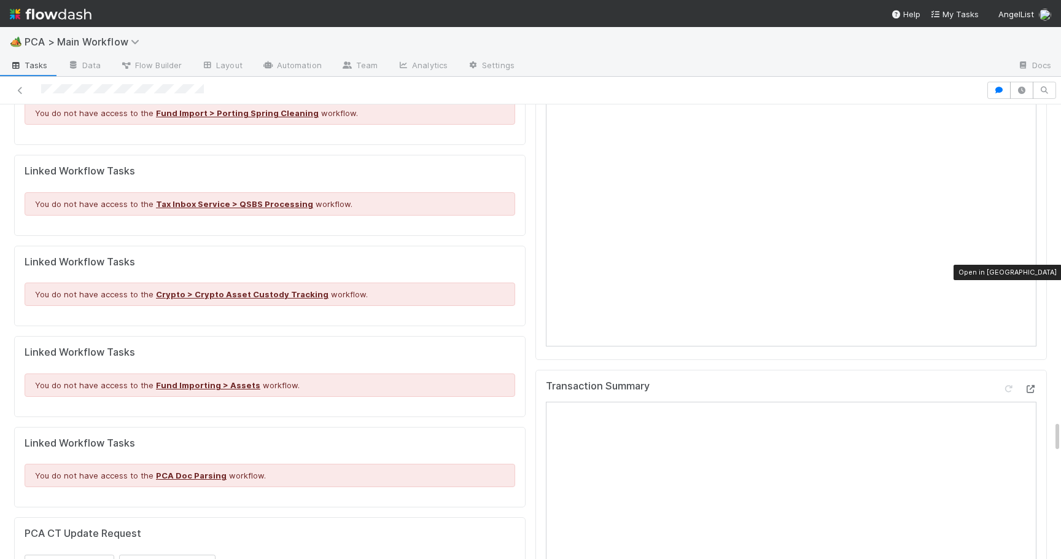
click at [1032, 385] on icon at bounding box center [1030, 389] width 12 height 8
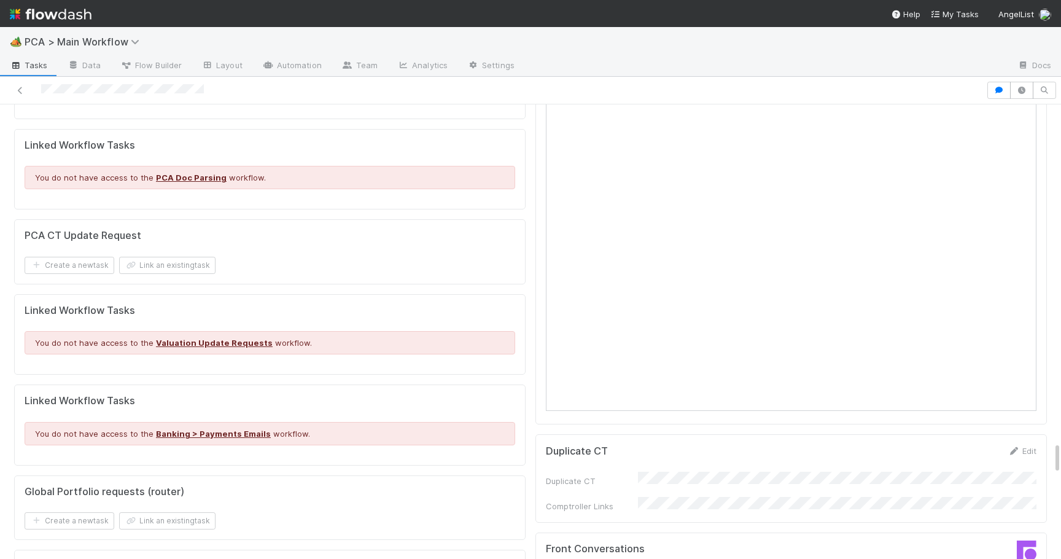
scroll to position [4717, 0]
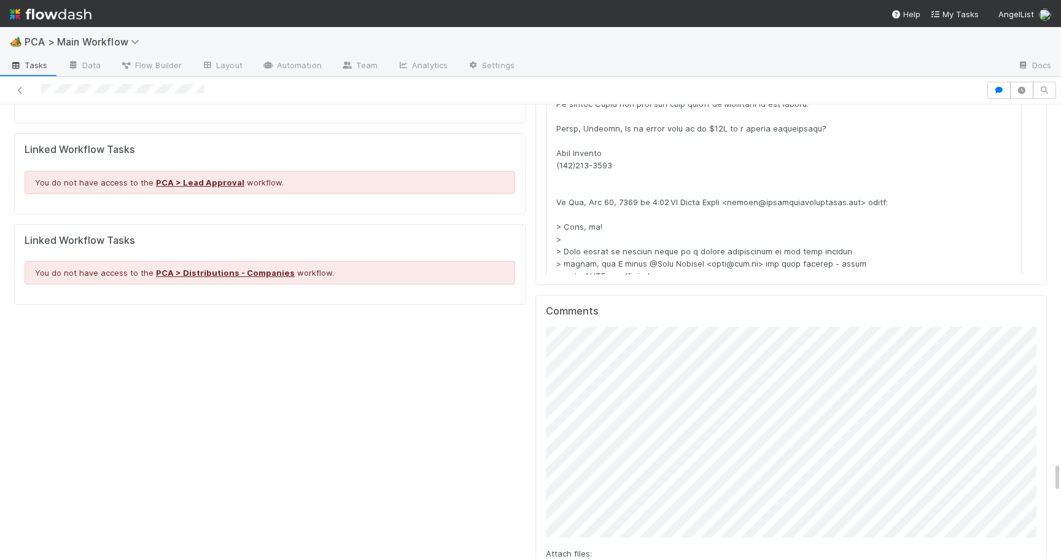
scroll to position [5323, 0]
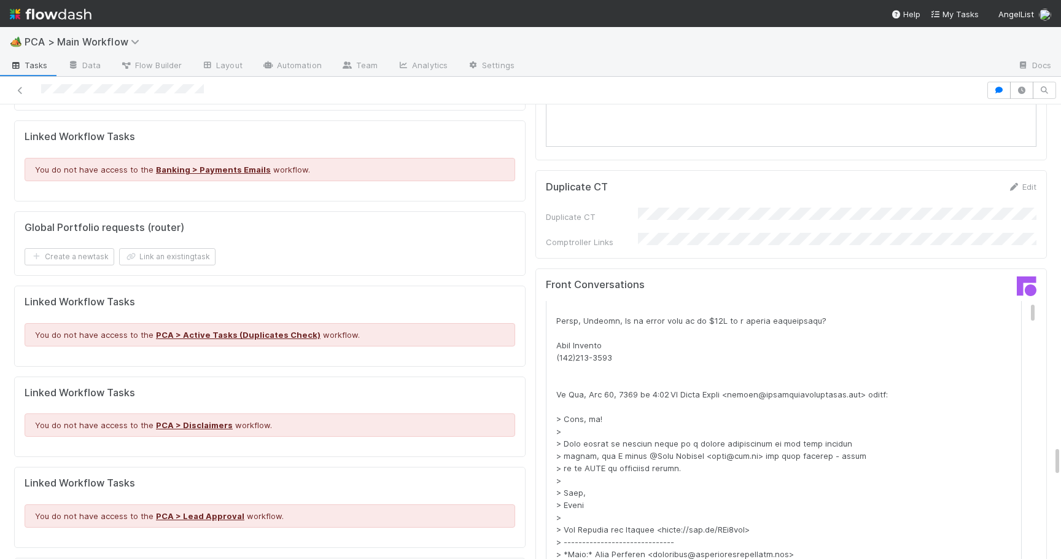
scroll to position [0, 0]
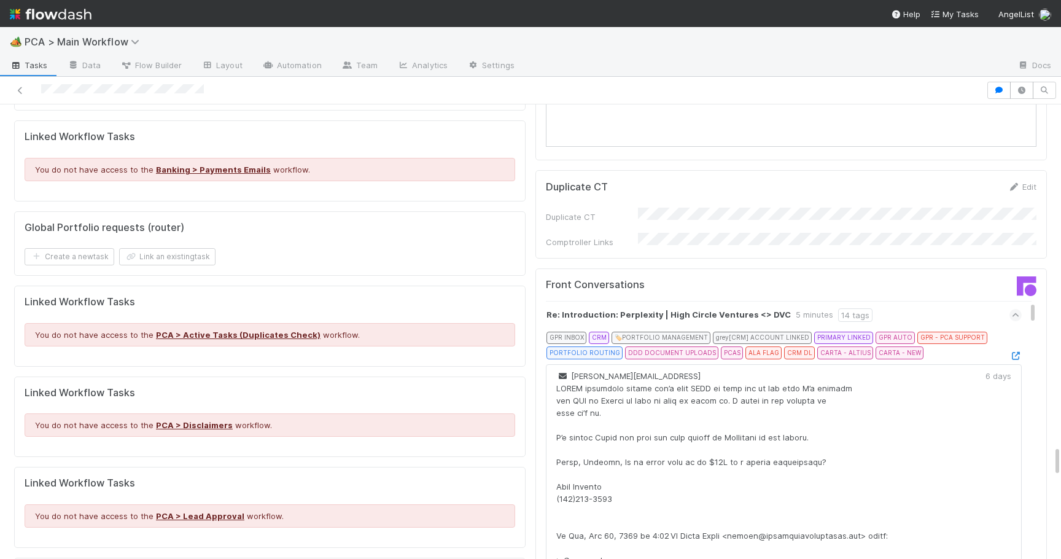
click at [1013, 309] on icon at bounding box center [1016, 315] width 8 height 12
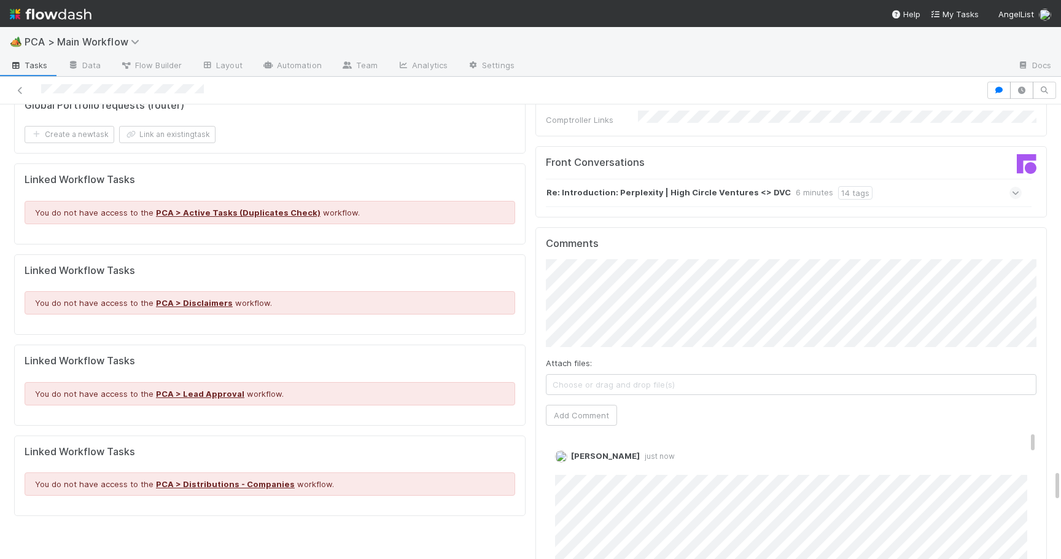
scroll to position [5110, 0]
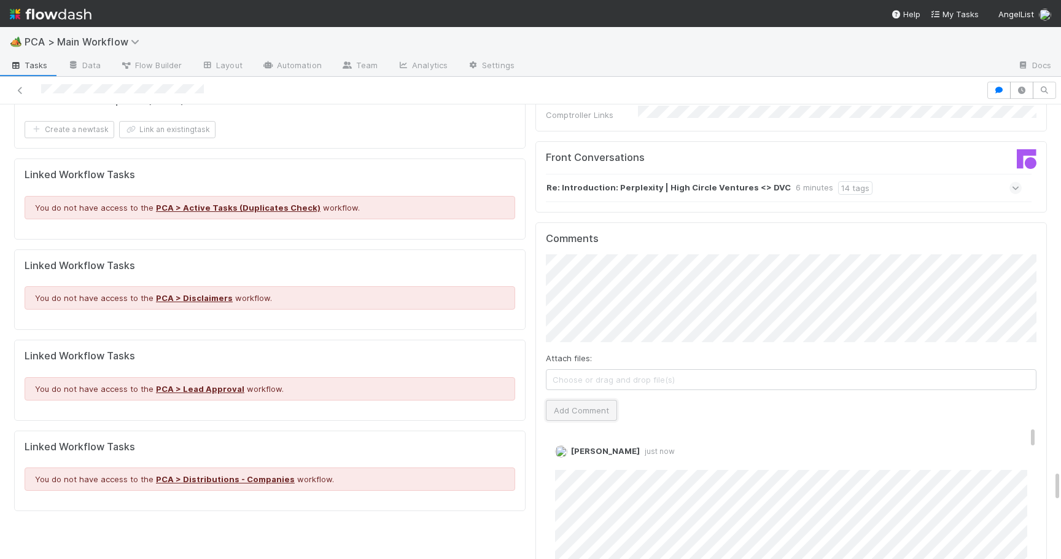
click at [575, 400] on button "Add Comment" at bounding box center [581, 410] width 71 height 21
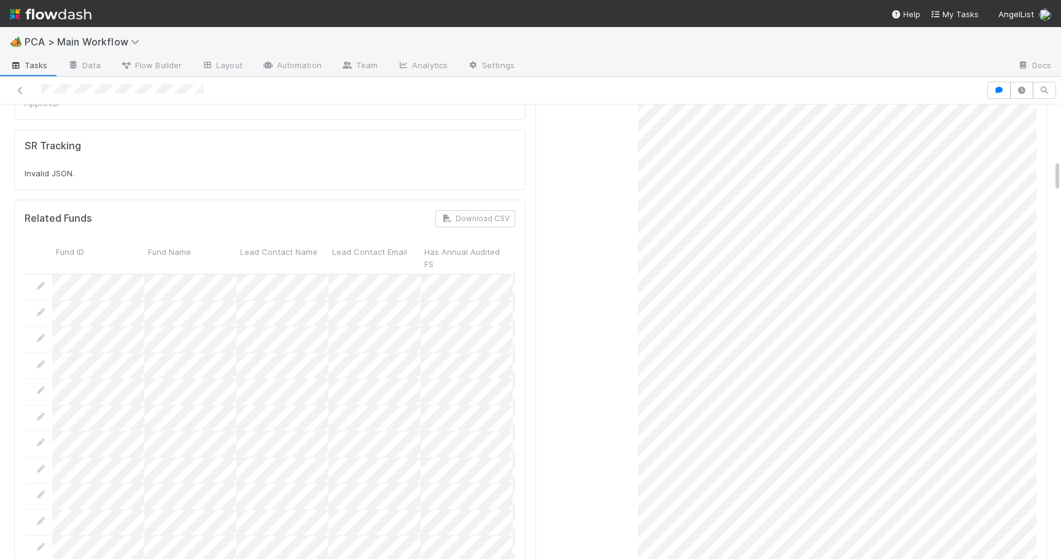
scroll to position [0, 0]
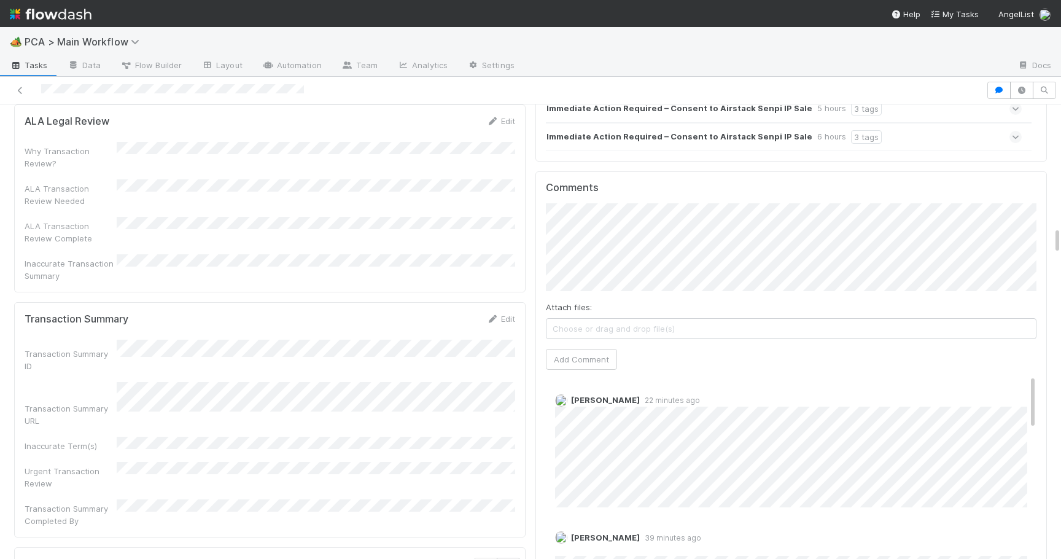
scroll to position [2216, 0]
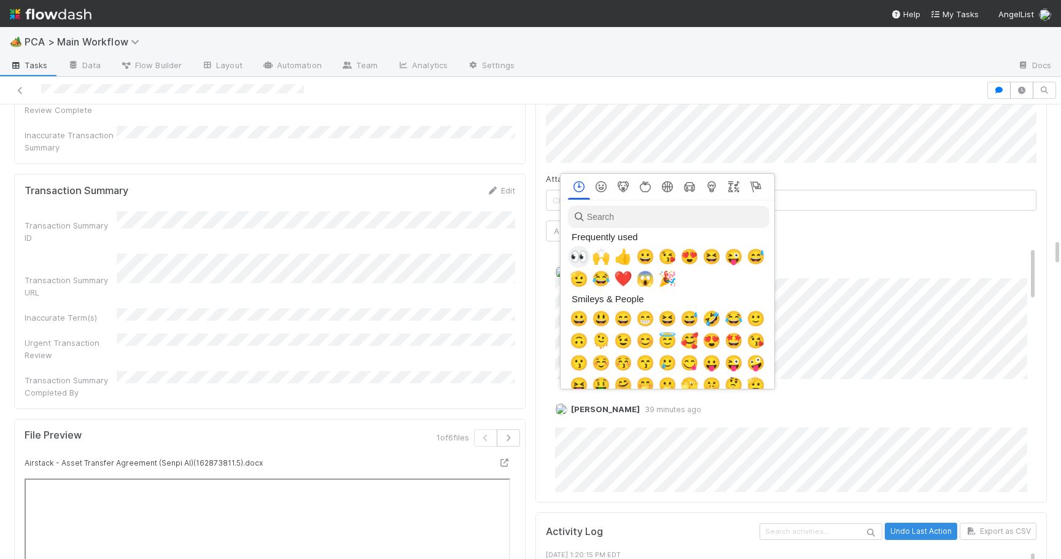
click at [583, 250] on span "👀" at bounding box center [579, 256] width 18 height 17
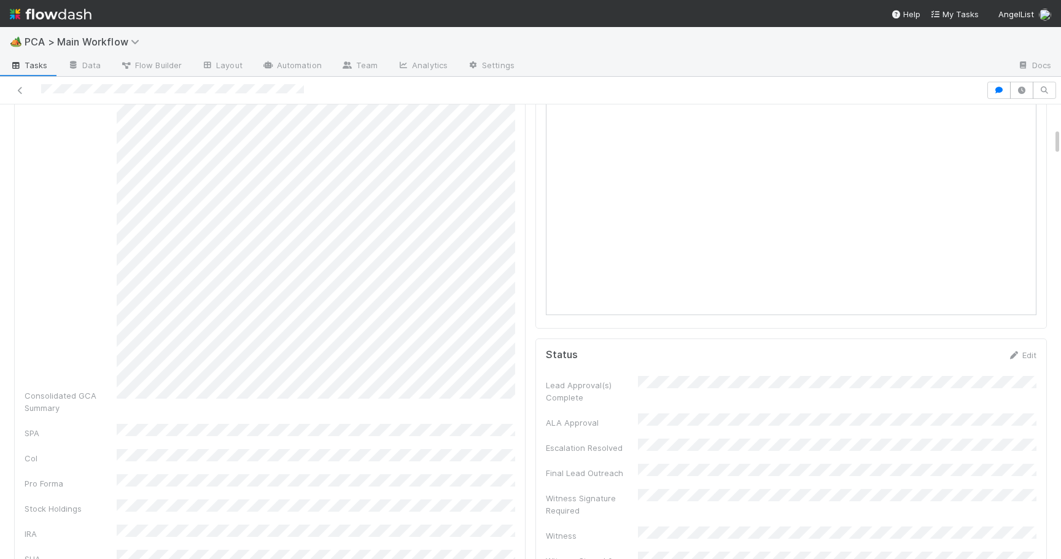
scroll to position [274, 0]
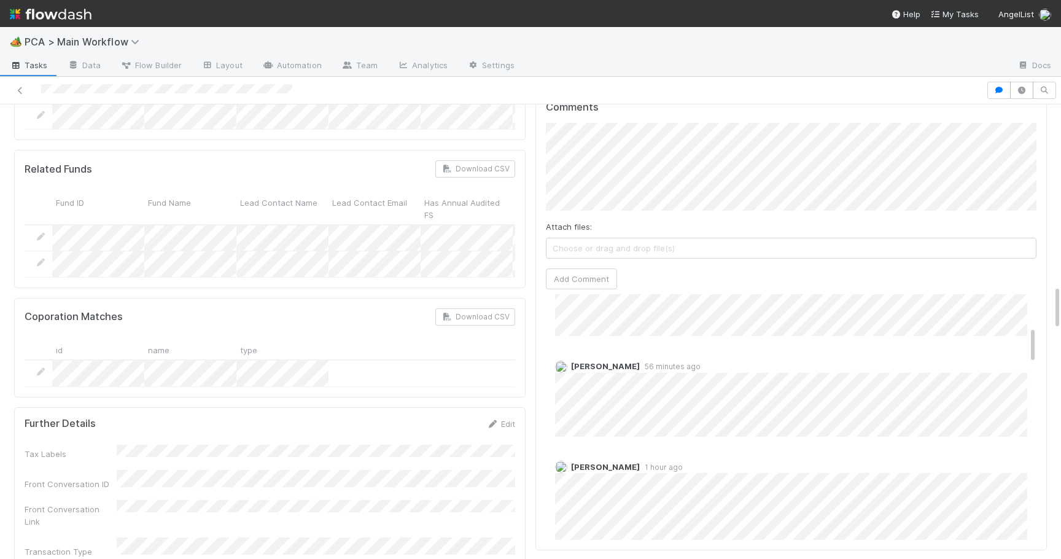
scroll to position [209, 0]
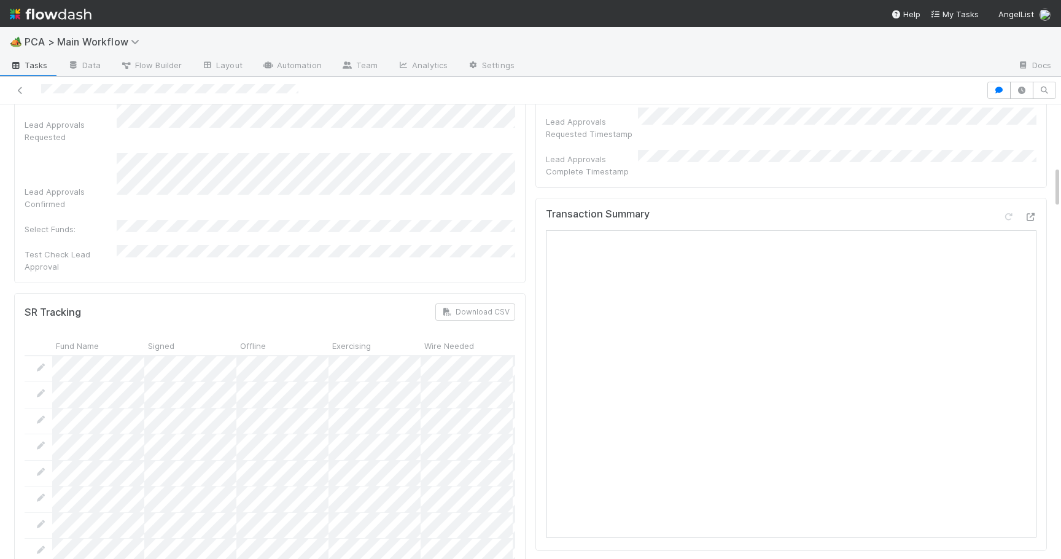
scroll to position [640, 0]
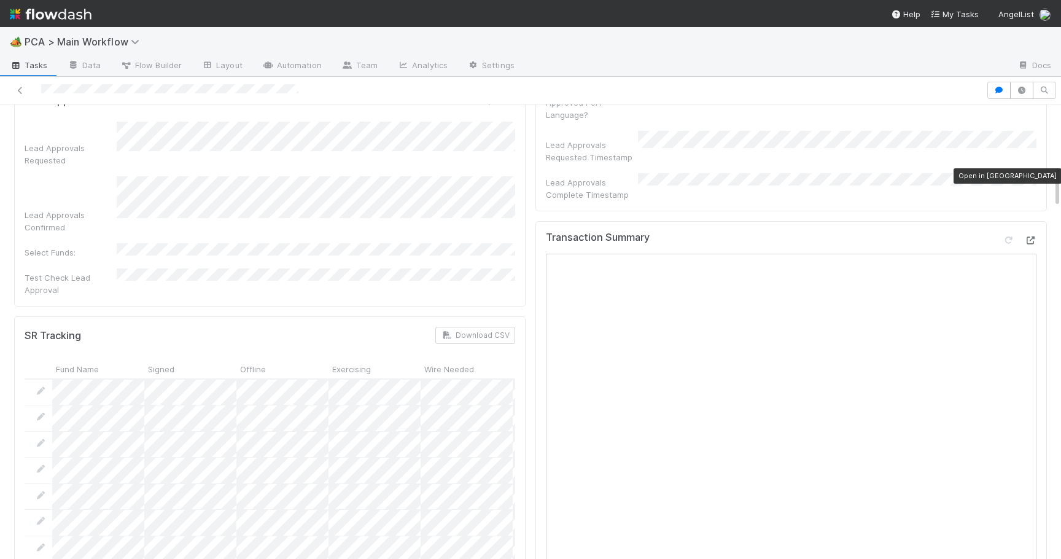
click at [1032, 236] on icon at bounding box center [1030, 240] width 12 height 8
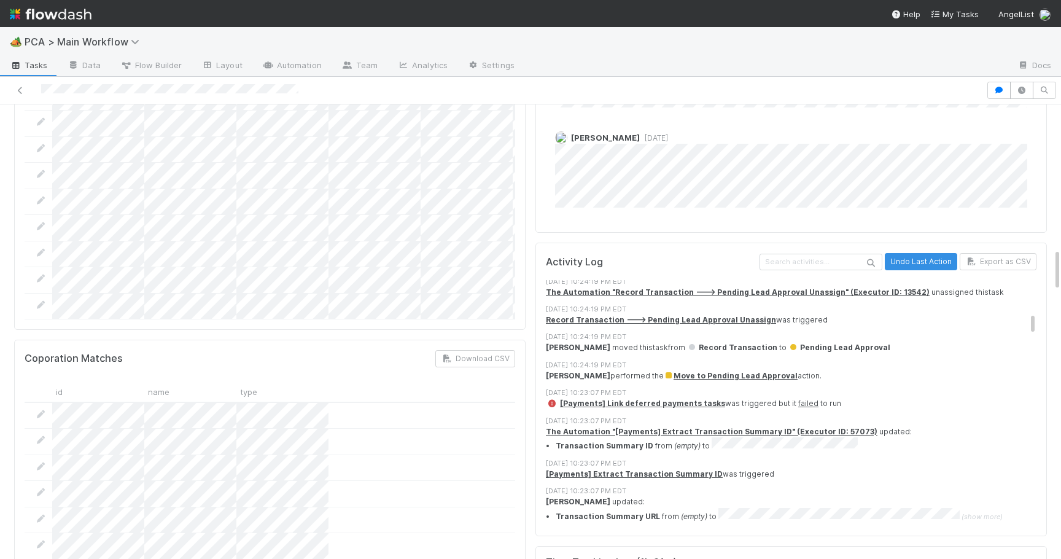
scroll to position [468, 0]
